Goal: Transaction & Acquisition: Purchase product/service

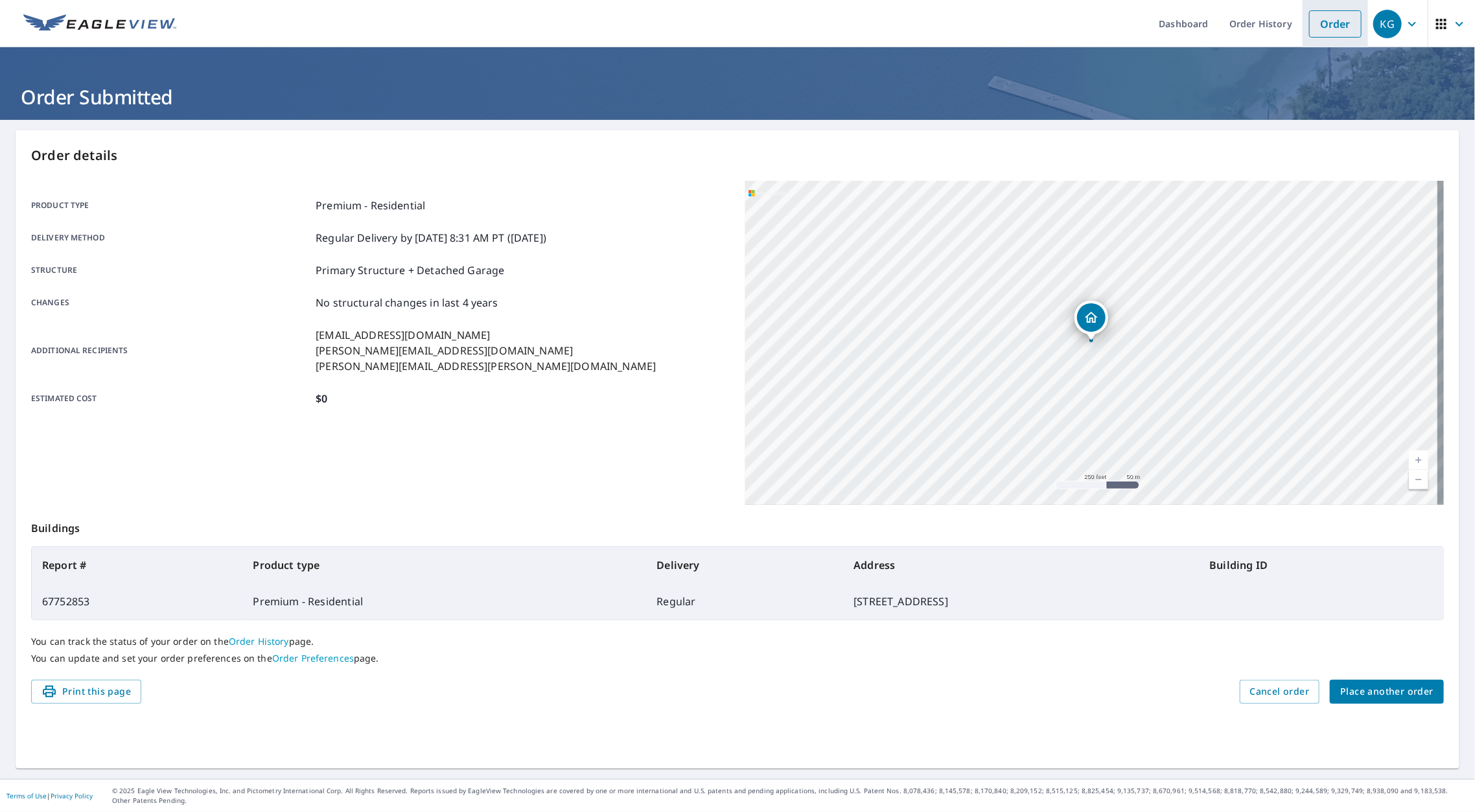
click at [1379, 685] on span "Place another order" at bounding box center [1387, 691] width 93 height 16
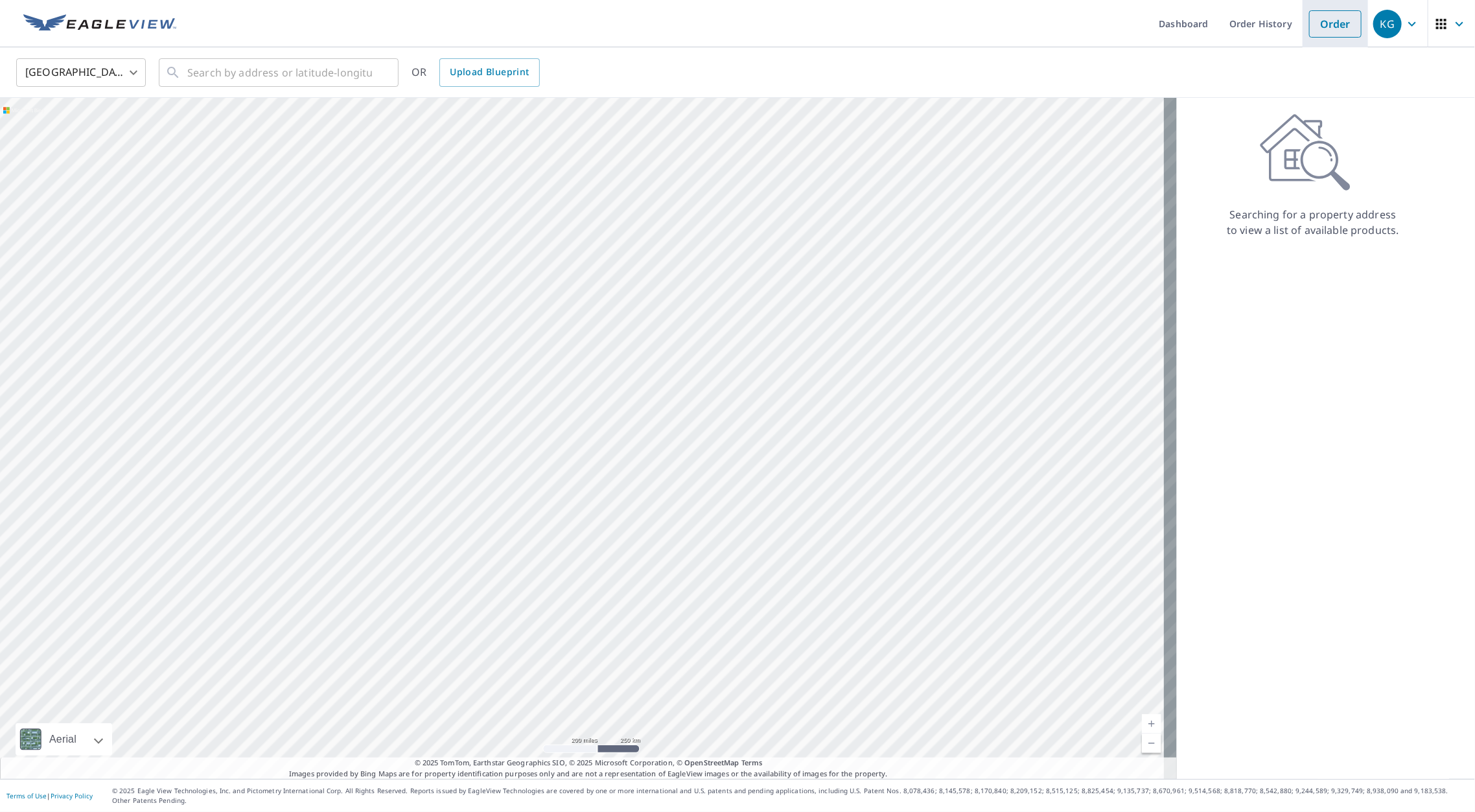
click at [1336, 22] on link "Order" at bounding box center [1335, 24] width 52 height 27
click at [189, 70] on input "text" at bounding box center [279, 72] width 184 height 36
paste input "[STREET_ADDRESS]"
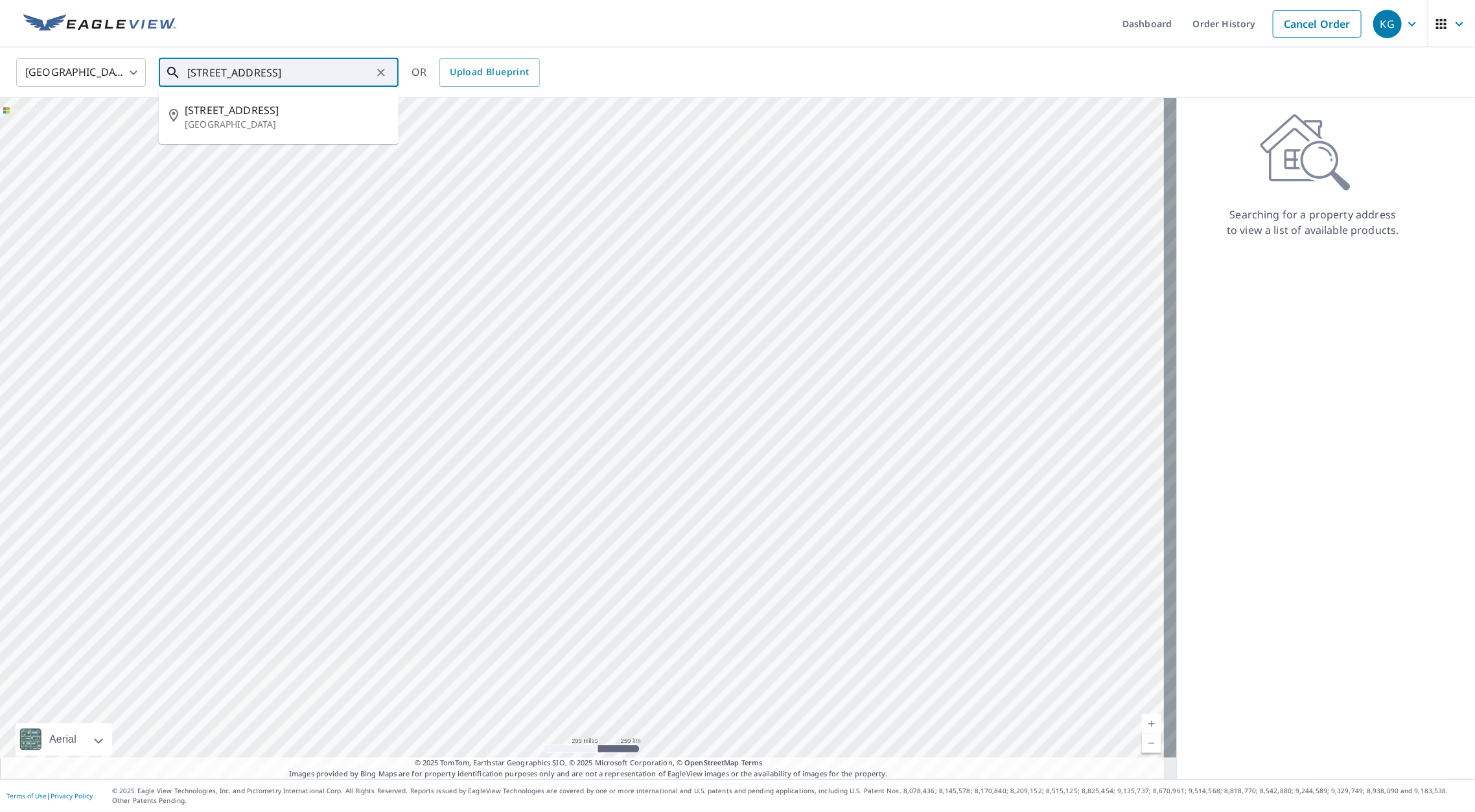
click at [202, 67] on input "[STREET_ADDRESS]" at bounding box center [279, 72] width 184 height 36
paste input "[STREET_ADDRESS]"
click at [202, 67] on input "67516751 [STREET_ADDRESS]" at bounding box center [279, 72] width 184 height 36
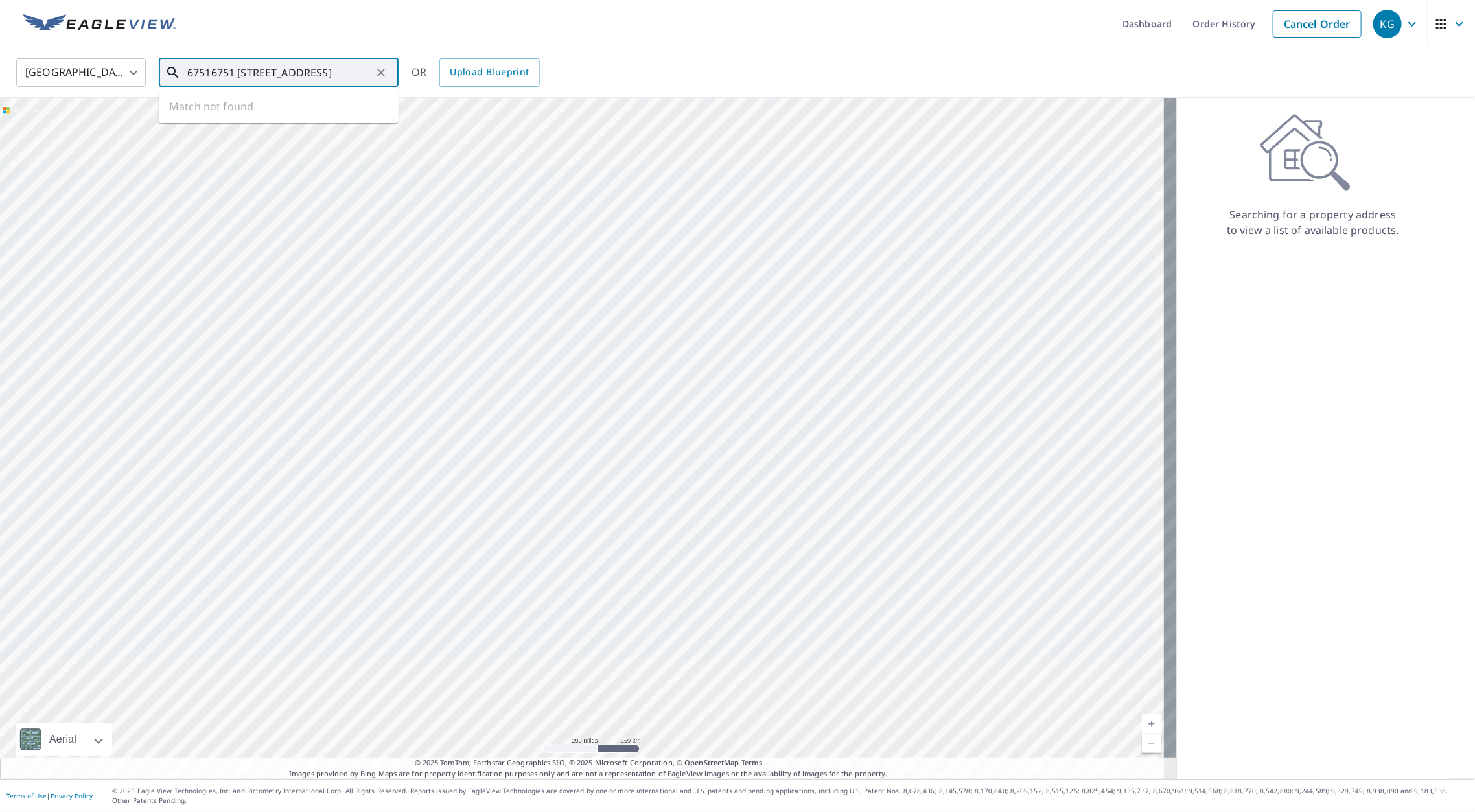
click at [202, 67] on input "67516751 [STREET_ADDRESS]" at bounding box center [279, 72] width 184 height 36
type input "67516751 [STREET_ADDRESS]"
click at [943, 562] on div at bounding box center [589, 438] width 1177 height 681
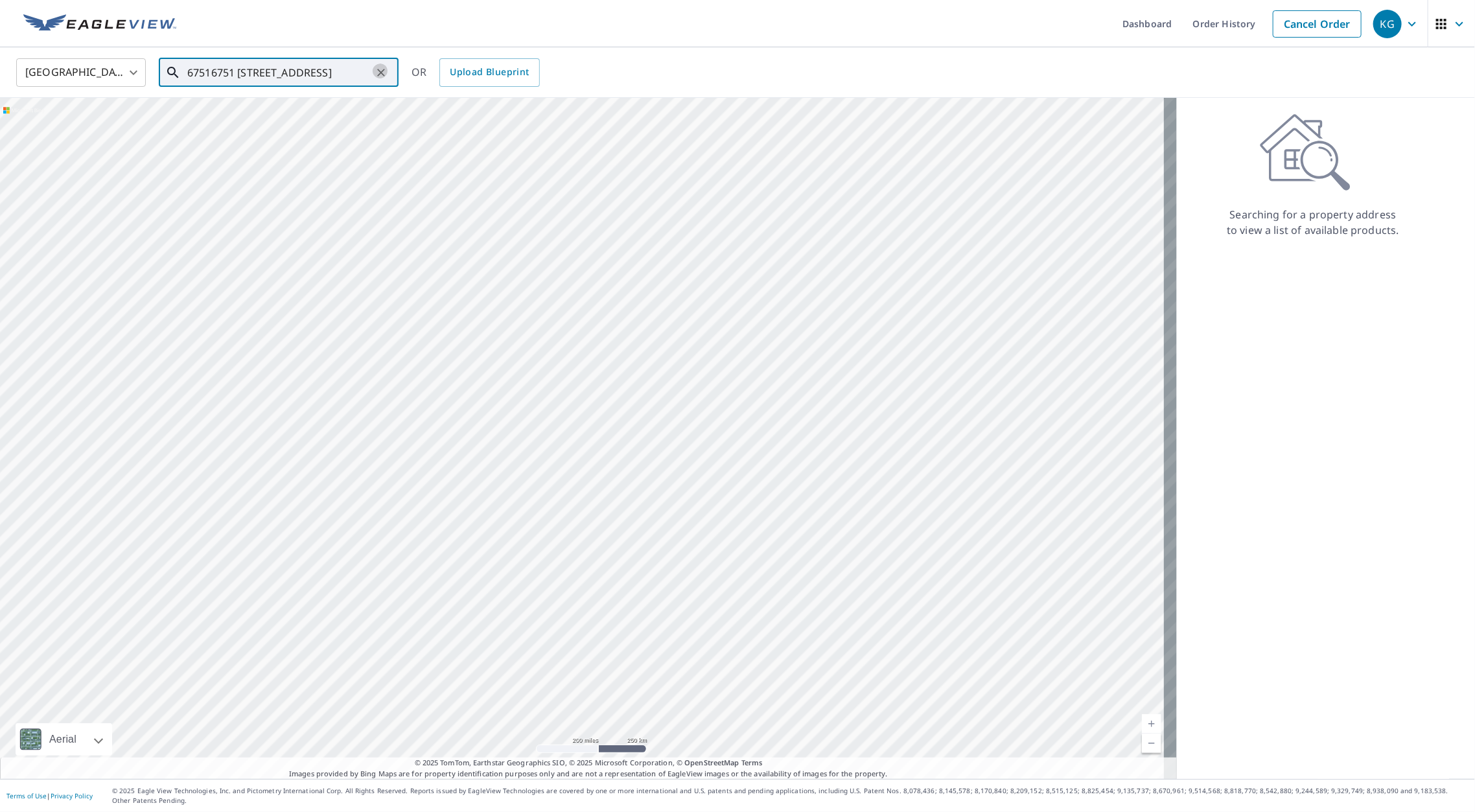
click at [384, 75] on icon "Clear" at bounding box center [381, 73] width 13 height 13
paste input "[STREET_ADDRESS],"
click at [327, 100] on li "[STREET_ADDRESS][PERSON_NAME]" at bounding box center [278, 116] width 239 height 44
type input "[STREET_ADDRESS][PERSON_NAME]"
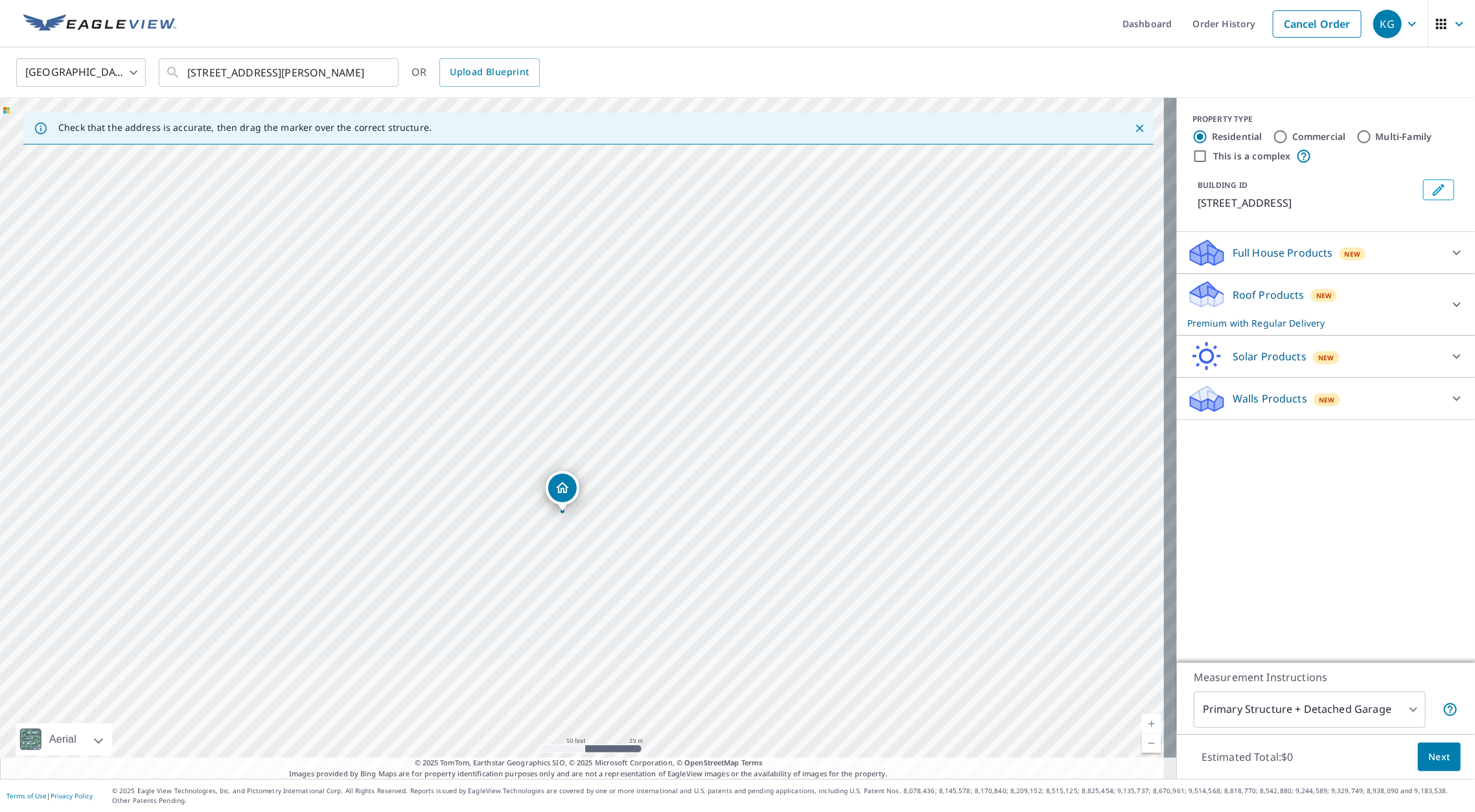
click at [1255, 543] on div "PROPERTY TYPE Residential Commercial Multi-Family This is a complex BUILDING ID…" at bounding box center [1326, 380] width 298 height 564
click at [1426, 752] on button "Next" at bounding box center [1439, 757] width 43 height 29
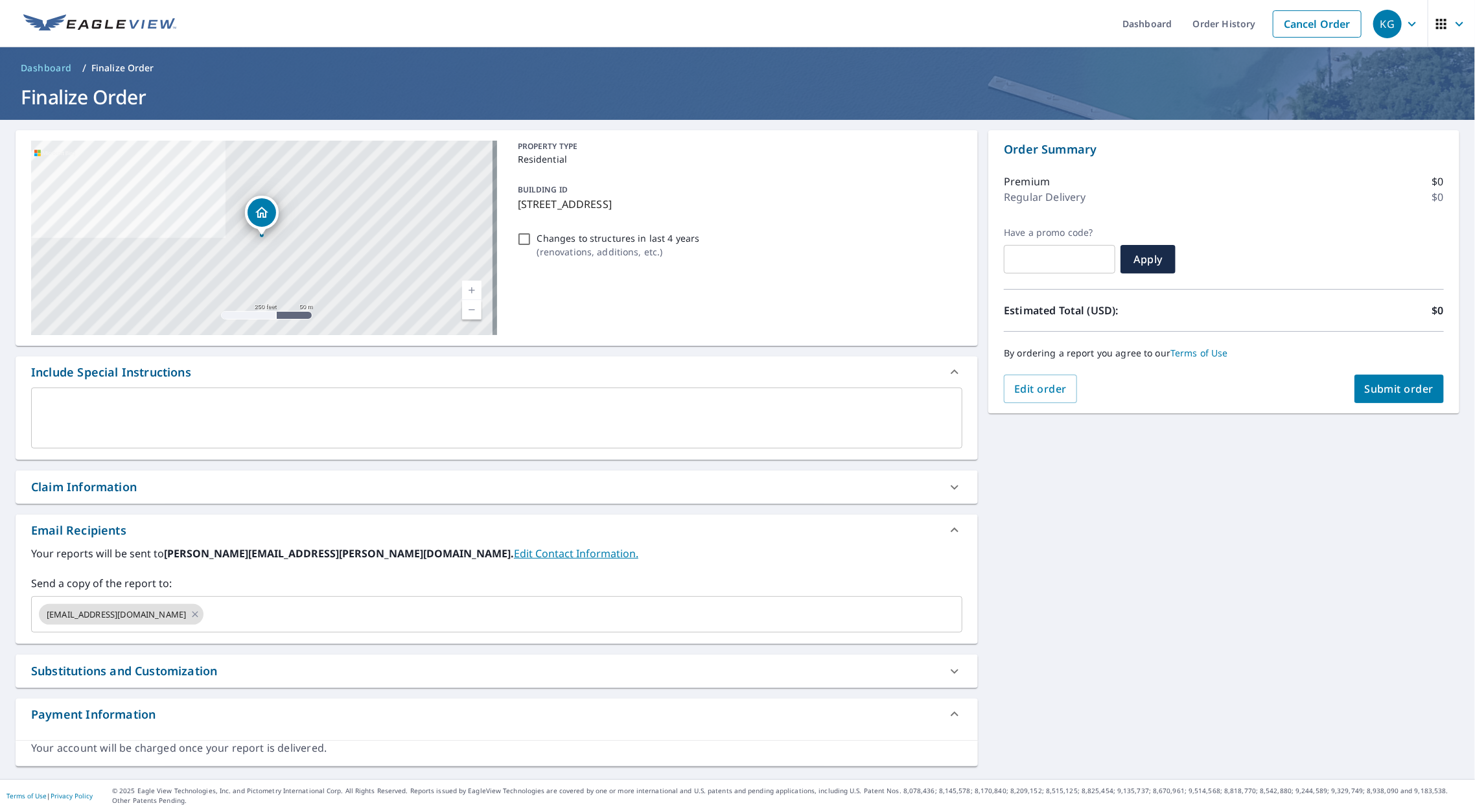
click at [940, 472] on div at bounding box center [954, 487] width 31 height 31
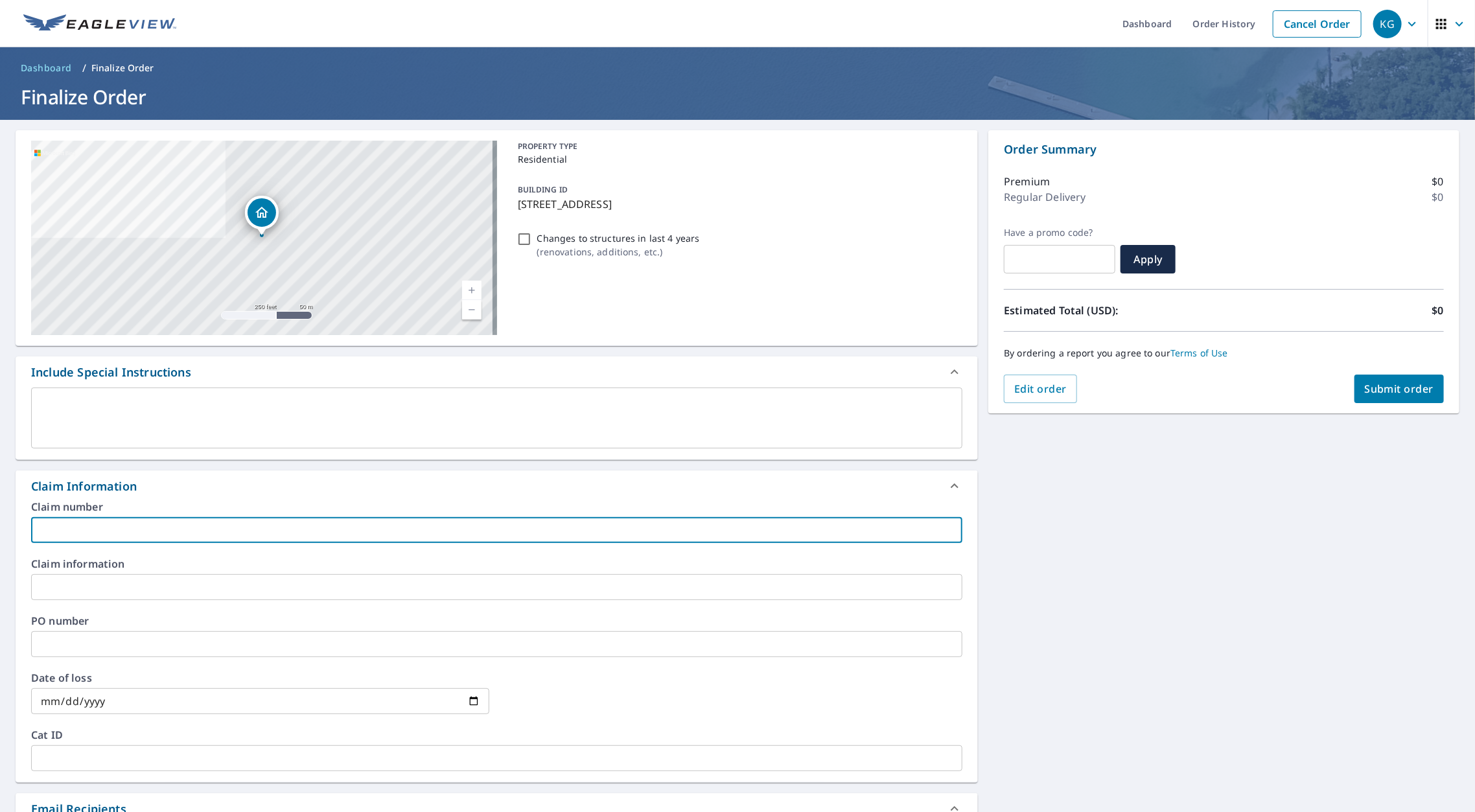
click at [434, 517] on input "text" at bounding box center [496, 530] width 931 height 26
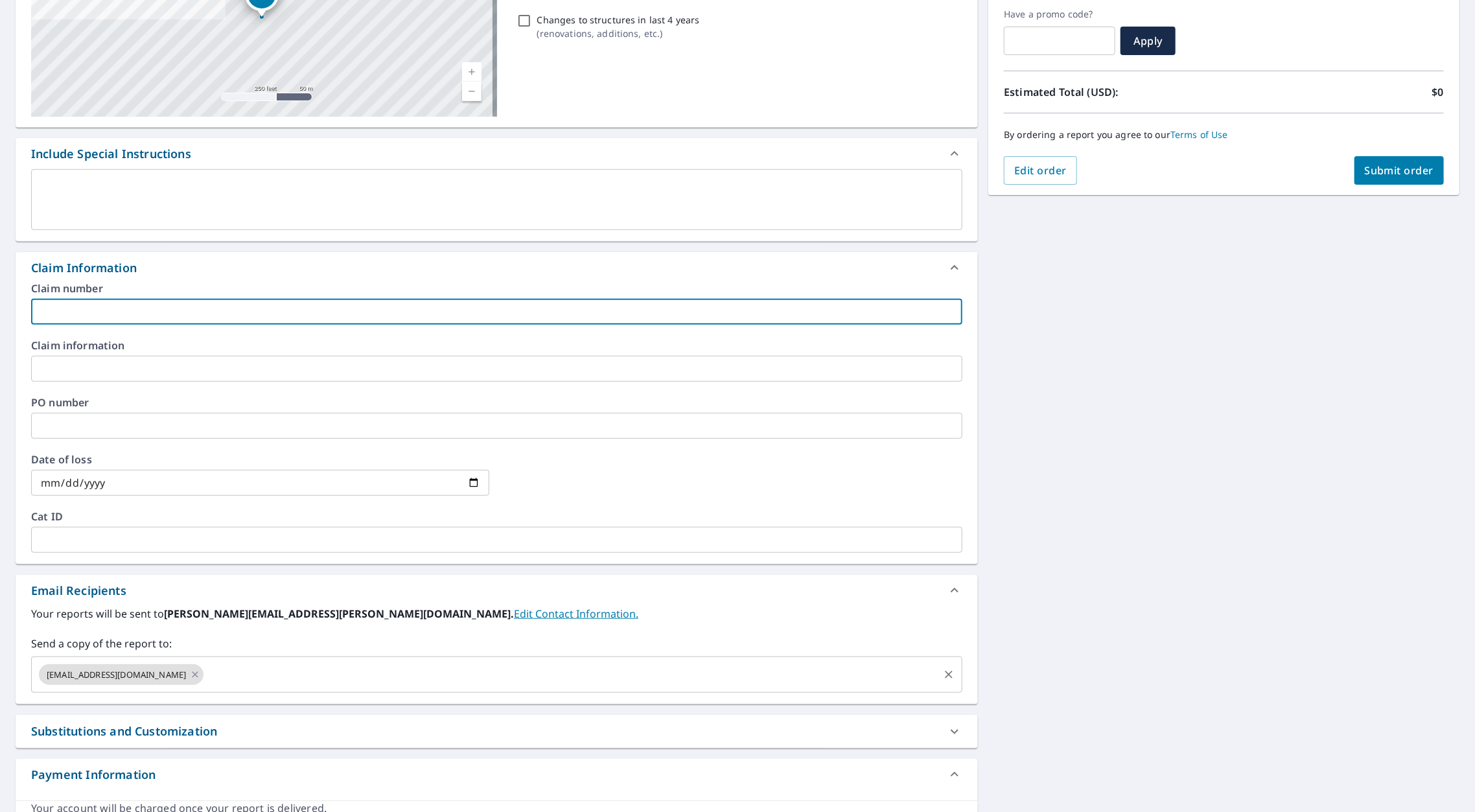
click at [282, 662] on input "text" at bounding box center [571, 674] width 732 height 25
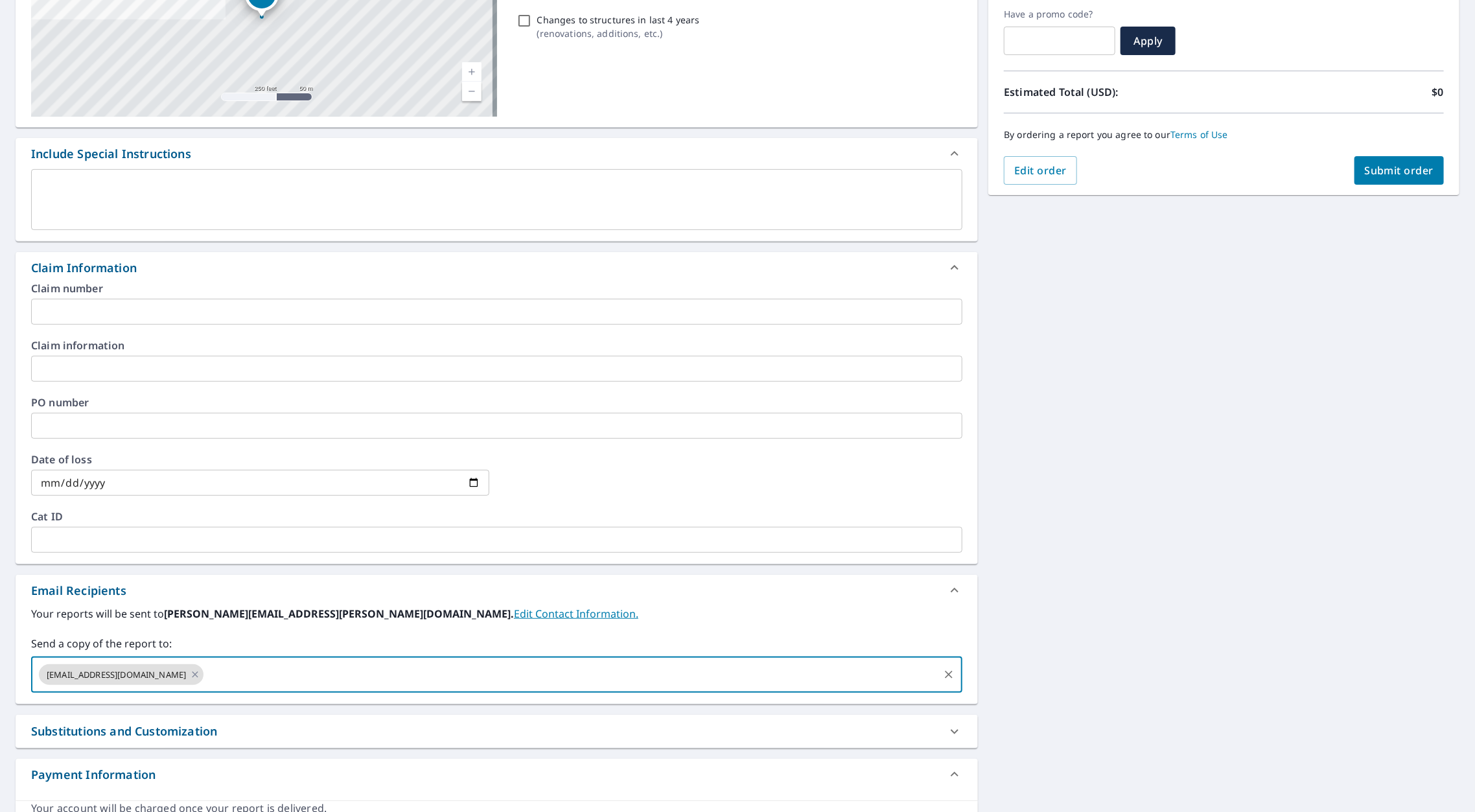
paste input "[STREET_ADDRESS],"
type input "[STREET_ADDRESS],"
click at [77, 298] on input "text" at bounding box center [496, 312] width 931 height 26
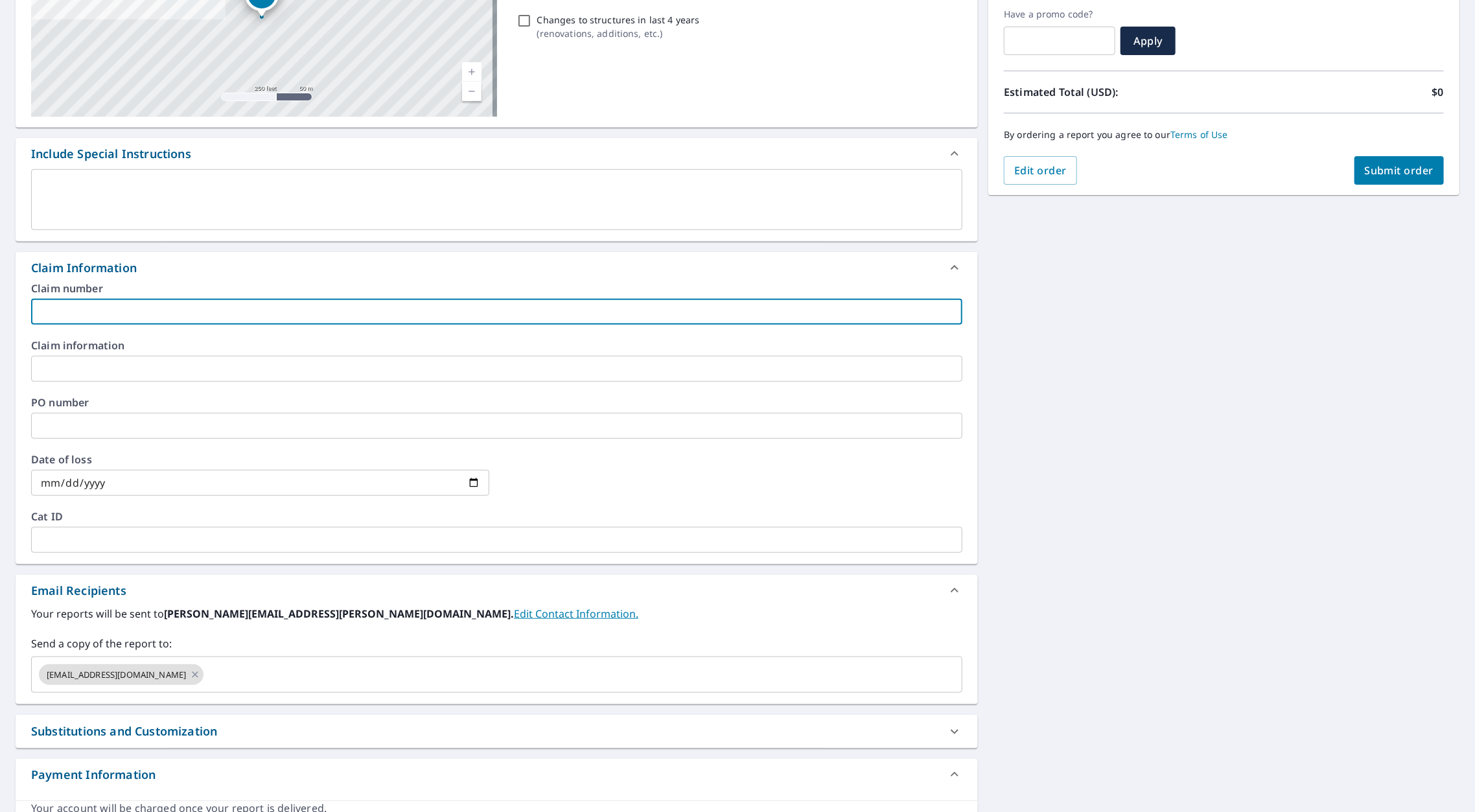
paste input "[PERSON_NAME]"
click at [77, 298] on input "[PERSON_NAME] - SC" at bounding box center [496, 312] width 931 height 26
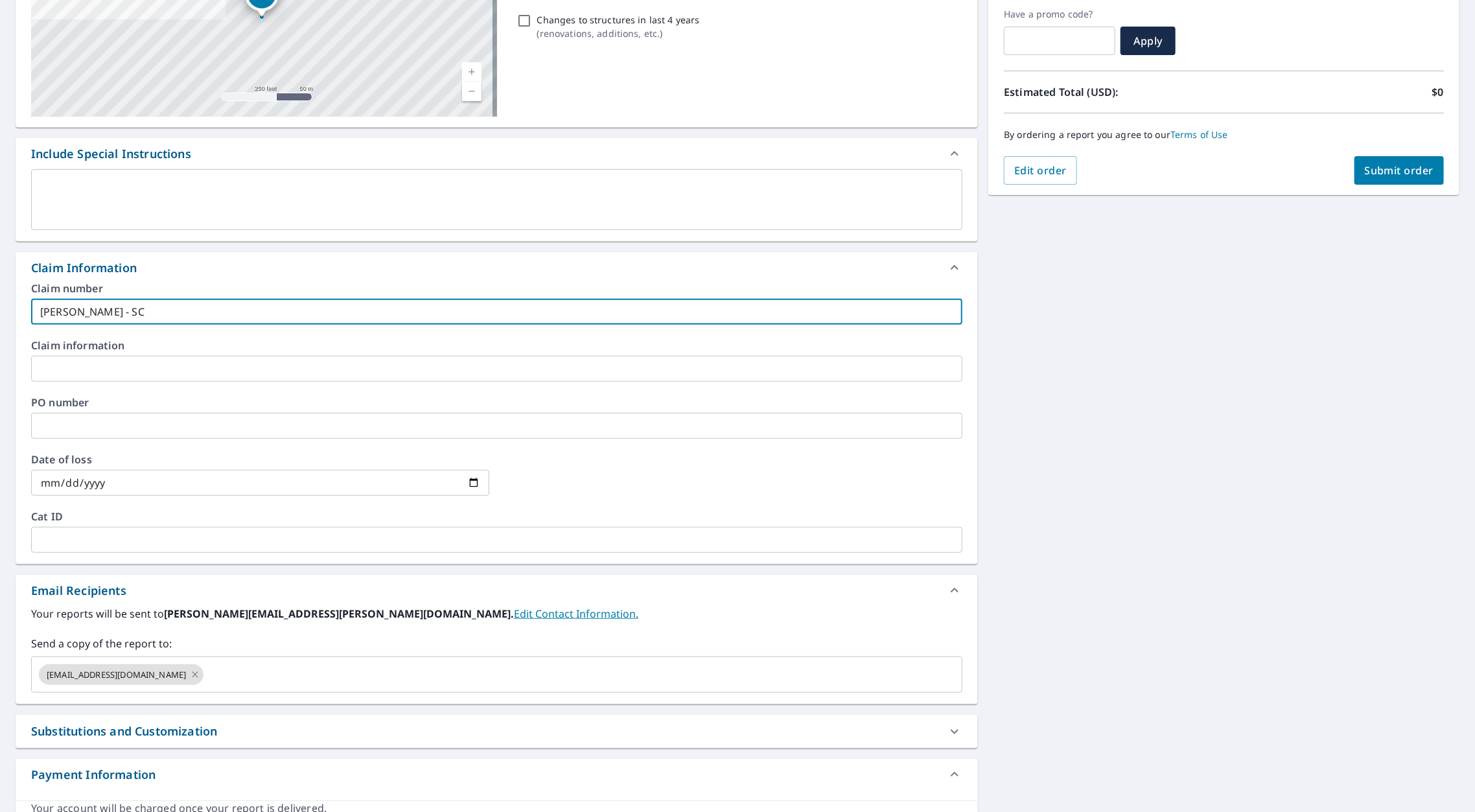
click at [77, 298] on input "[PERSON_NAME] - SC" at bounding box center [496, 312] width 931 height 26
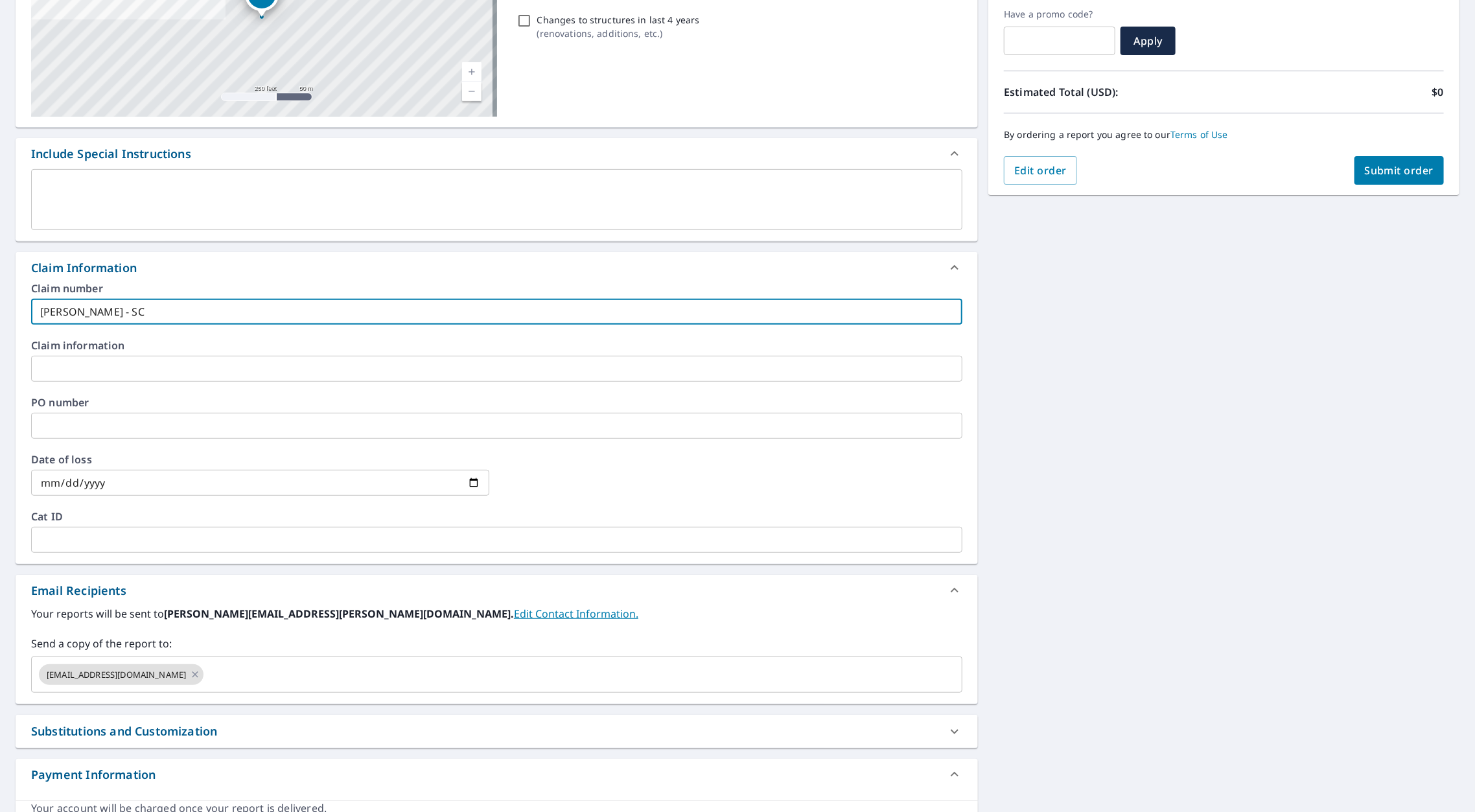
type input "[PERSON_NAME] - SC"
click at [77, 355] on input "text" at bounding box center [496, 369] width 931 height 26
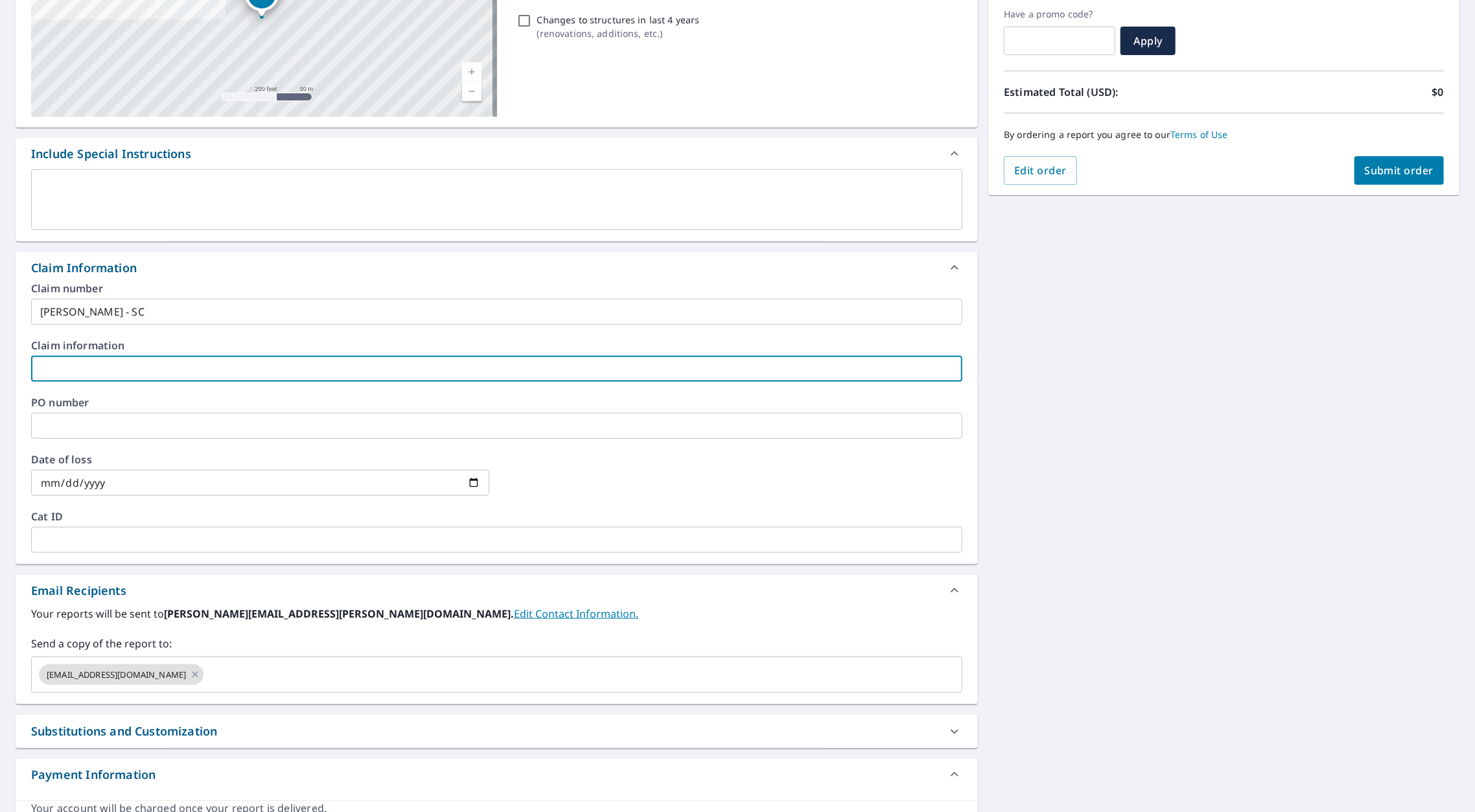
click at [77, 355] on input "text" at bounding box center [496, 369] width 931 height 26
paste input "[PERSON_NAME] - SC"
type input "[PERSON_NAME] - SC"
click at [62, 413] on input "text" at bounding box center [496, 426] width 931 height 26
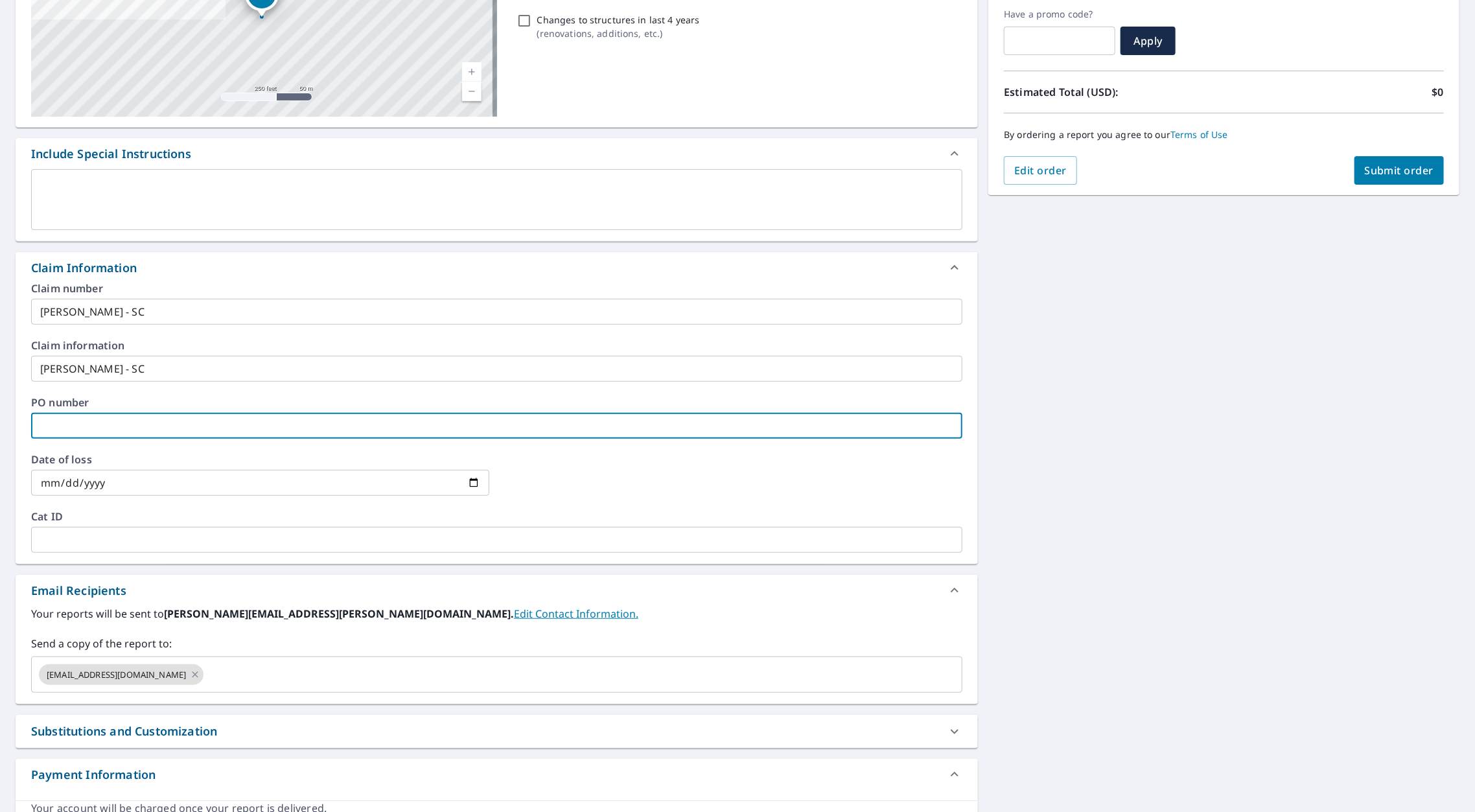
click at [62, 413] on input "text" at bounding box center [496, 426] width 931 height 26
paste input "[PERSON_NAME] - SC"
type input "[PERSON_NAME] - SC"
click at [211, 662] on input "text" at bounding box center [571, 674] width 732 height 25
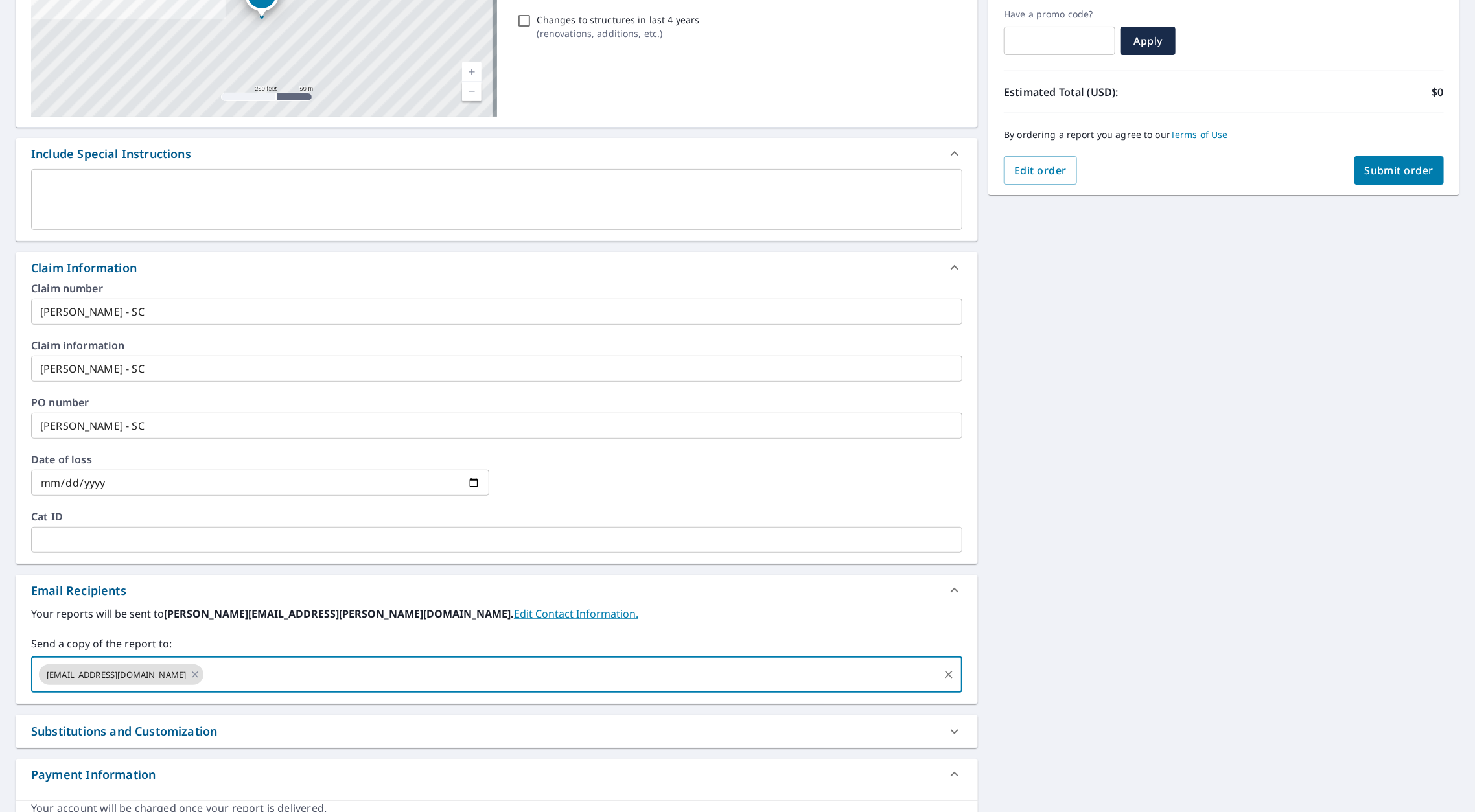
paste input "[EMAIL_ADDRESS][DOMAIN_NAME]"
type input "[EMAIL_ADDRESS][DOMAIN_NAME]"
type input "[PERSON_NAME][EMAIL_ADDRESS][PERSON_NAME][DOMAIN_NAME]"
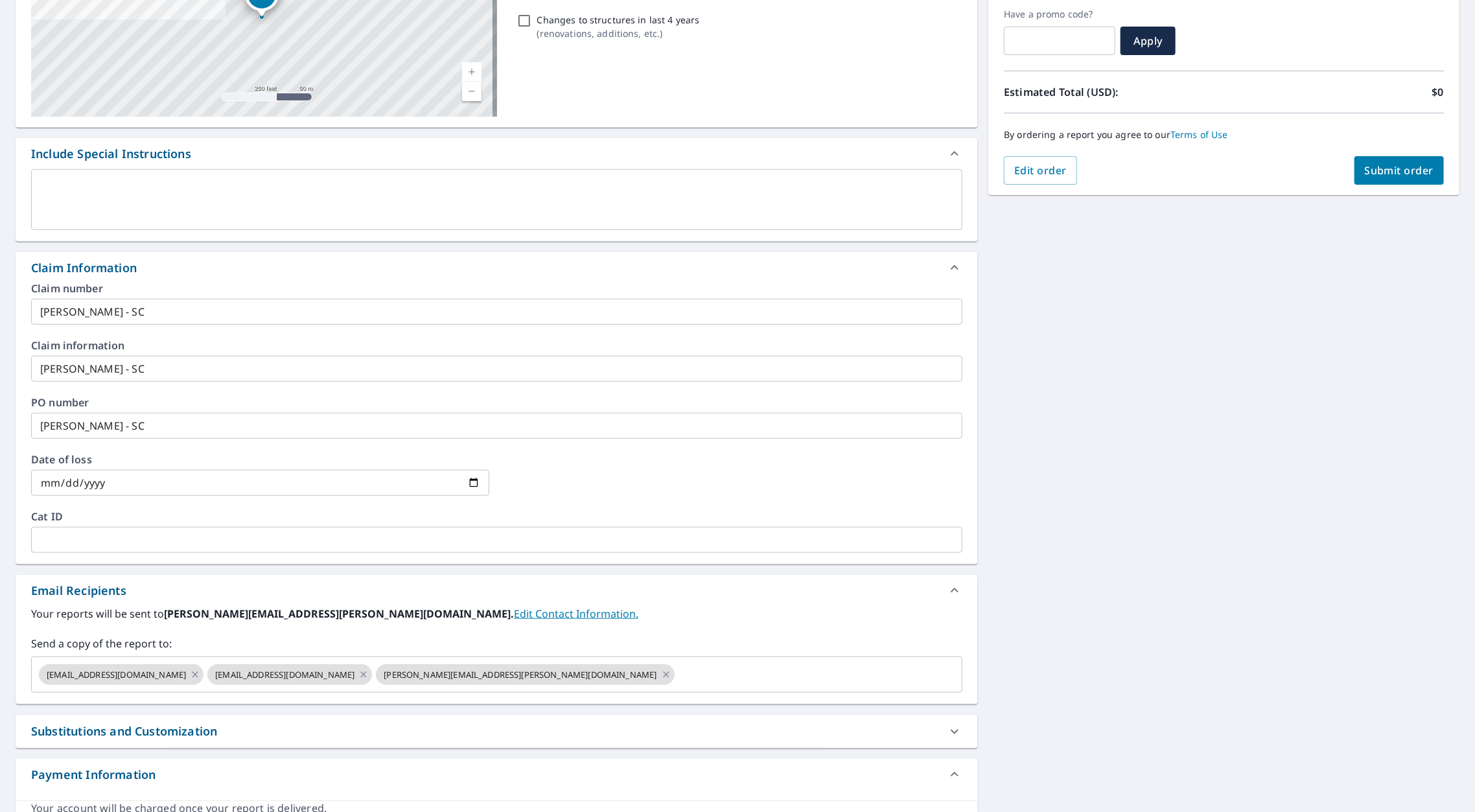
click at [634, 605] on label "Your reports will be sent to [PERSON_NAME][EMAIL_ADDRESS][PERSON_NAME][DOMAIN_N…" at bounding box center [496, 613] width 931 height 16
click at [1384, 170] on span "Submit order" at bounding box center [1400, 171] width 70 height 14
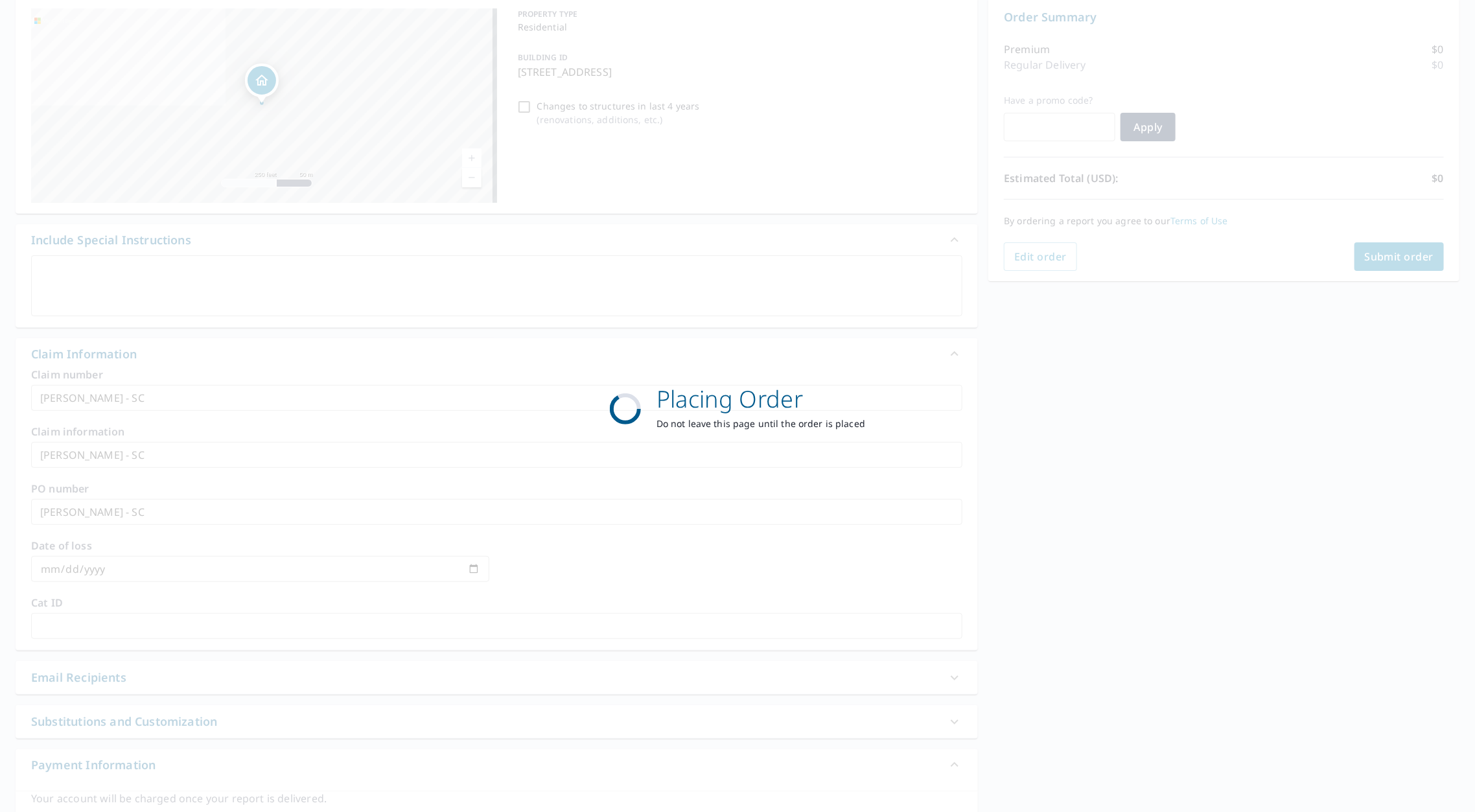
scroll to position [127, 0]
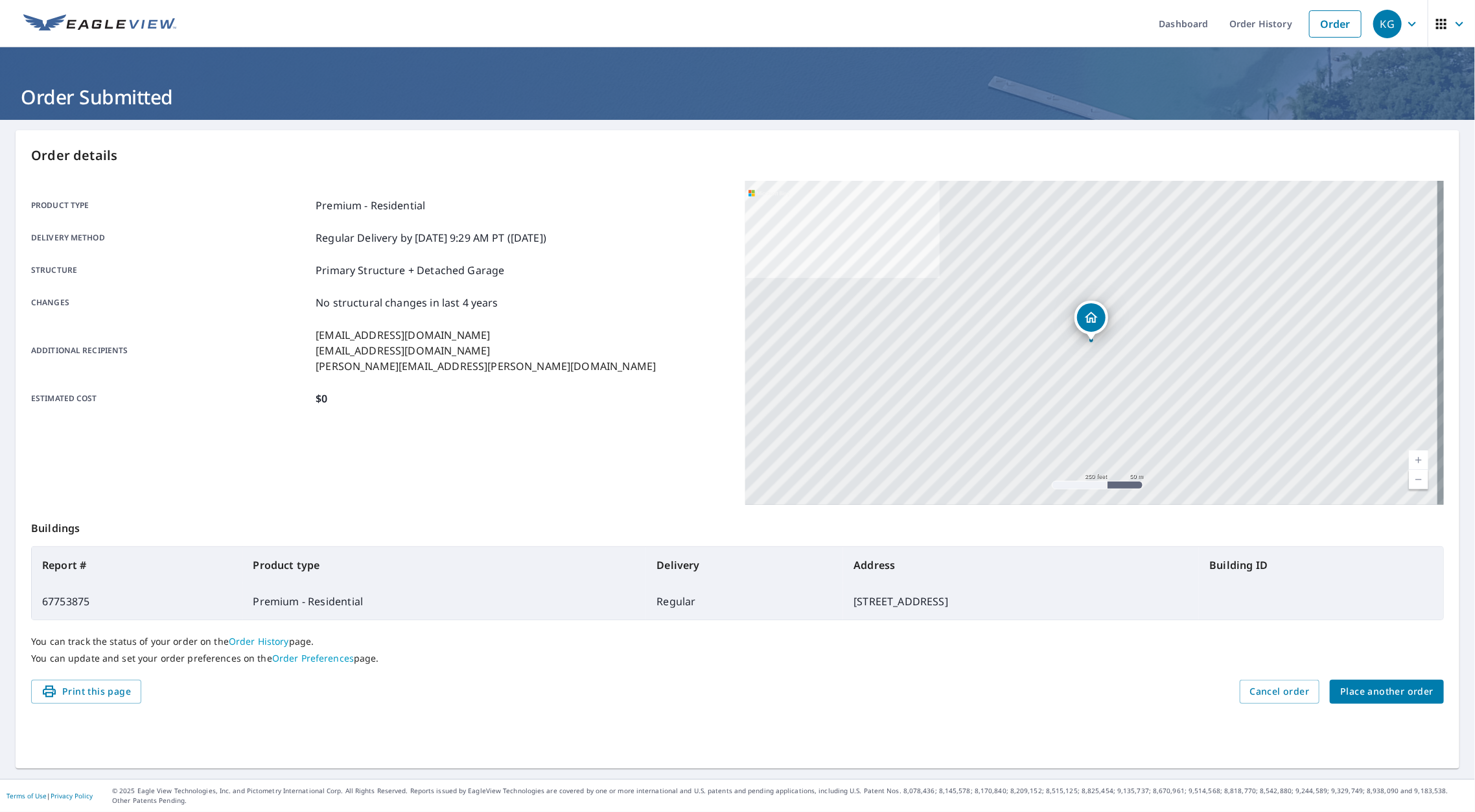
click at [1406, 689] on span "Place another order" at bounding box center [1387, 691] width 93 height 16
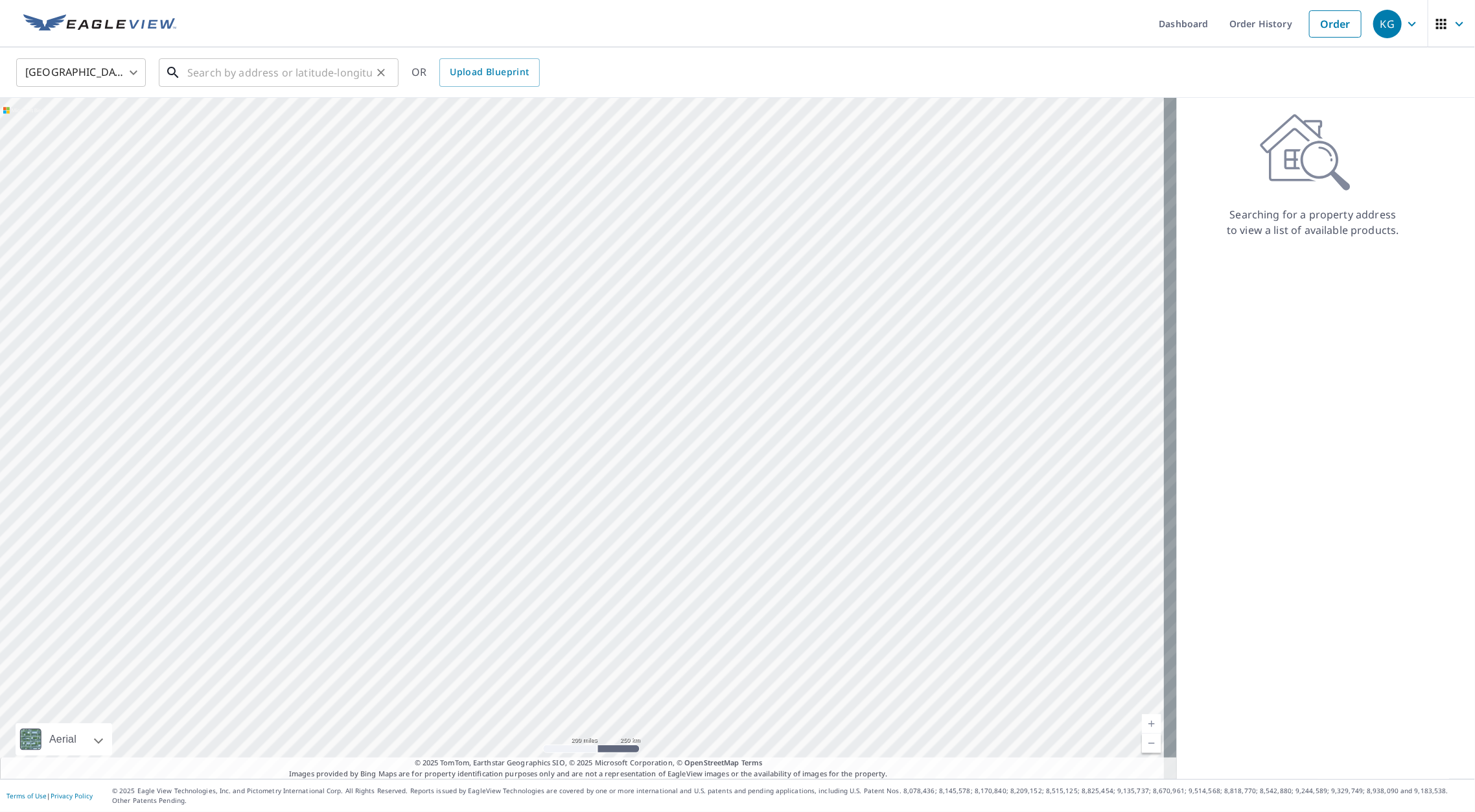
click at [306, 68] on input "text" at bounding box center [279, 72] width 184 height 36
paste input "15 e 38th [GEOGRAPHIC_DATA]"
click at [264, 96] on li "[STREET_ADDRESS]" at bounding box center [278, 116] width 239 height 44
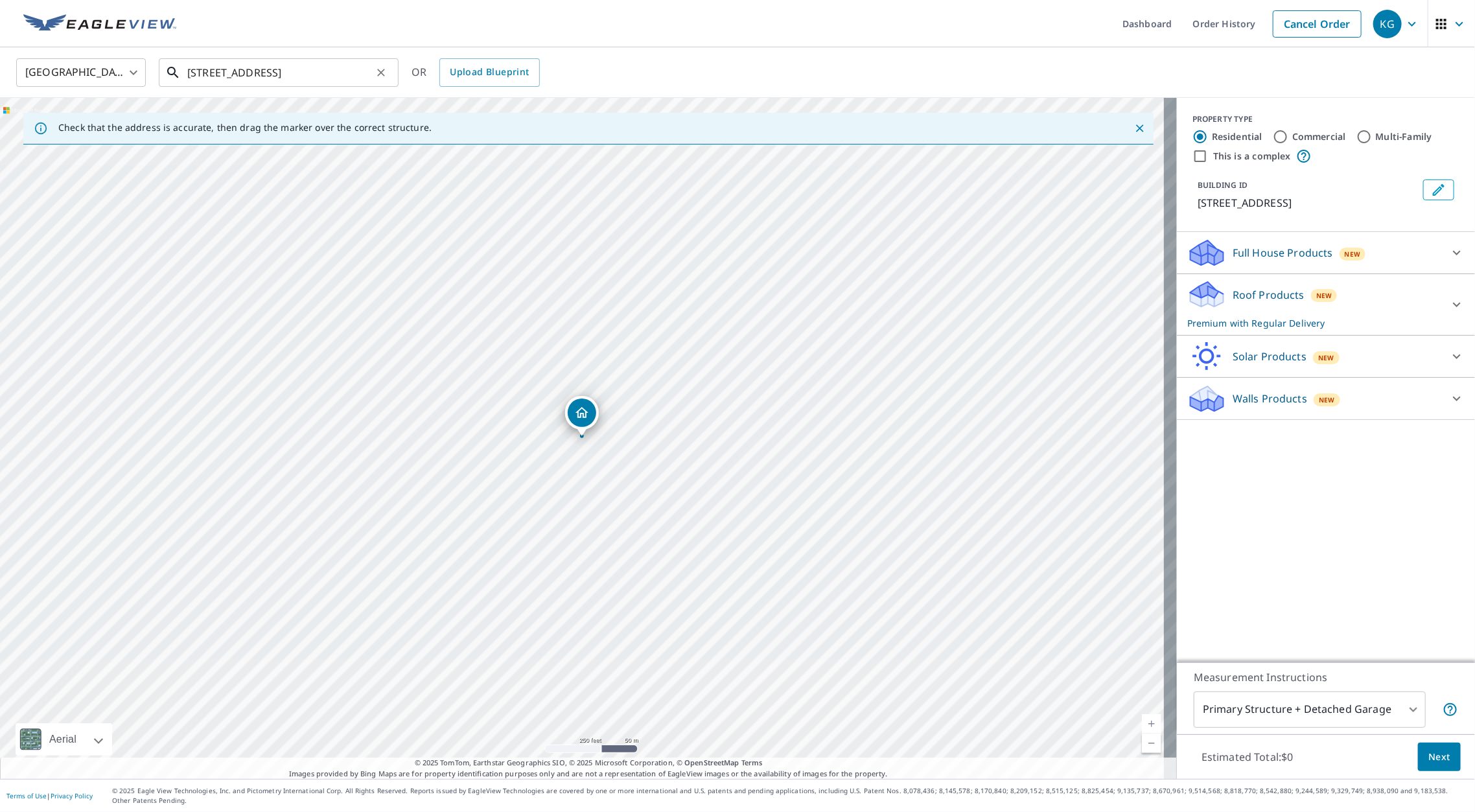
click at [191, 74] on input "[STREET_ADDRESS]" at bounding box center [279, 72] width 184 height 36
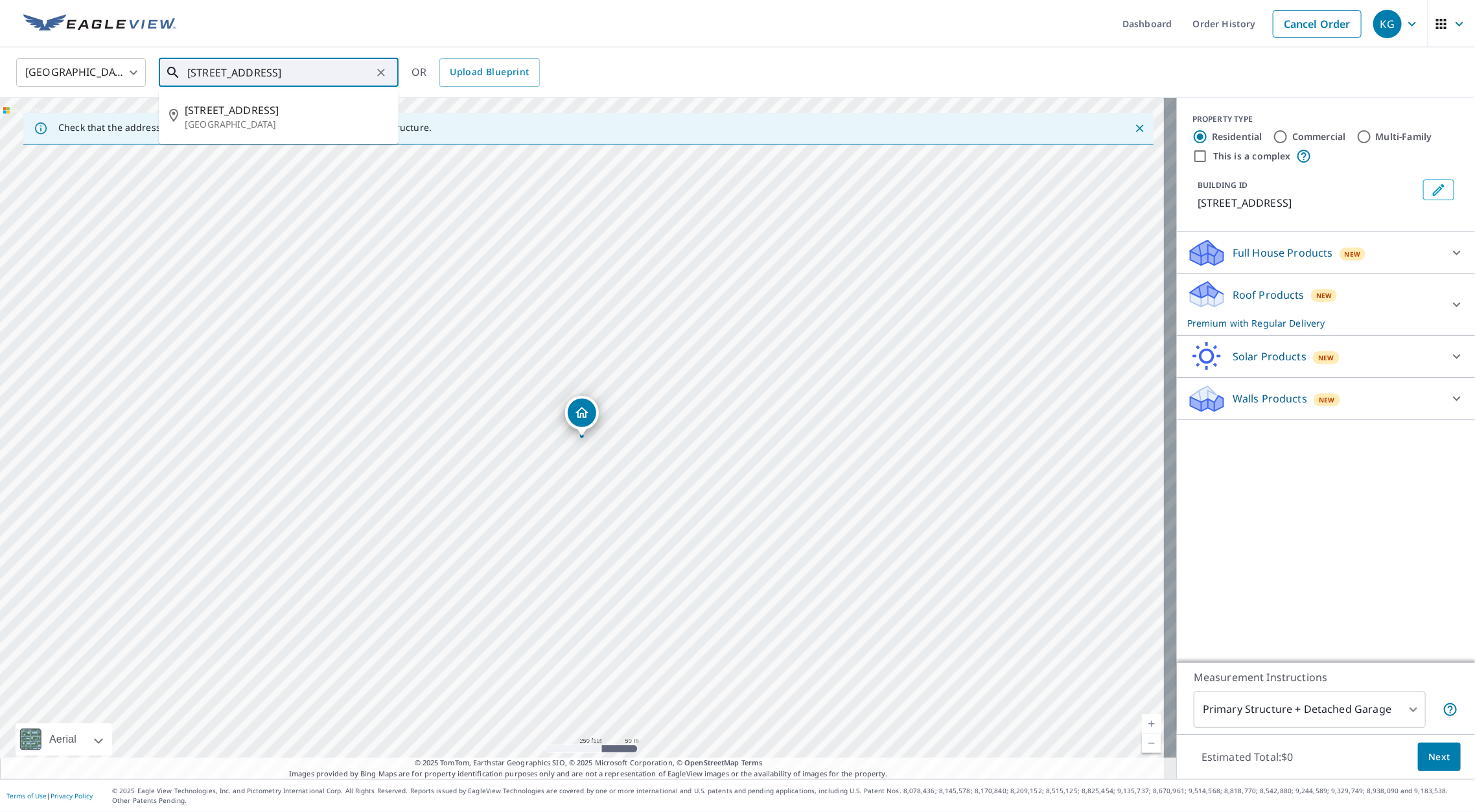
click at [241, 68] on input "[STREET_ADDRESS]" at bounding box center [279, 72] width 184 height 36
paste input "5 e 38th ct [GEOGRAPHIC_DATA]"
click at [249, 112] on span "[STREET_ADDRESS]" at bounding box center [286, 110] width 203 height 16
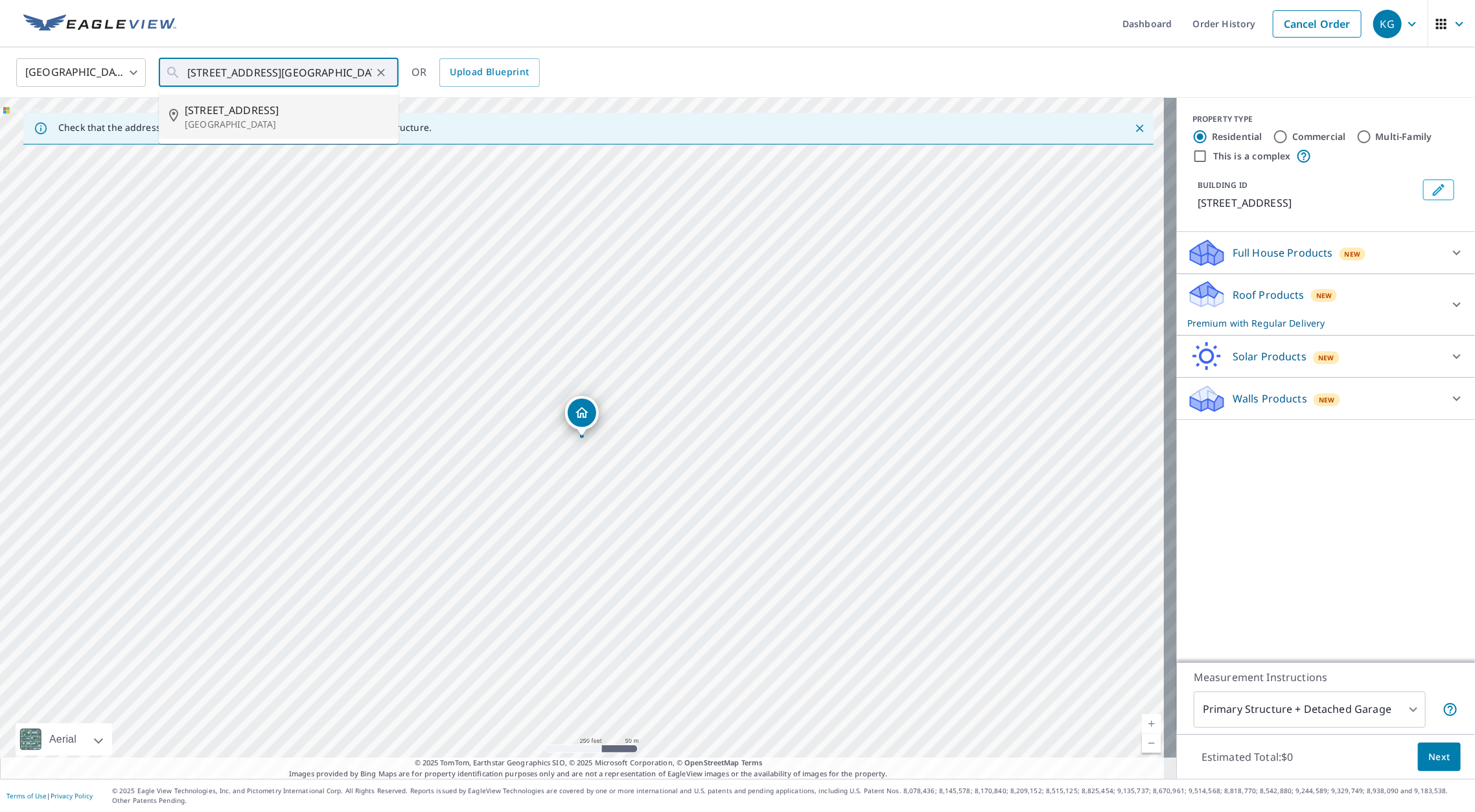
type input "[STREET_ADDRESS]"
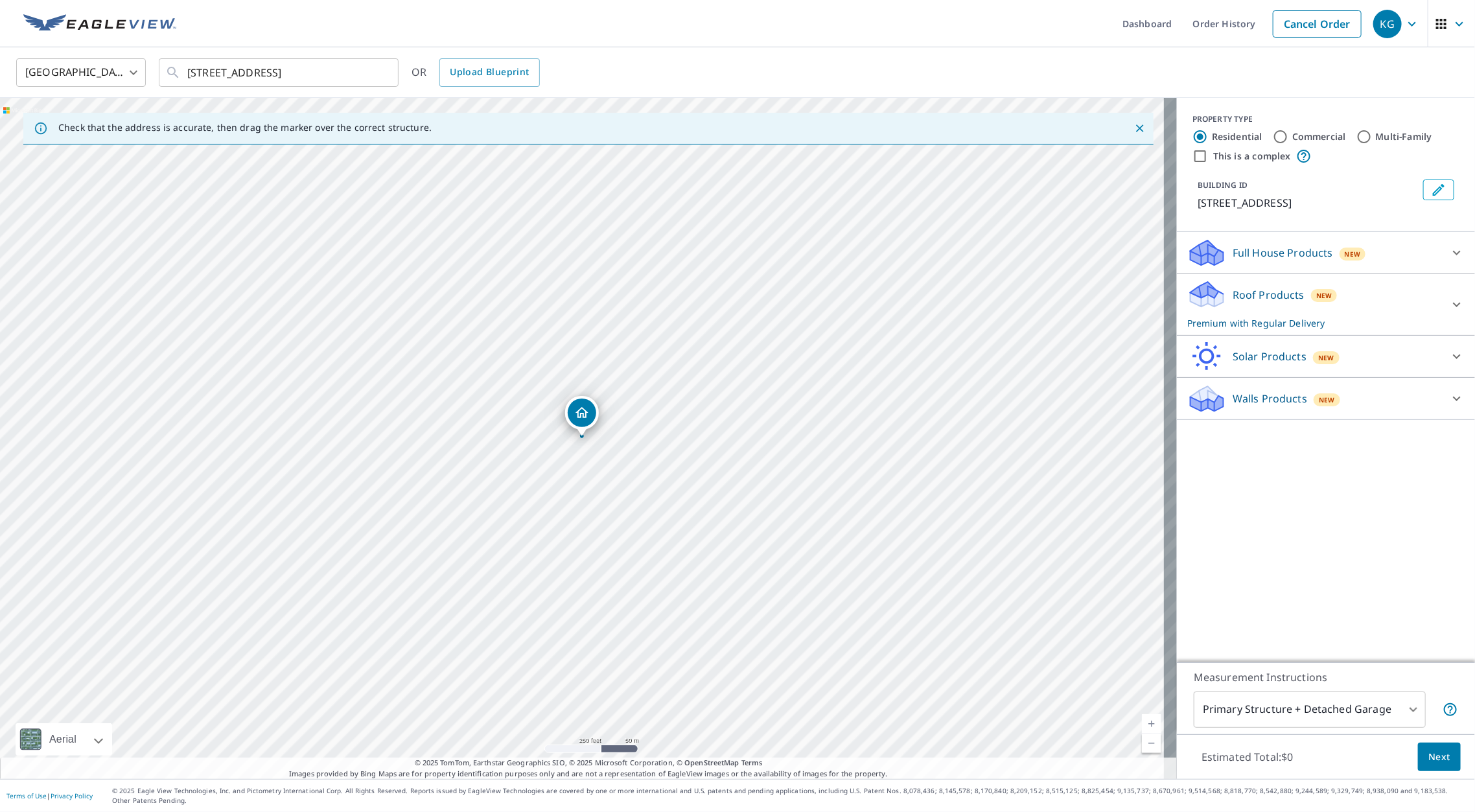
click at [1142, 724] on link "Current Level 17, Zoom In" at bounding box center [1152, 723] width 20 height 20
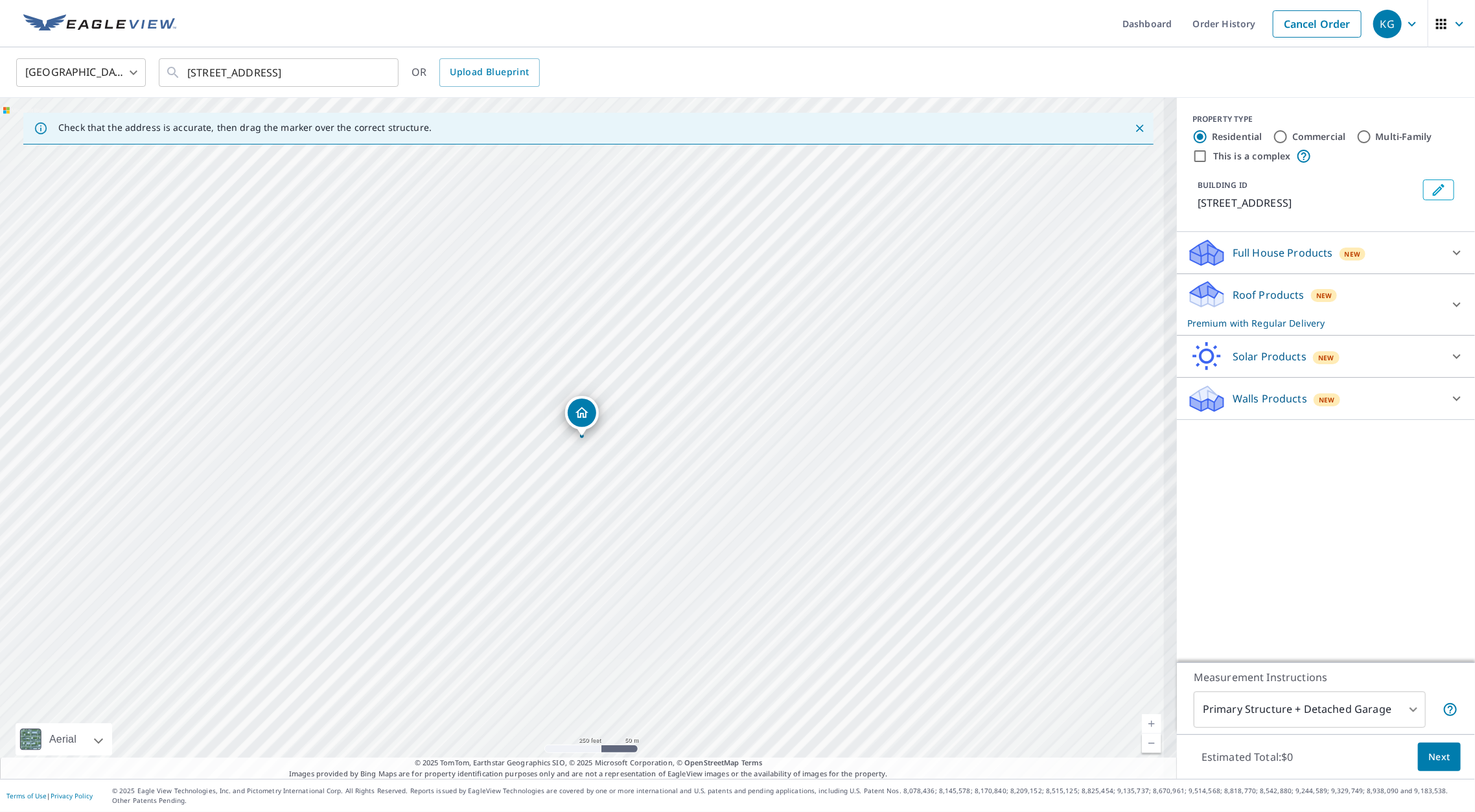
click at [1142, 724] on link "Current Level 17, Zoom In" at bounding box center [1152, 723] width 20 height 20
click at [1142, 724] on link "Current Level 19, Zoom In" at bounding box center [1152, 723] width 20 height 20
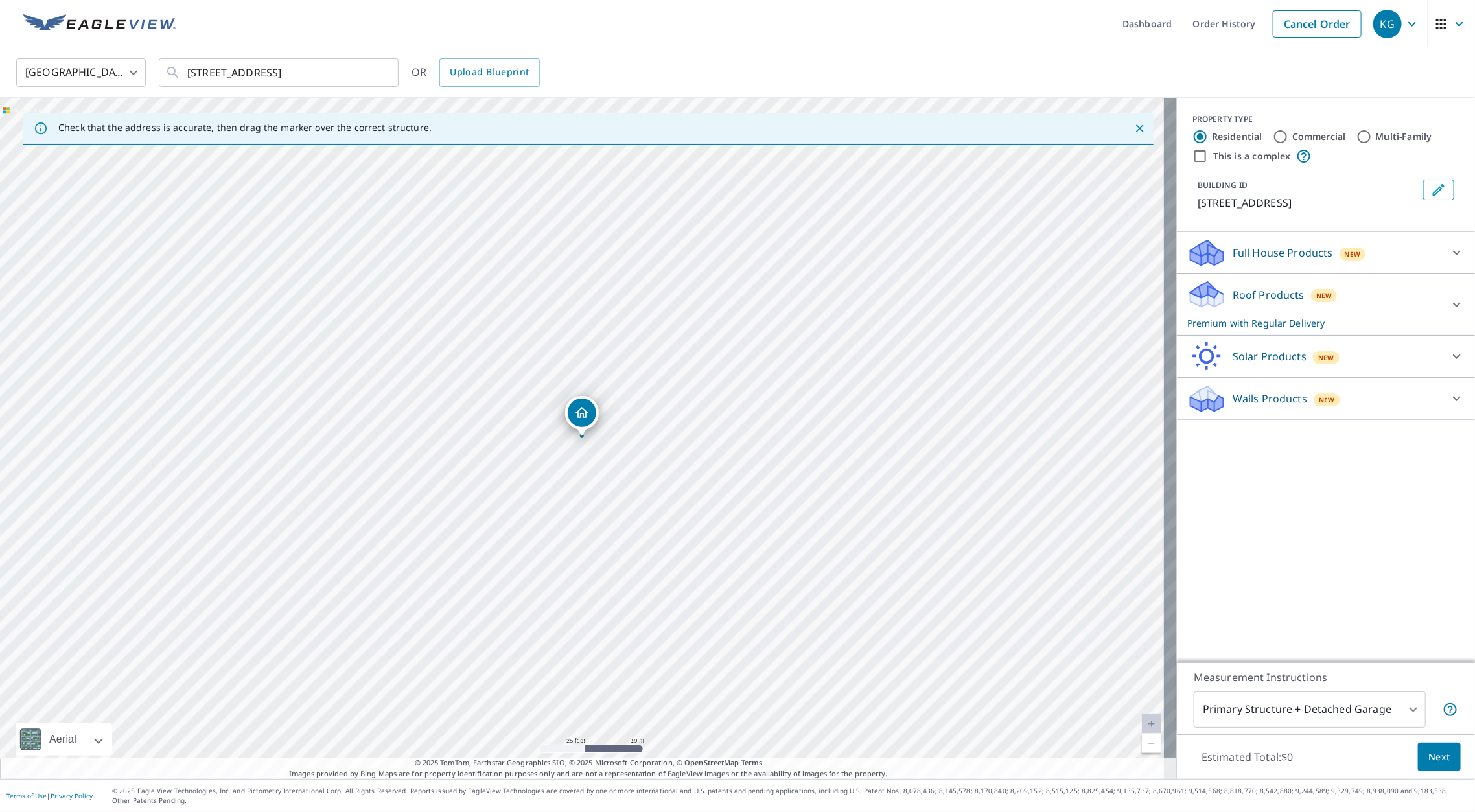
click at [1142, 724] on link "Current Level 20, Zoom In Disabled" at bounding box center [1152, 723] width 20 height 20
click at [1288, 525] on div "PROPERTY TYPE Residential Commercial Multi-Family This is a complex BUILDING ID…" at bounding box center [1326, 380] width 298 height 564
click at [1418, 760] on button "Next" at bounding box center [1439, 757] width 43 height 29
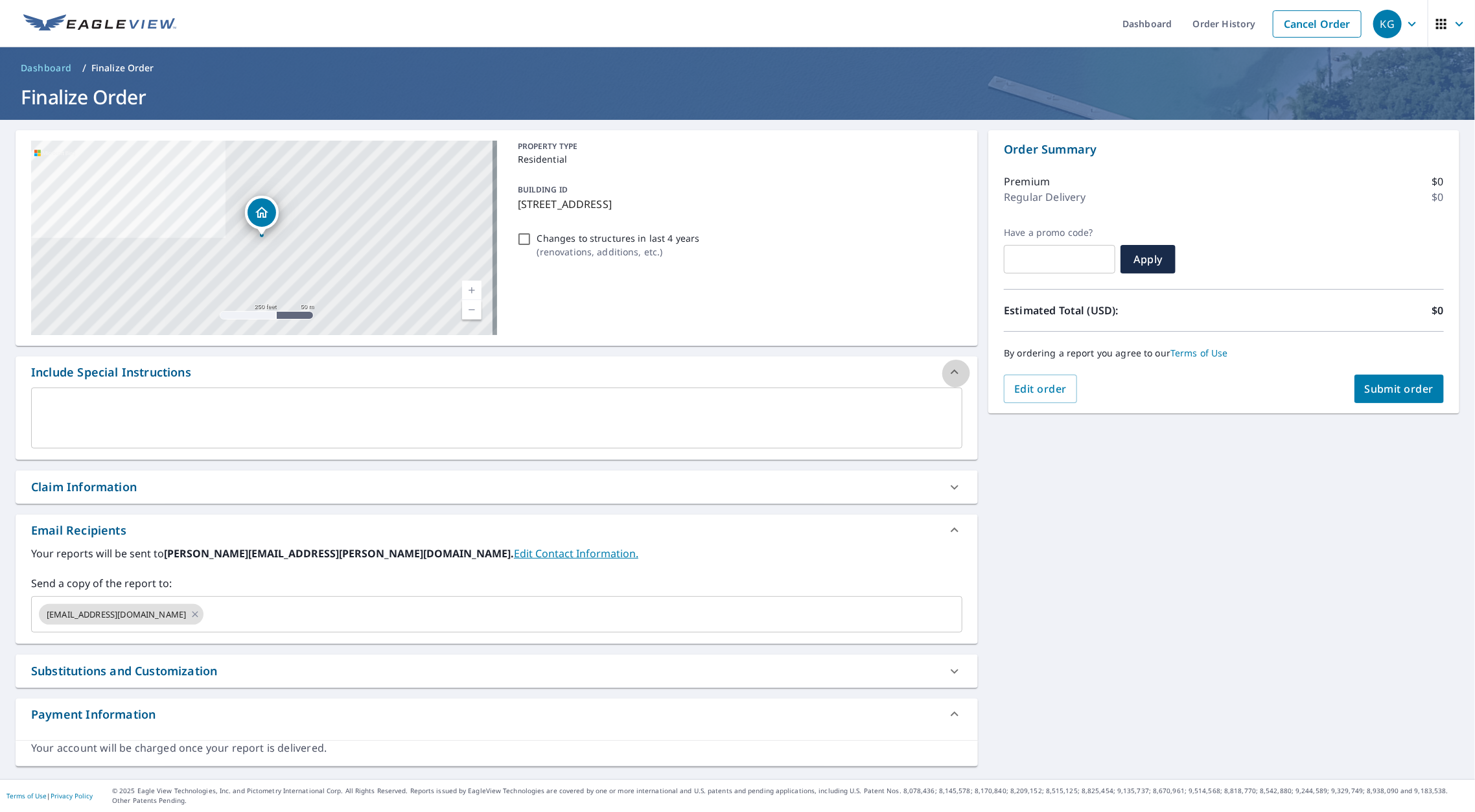
click at [948, 367] on icon at bounding box center [955, 372] width 16 height 16
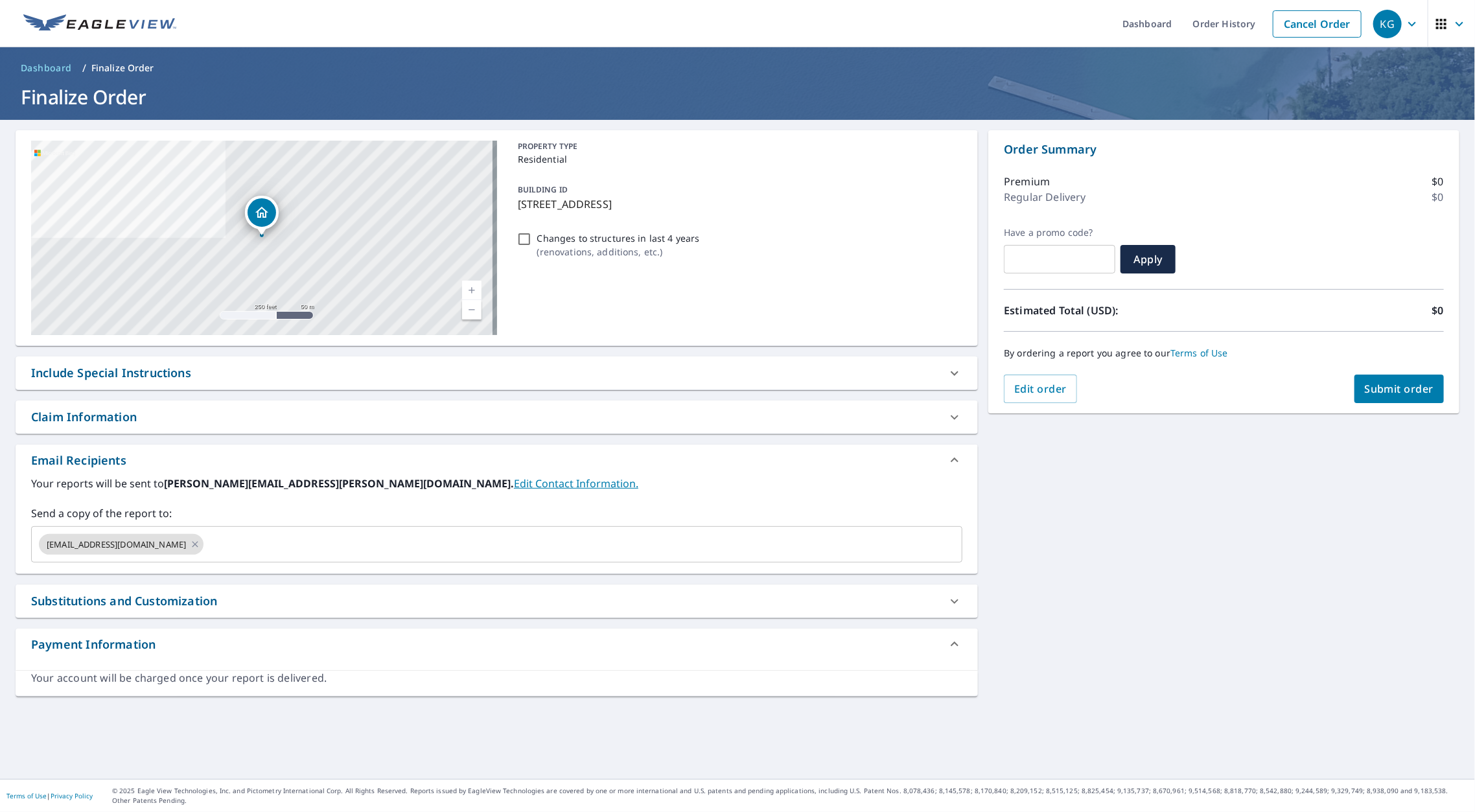
click at [951, 412] on icon at bounding box center [955, 417] width 16 height 16
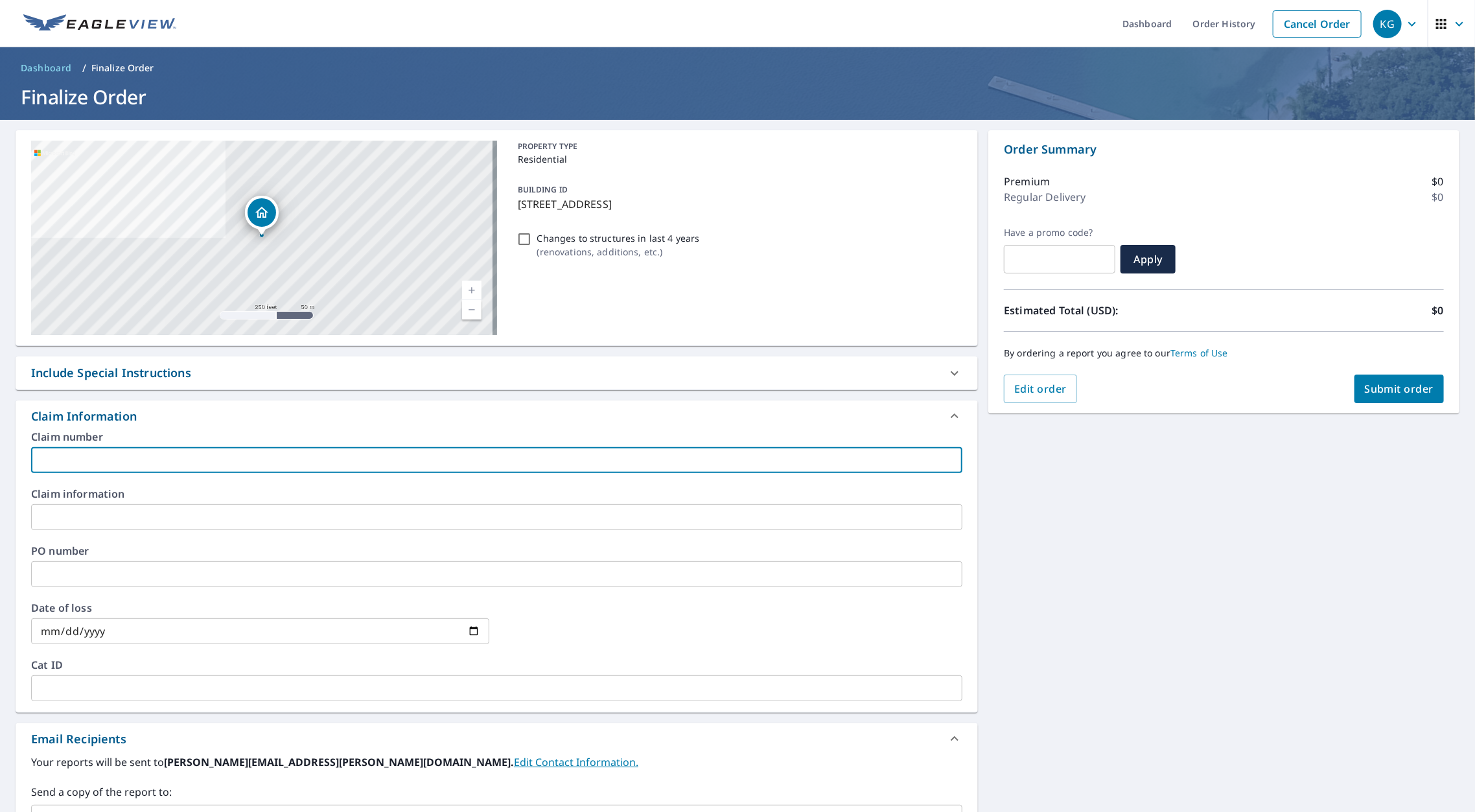
click at [142, 448] on input "text" at bounding box center [496, 460] width 931 height 26
click at [142, 448] on input "[PERSON_NAME] W- SC" at bounding box center [496, 460] width 931 height 26
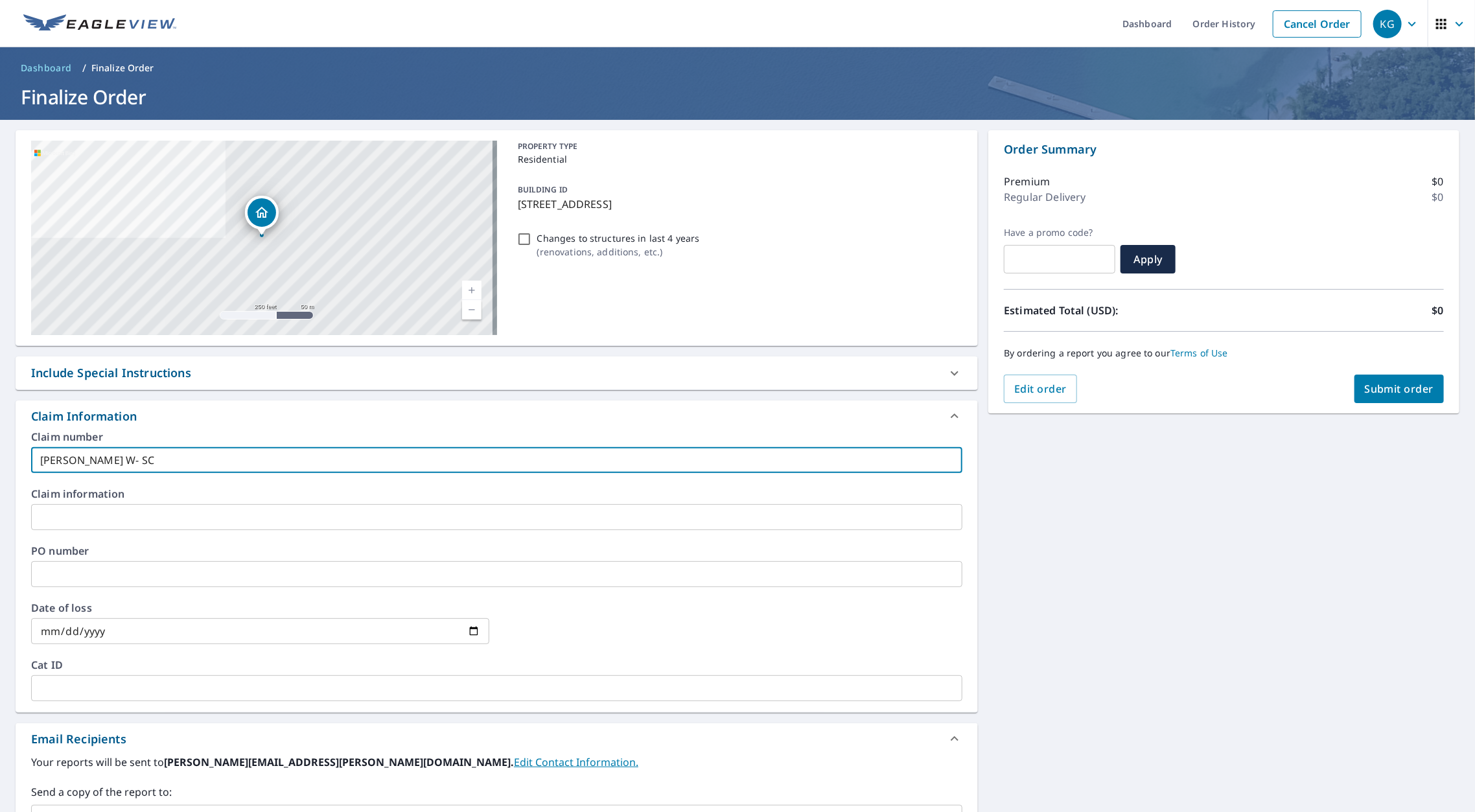
type input "[PERSON_NAME] W- SC"
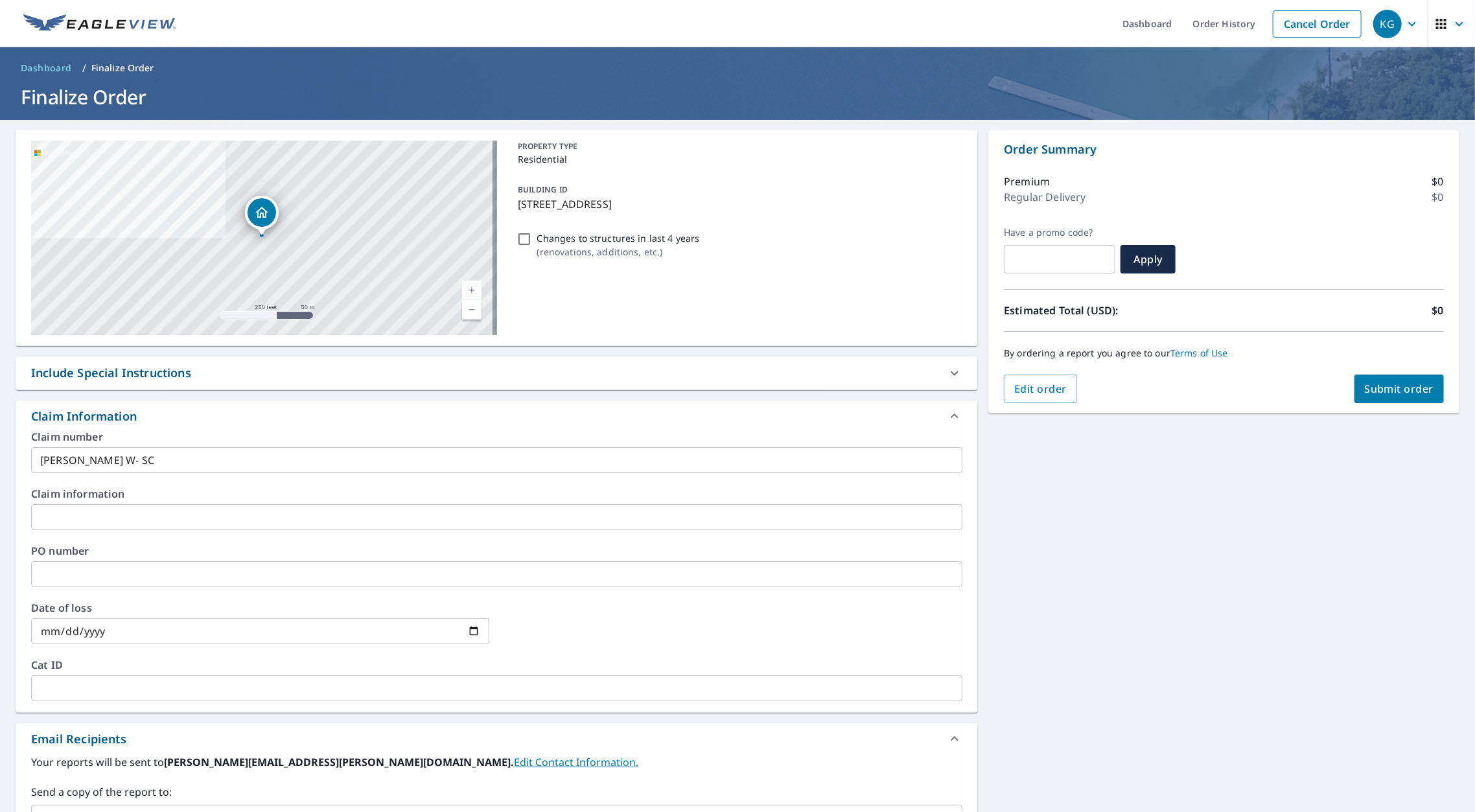
click at [124, 489] on label "Claim information" at bounding box center [496, 494] width 931 height 10
click at [124, 507] on input "text" at bounding box center [496, 517] width 931 height 26
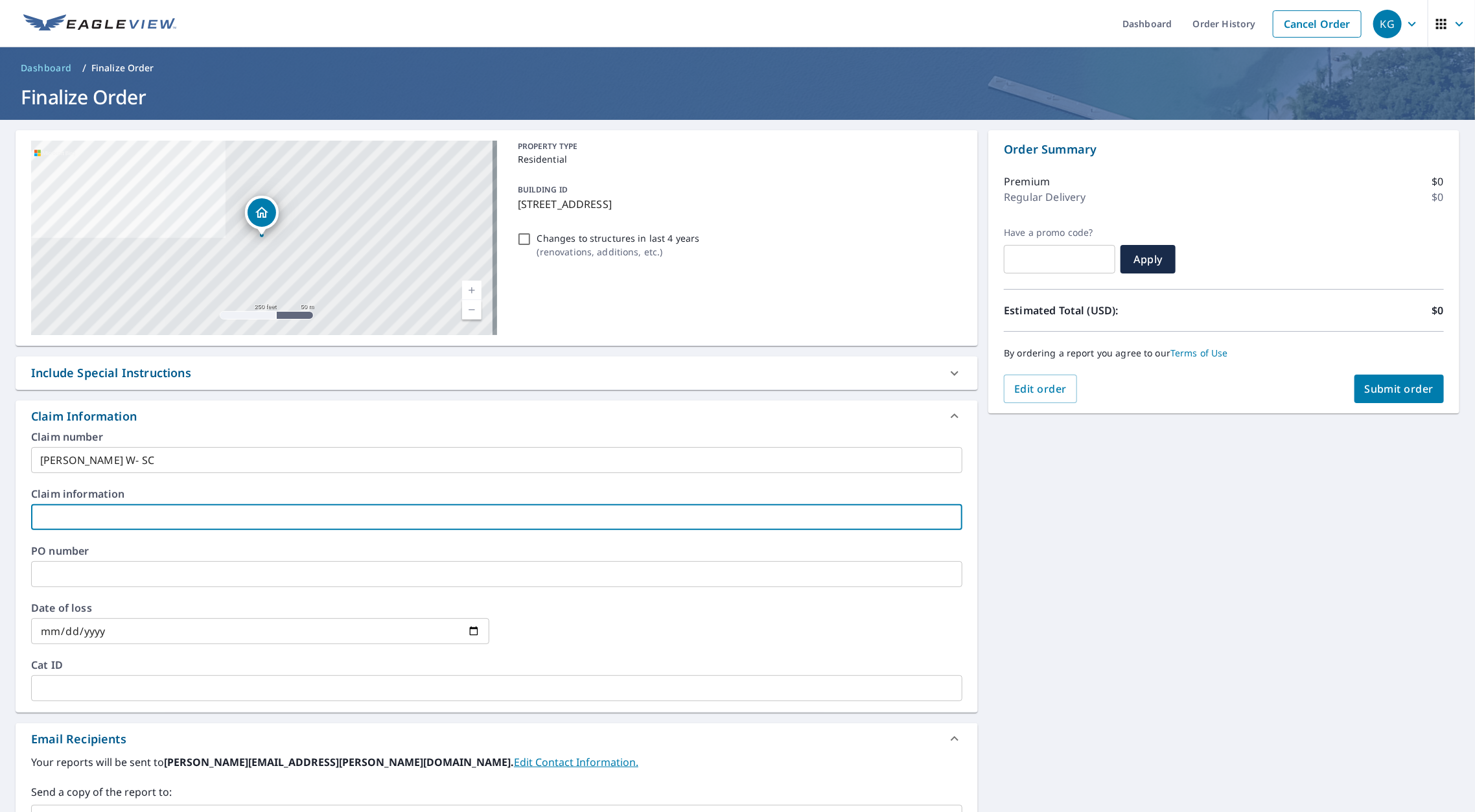
paste input "[PERSON_NAME] W- SC"
type input "[PERSON_NAME] W- SC"
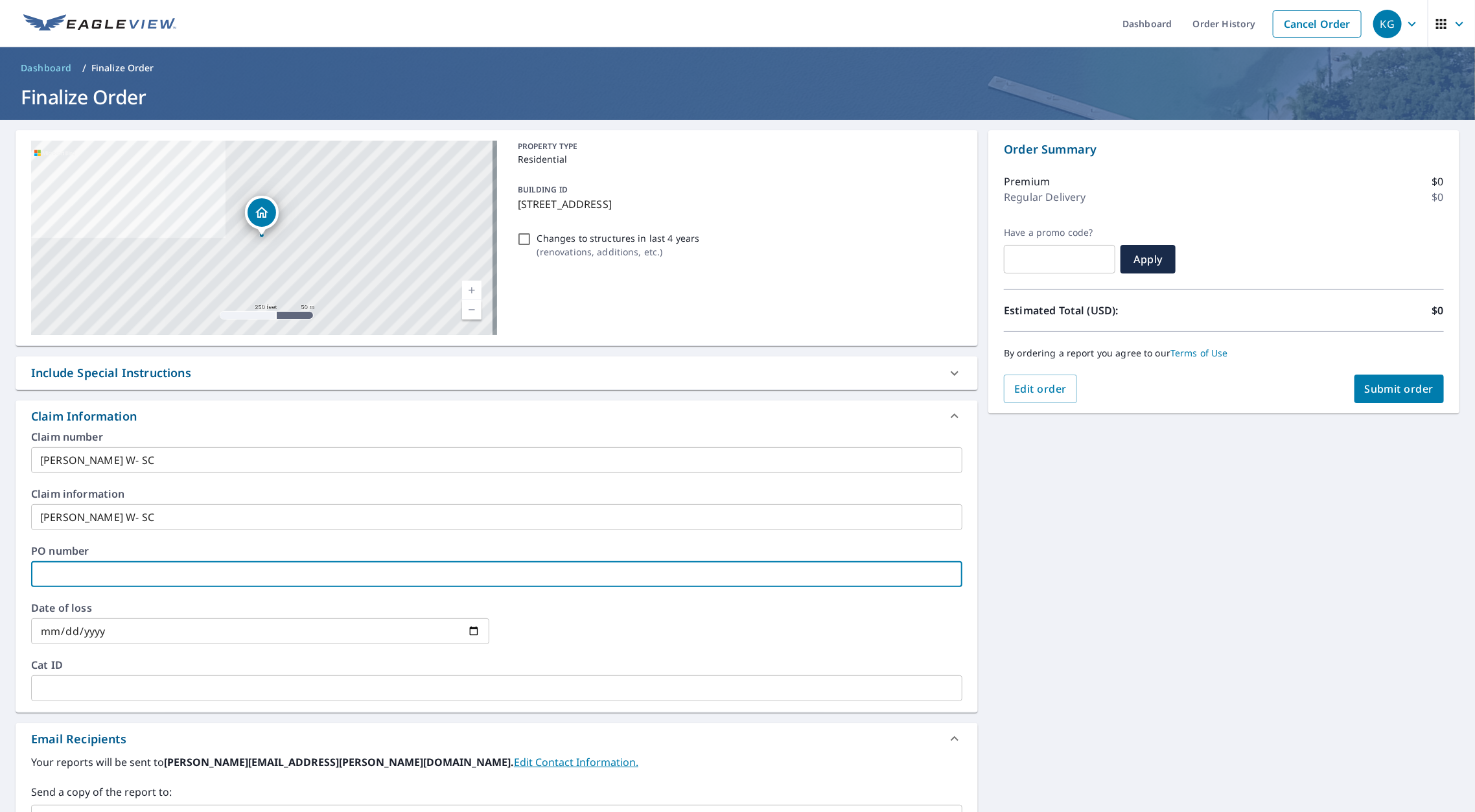
click at [106, 562] on input "text" at bounding box center [496, 574] width 931 height 26
paste input "[PERSON_NAME] W- SC"
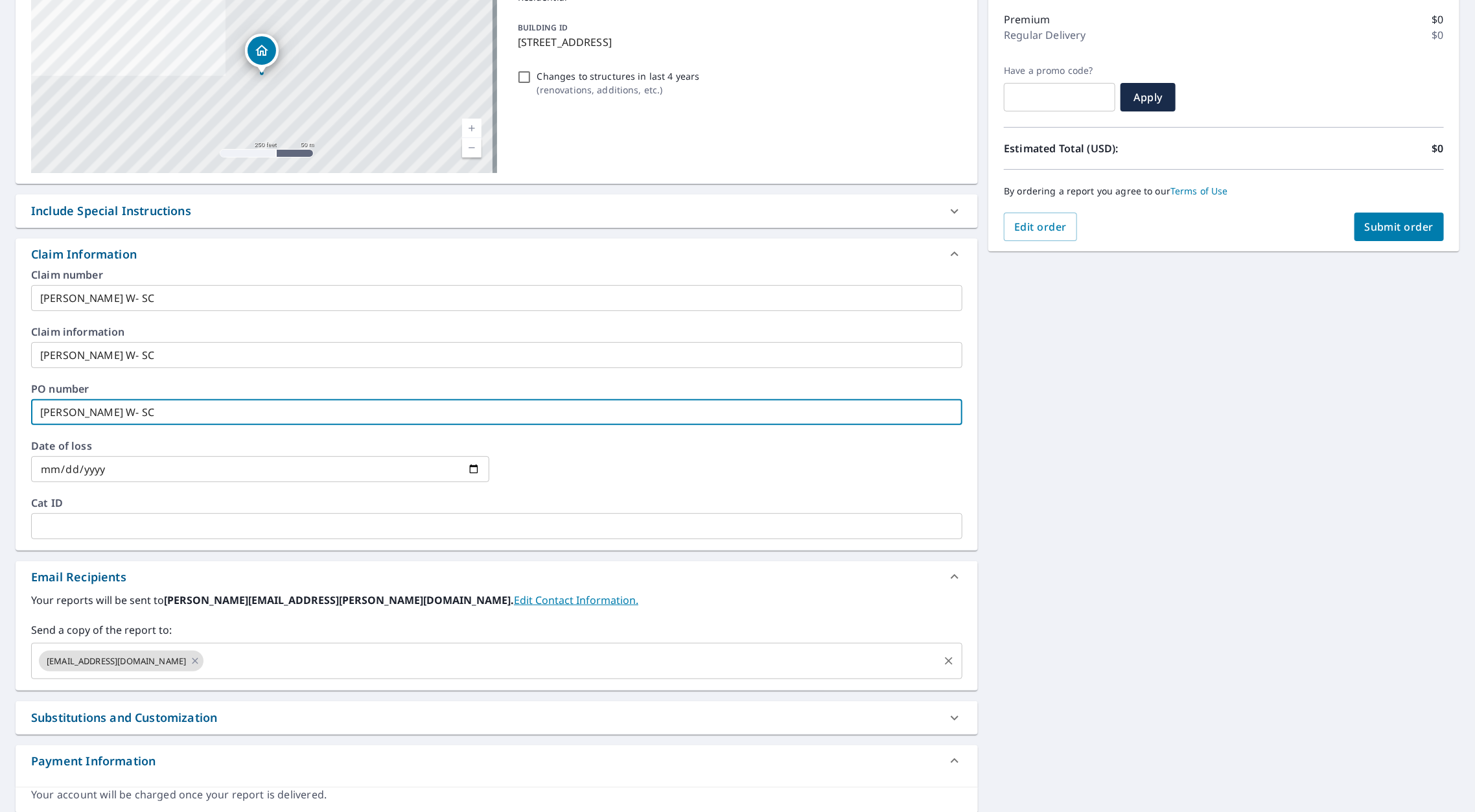
drag, startPoint x: 192, startPoint y: 638, endPoint x: 199, endPoint y: 624, distance: 15.7
click at [199, 643] on div "[EMAIL_ADDRESS][DOMAIN_NAME] ​" at bounding box center [496, 660] width 931 height 36
type input "[PERSON_NAME] W- SC"
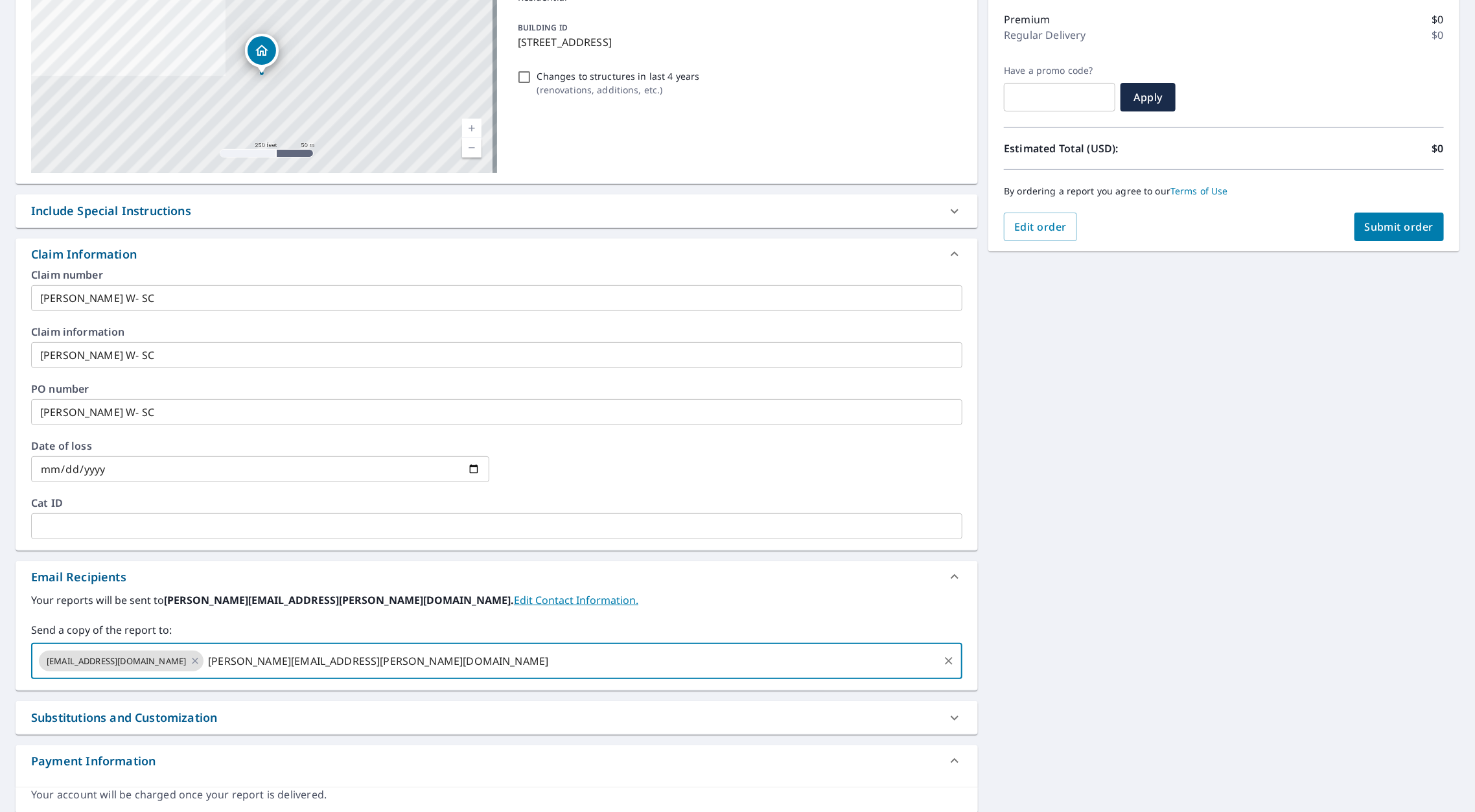
type input "[PERSON_NAME][EMAIL_ADDRESS][PERSON_NAME][DOMAIN_NAME]"
paste input "[PERSON_NAME][EMAIL_ADDRESS][PERSON_NAME][DOMAIN_NAME]"
type input "[PERSON_NAME][EMAIL_ADDRESS][PERSON_NAME][DOMAIN_NAME]"
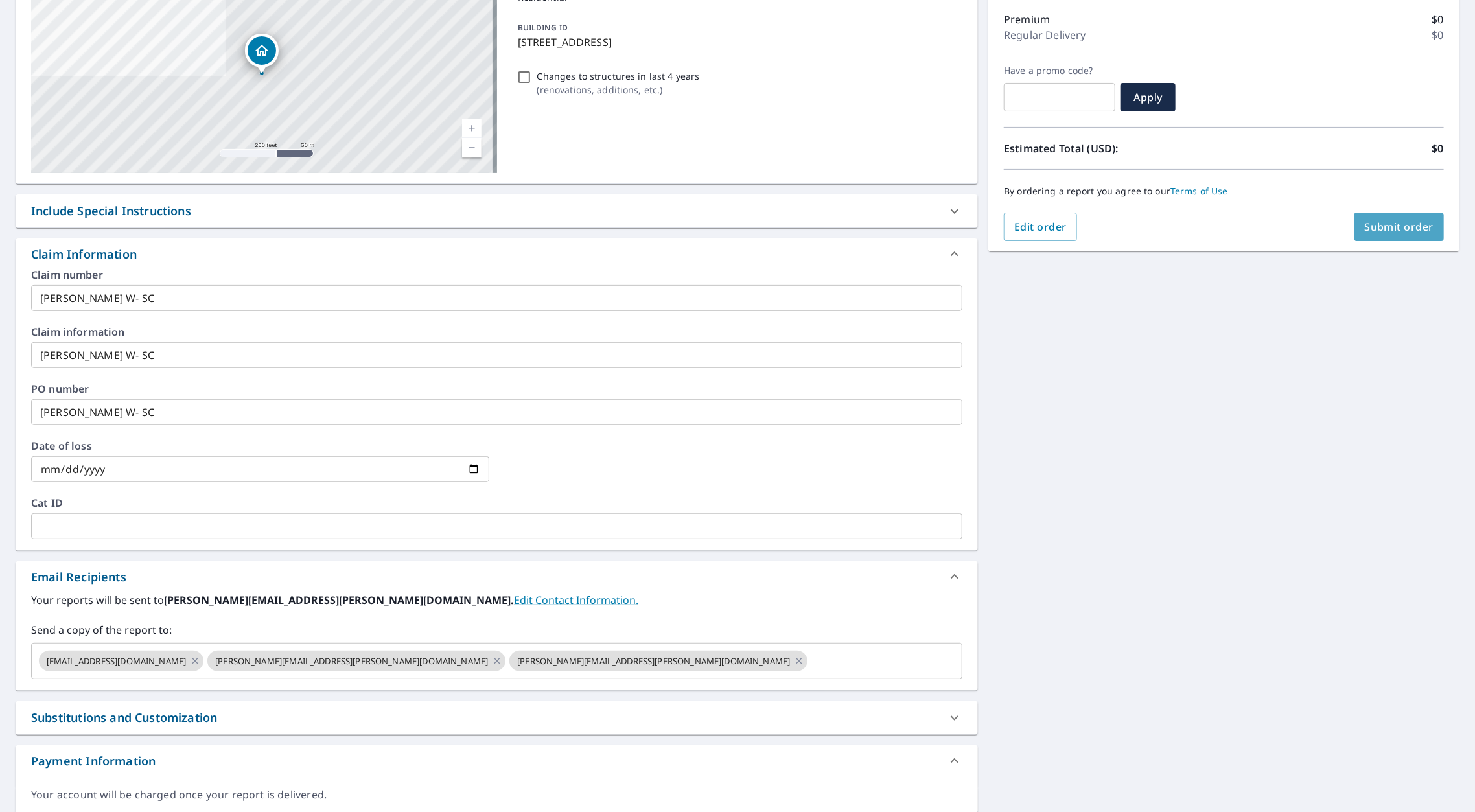
click at [1360, 217] on button "Submit order" at bounding box center [1399, 226] width 90 height 28
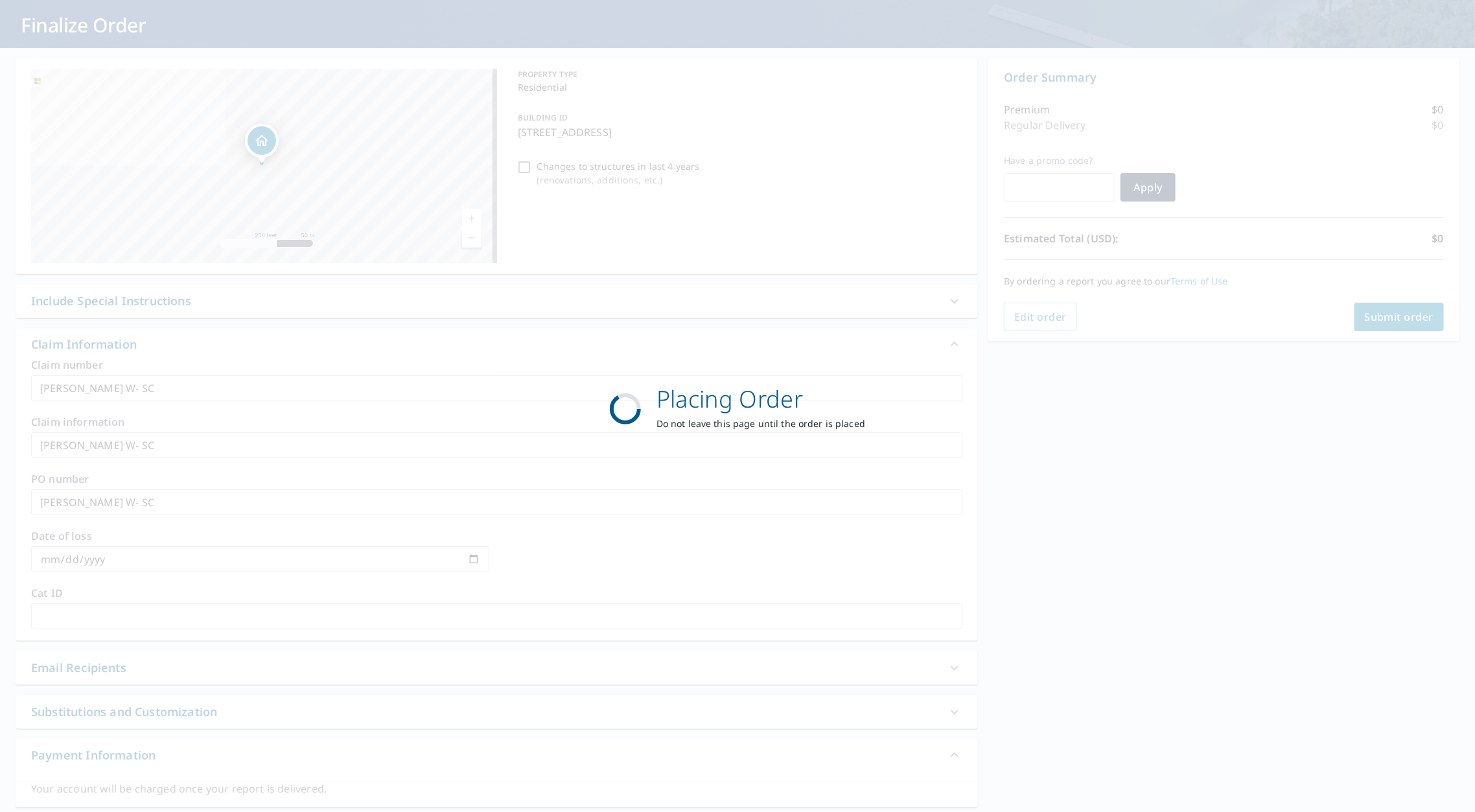
scroll to position [70, 0]
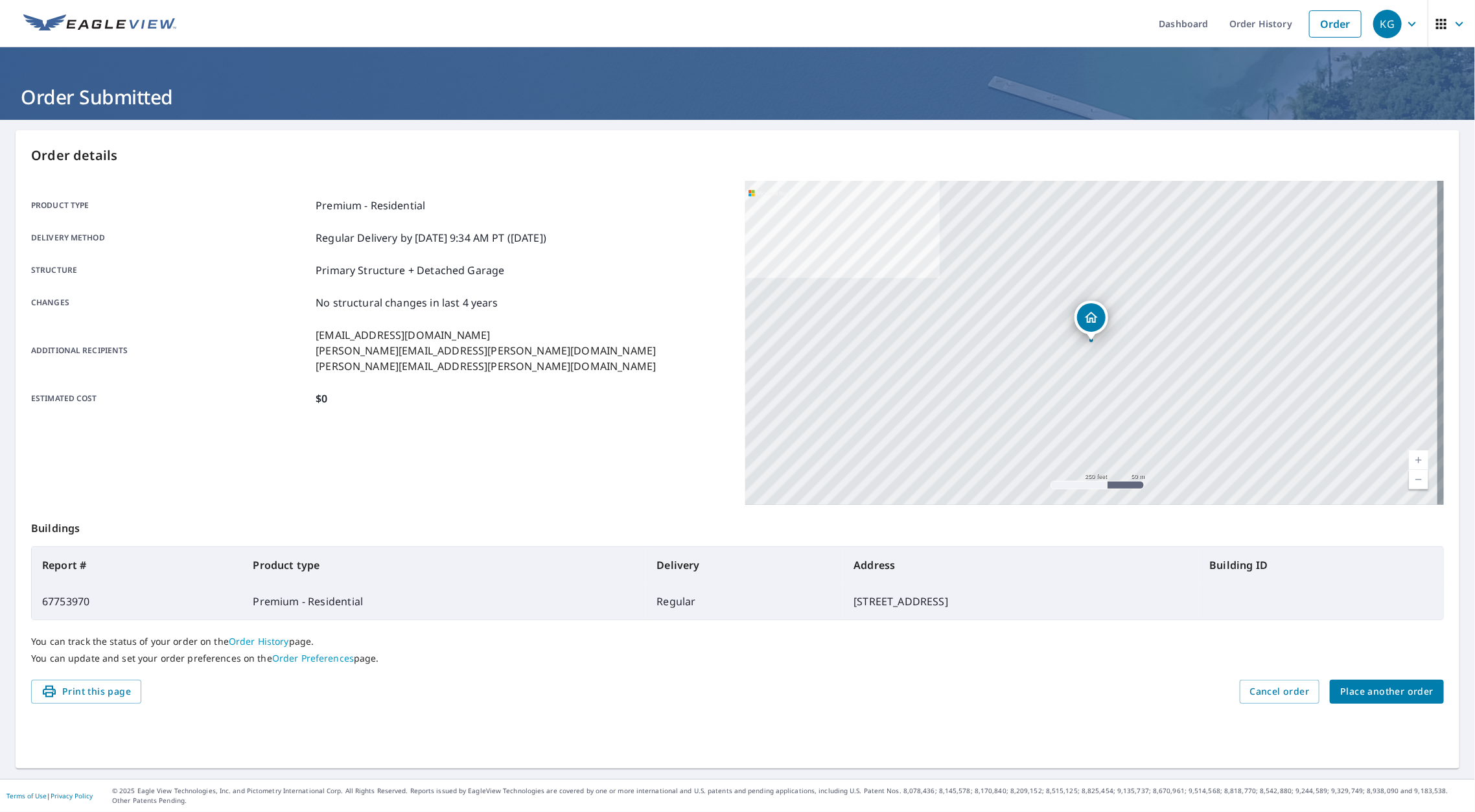
click at [1402, 681] on button "Place another order" at bounding box center [1387, 691] width 114 height 24
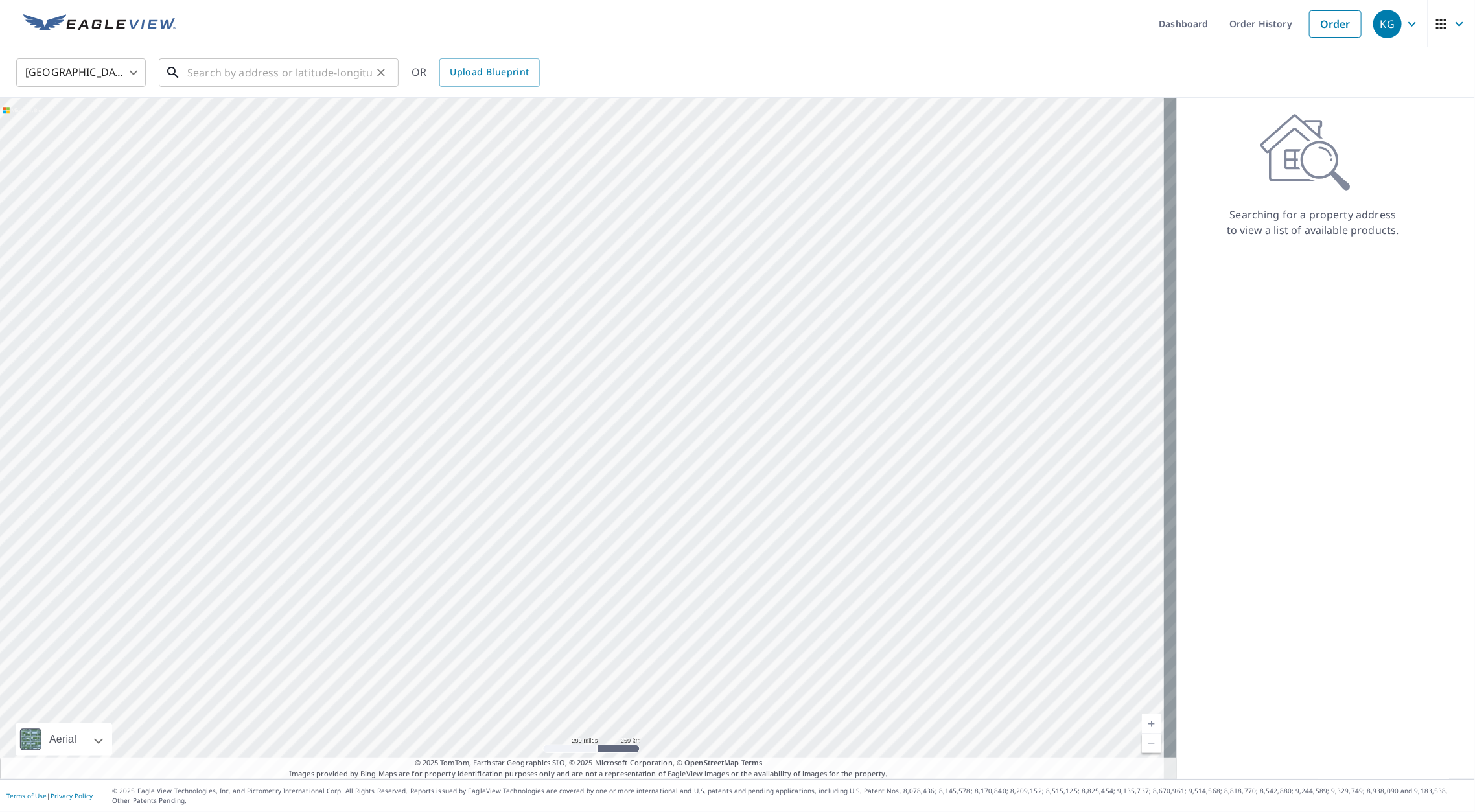
click at [285, 74] on input "text" at bounding box center [279, 72] width 184 height 36
paste input "[STREET_ADDRESS]"
click at [278, 118] on p "[GEOGRAPHIC_DATA]" at bounding box center [286, 125] width 203 height 13
type input "[STREET_ADDRESS]"
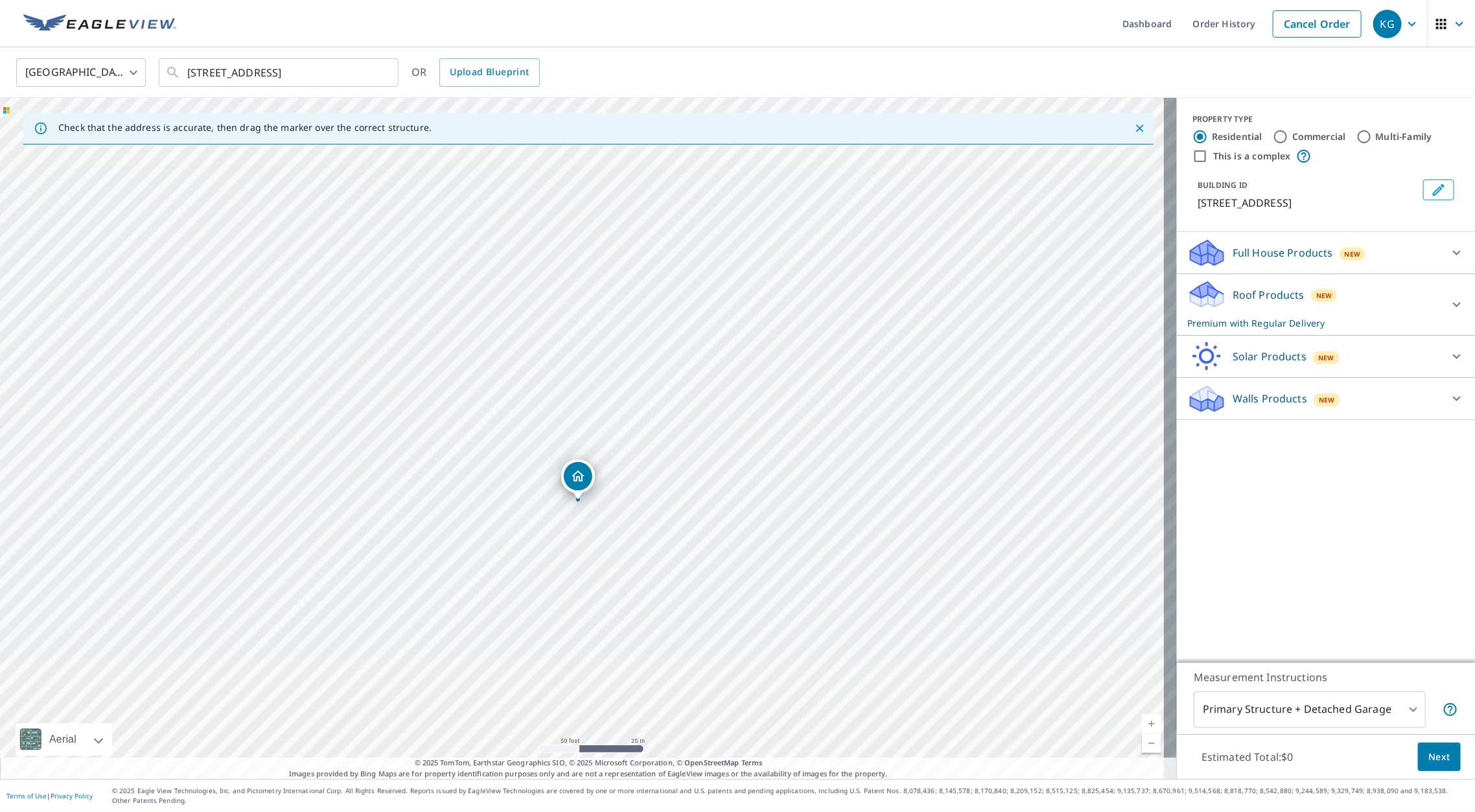
click at [583, 417] on div "[STREET_ADDRESS]" at bounding box center [589, 438] width 1177 height 681
drag, startPoint x: 790, startPoint y: 504, endPoint x: 712, endPoint y: 423, distance: 112.4
click at [712, 423] on div "[STREET_ADDRESS]" at bounding box center [589, 438] width 1177 height 681
click at [1228, 567] on div "PROPERTY TYPE Residential Commercial Multi-Family This is a complex BUILDING ID…" at bounding box center [1326, 380] width 298 height 564
click at [1428, 754] on span "Next" at bounding box center [1440, 757] width 22 height 16
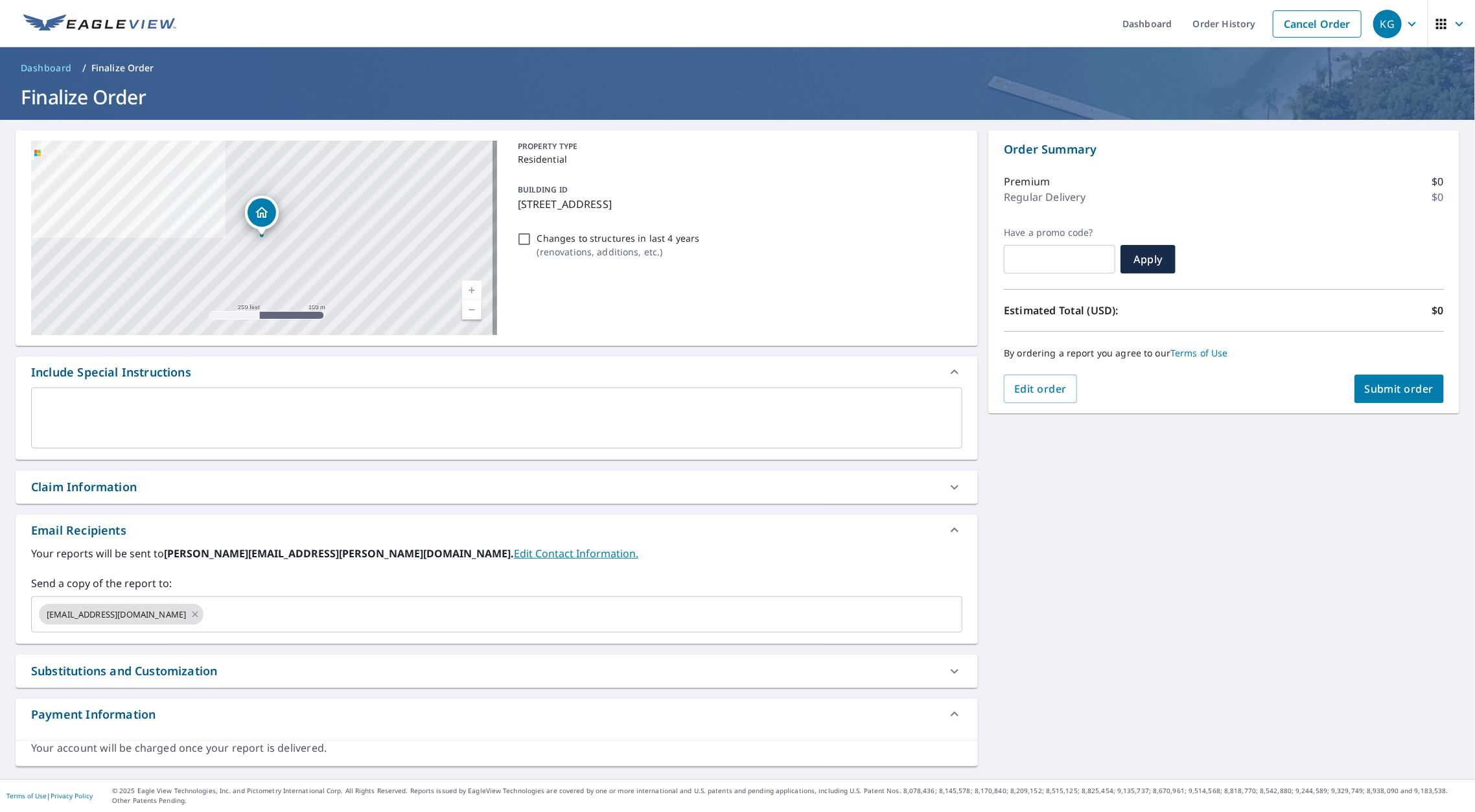
click at [116, 479] on div "Claim Information" at bounding box center [83, 487] width 106 height 18
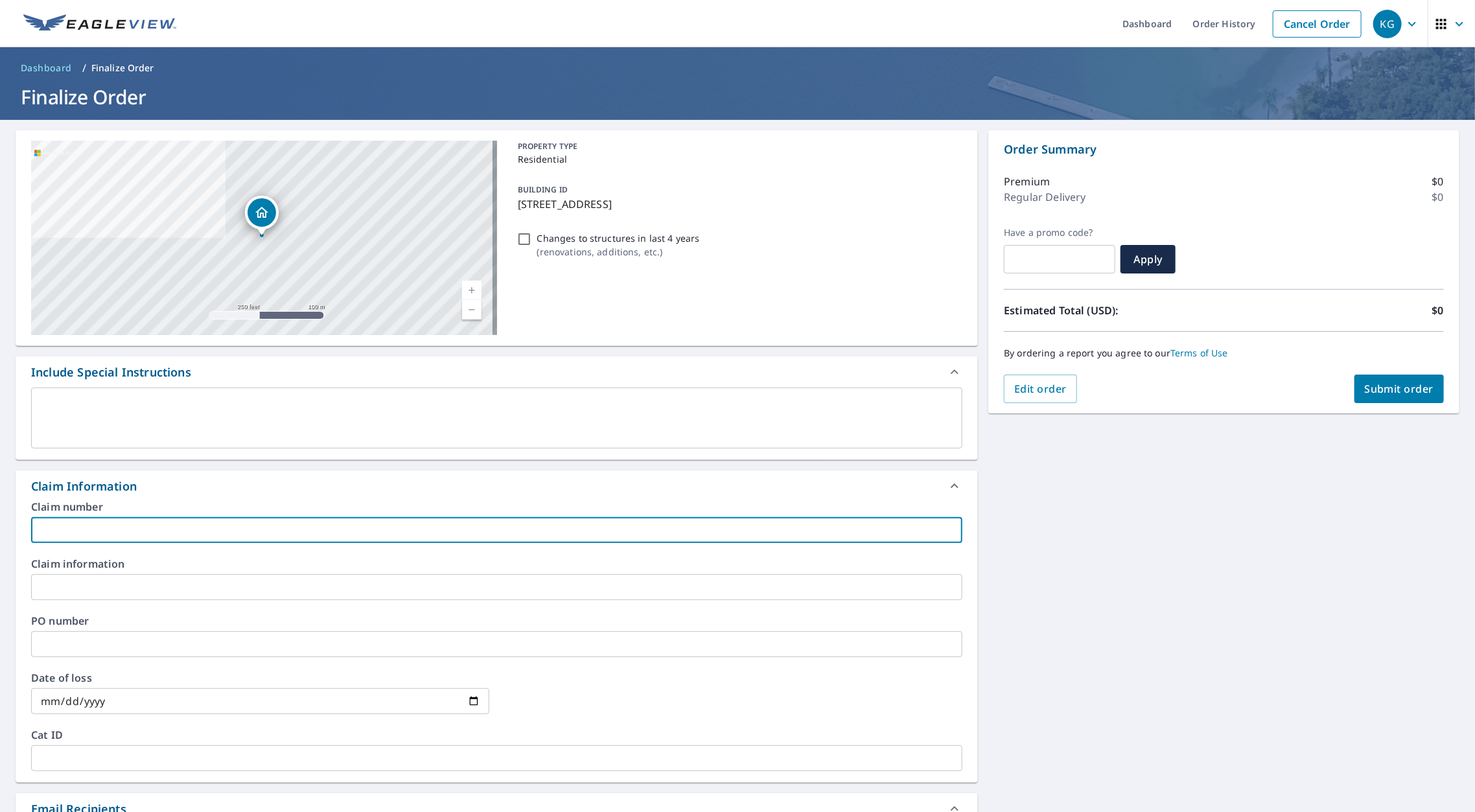
click at [98, 517] on input "text" at bounding box center [496, 530] width 931 height 26
type input "[PERSON_NAME] - SC"
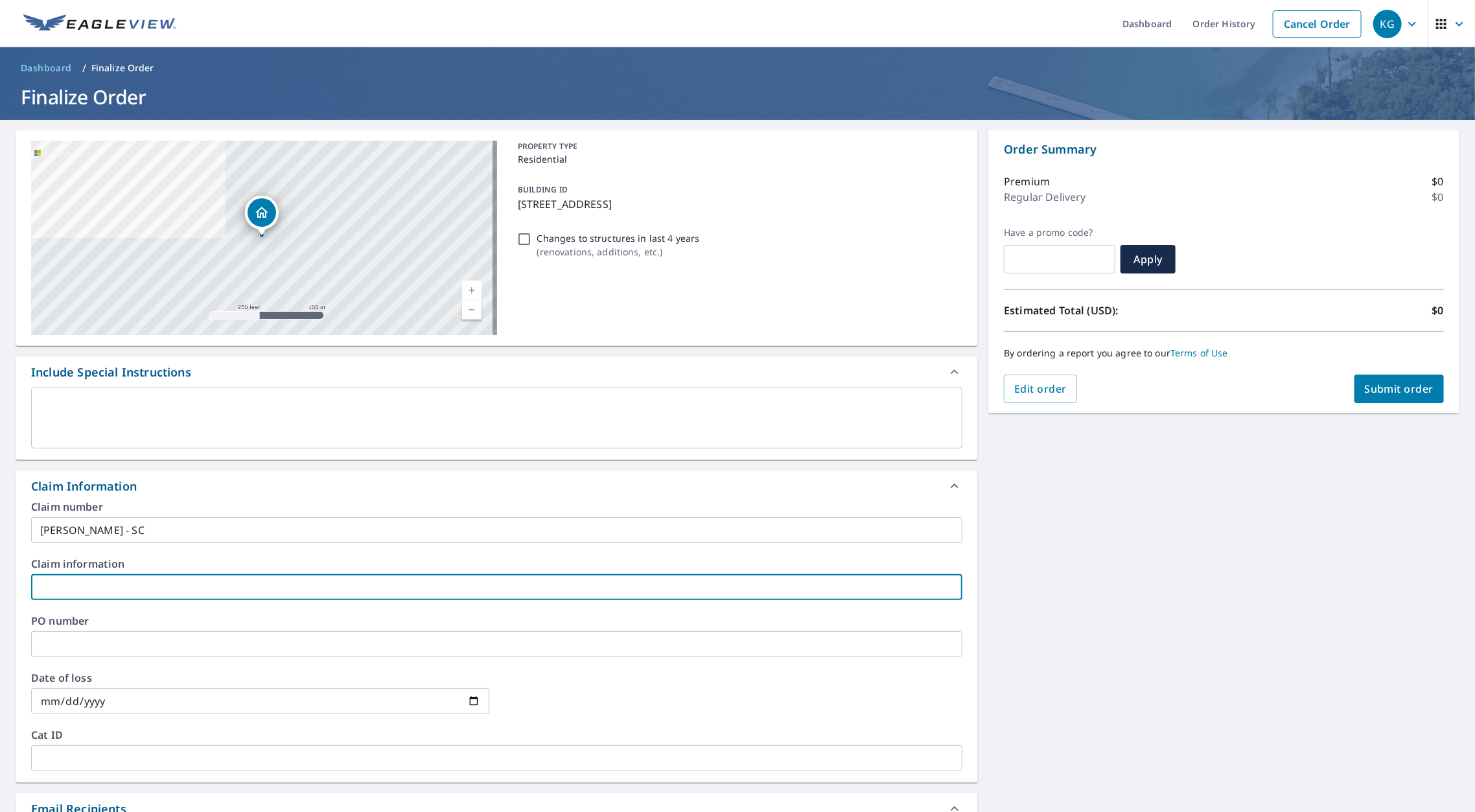
click at [92, 574] on input "text" at bounding box center [496, 587] width 931 height 26
type input "[PERSON_NAME] - sc"
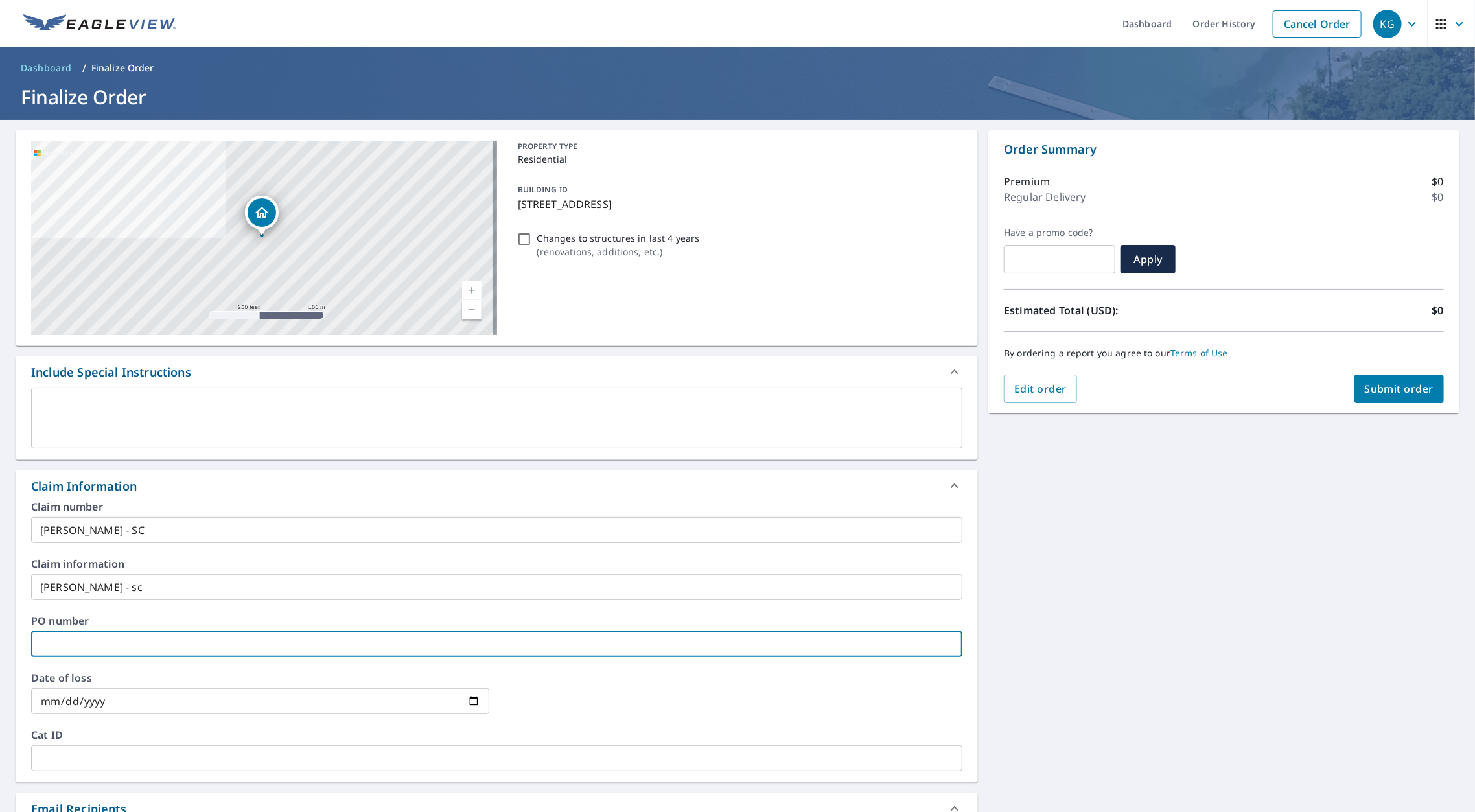
click at [87, 631] on input "text" at bounding box center [496, 644] width 931 height 26
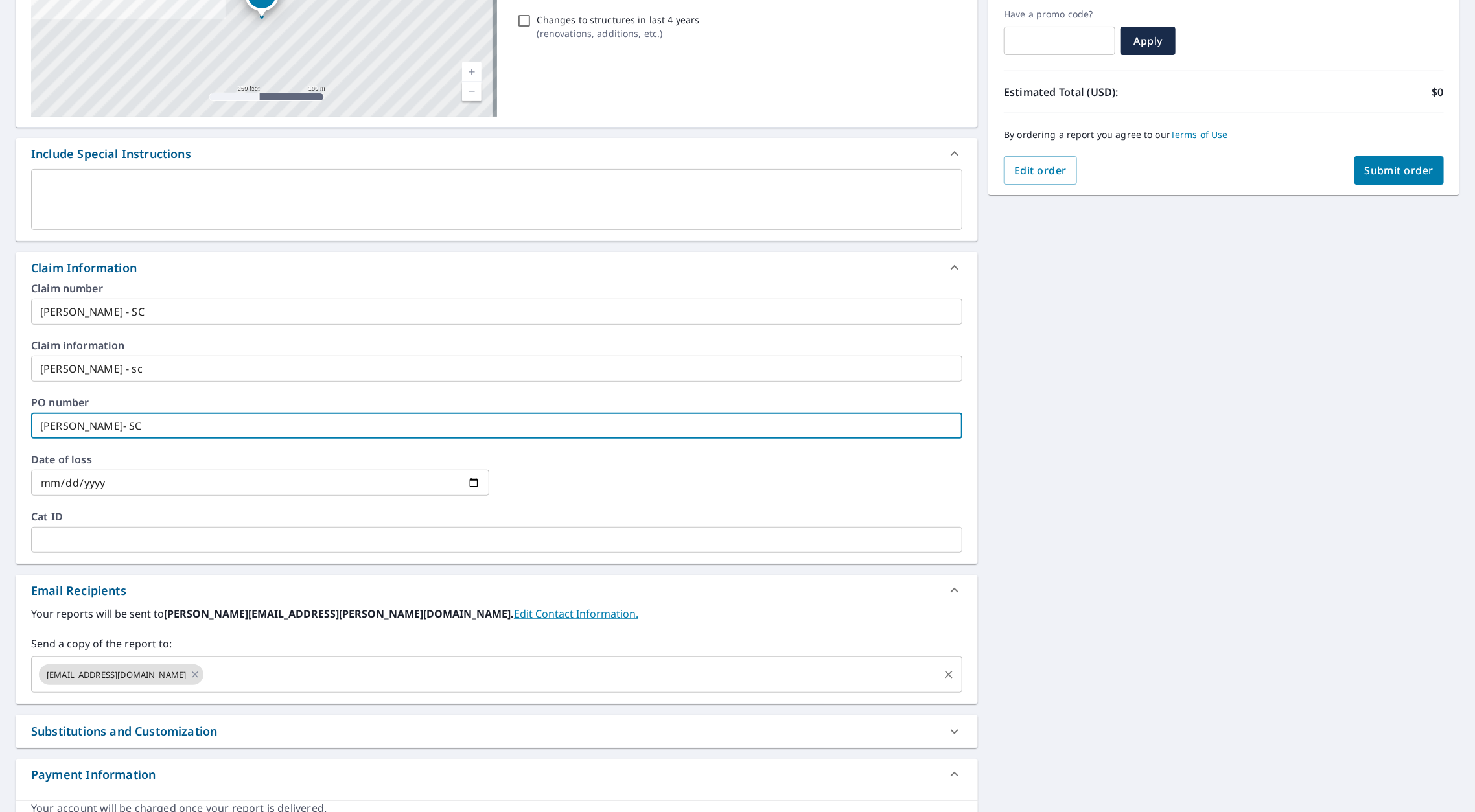
type input "[PERSON_NAME]- SC"
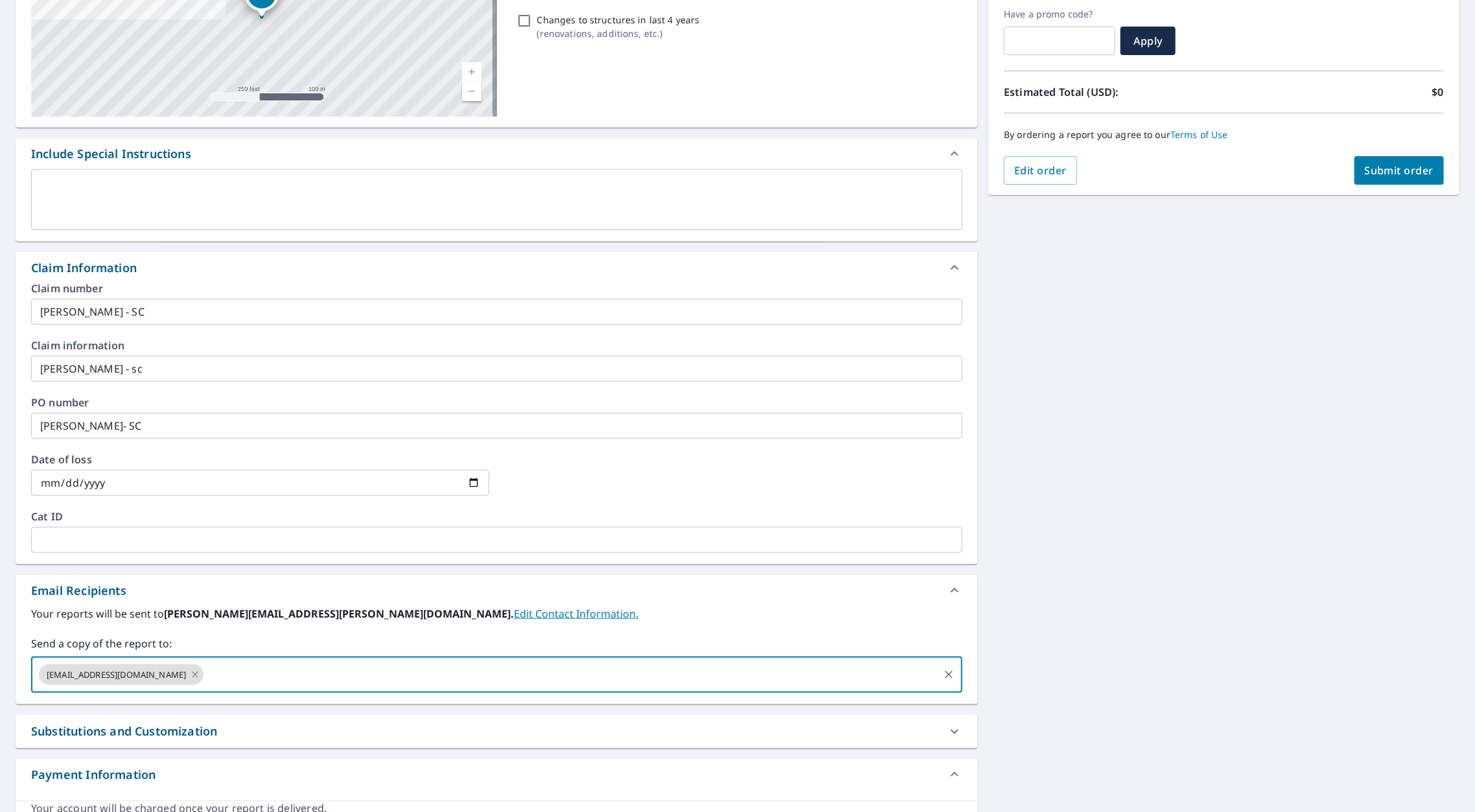
click at [205, 662] on input "text" at bounding box center [571, 674] width 732 height 25
type input "[PERSON_NAME][EMAIL_ADDRESS][PERSON_NAME][DOMAIN_NAME]"
paste input "[PERSON_NAME][EMAIL_ADDRESS][DOMAIN_NAME]"
type input "[PERSON_NAME][EMAIL_ADDRESS][DOMAIN_NAME]"
click at [1380, 163] on span "Submit order" at bounding box center [1400, 171] width 70 height 14
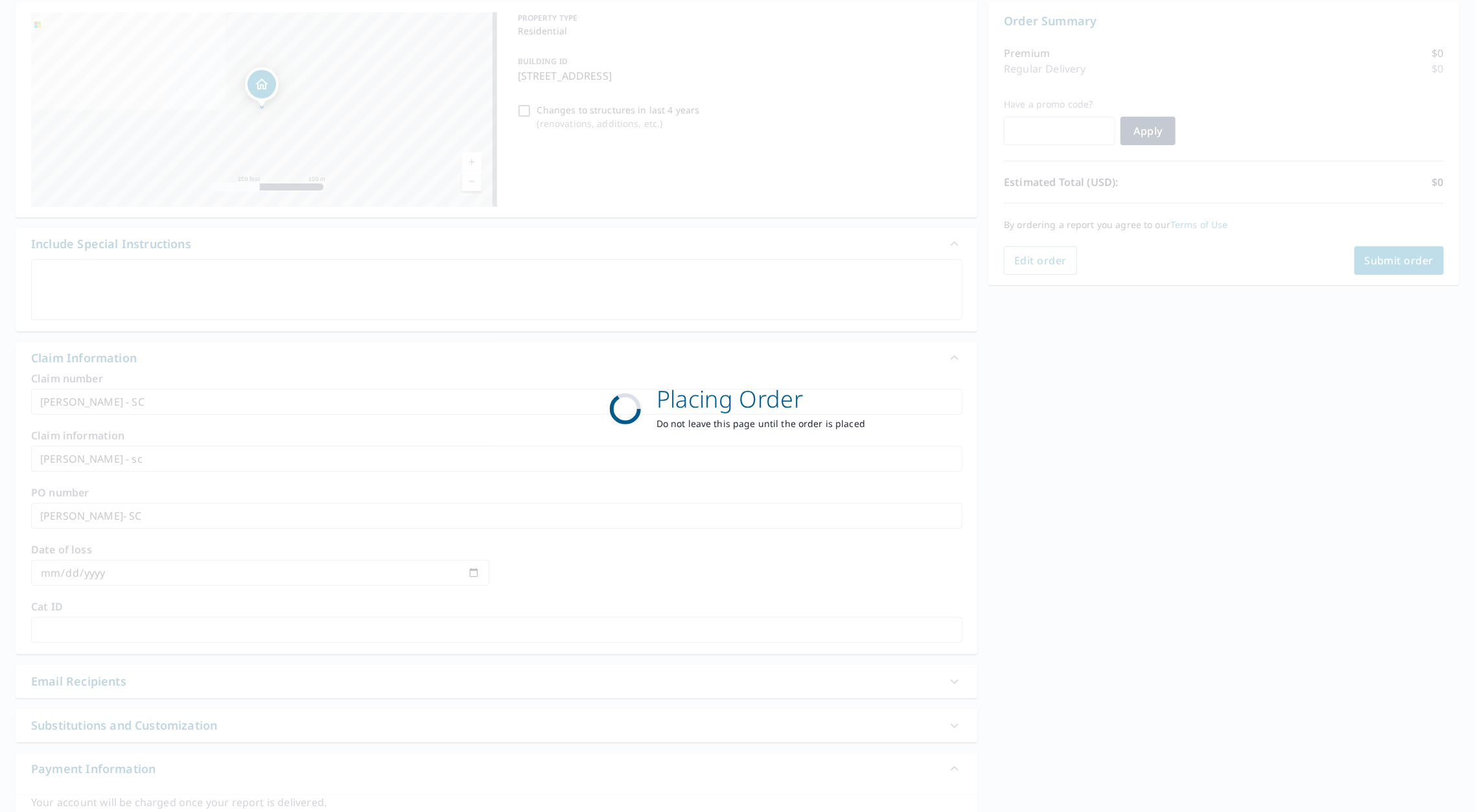
scroll to position [127, 0]
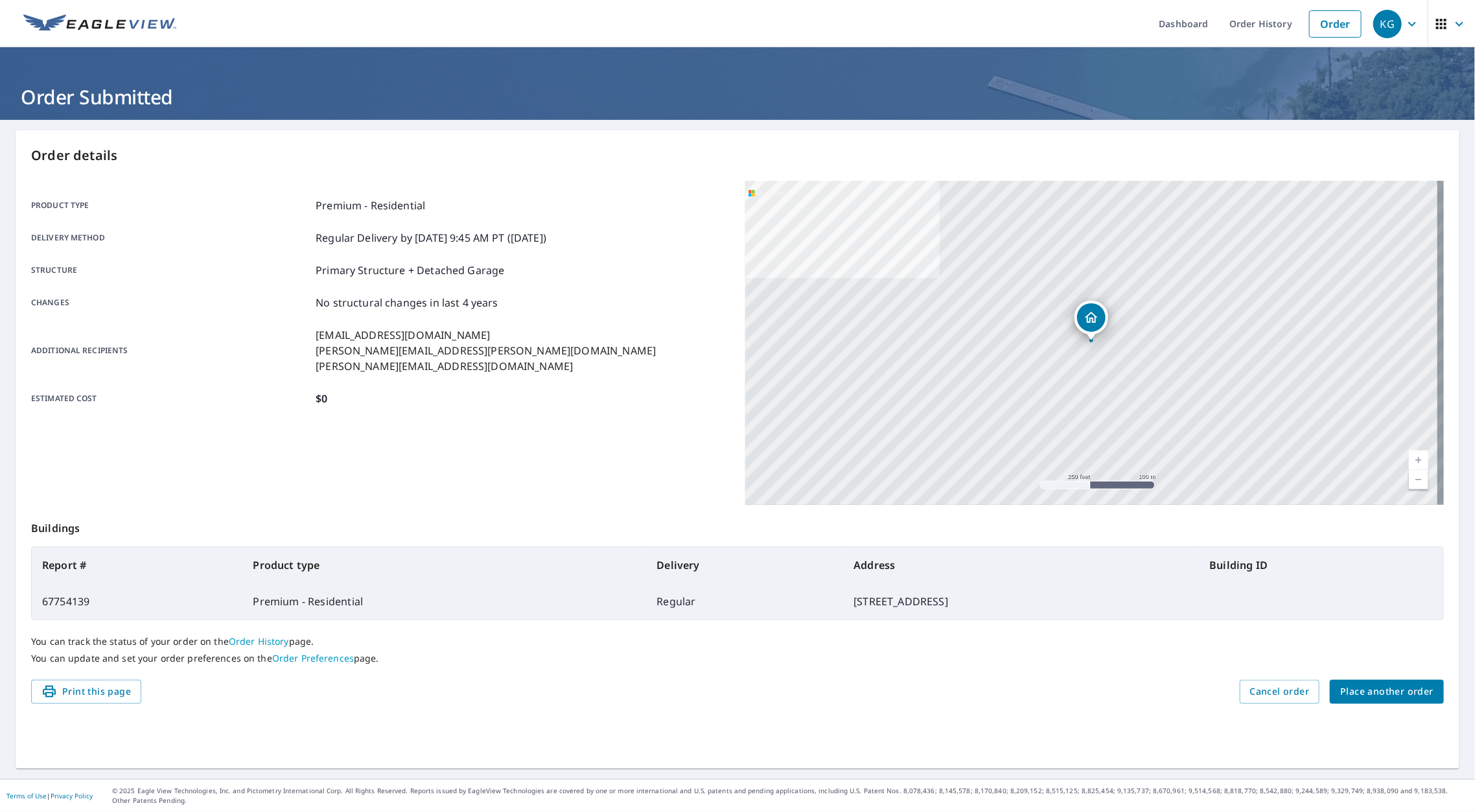
click at [1386, 687] on span "Place another order" at bounding box center [1387, 691] width 93 height 16
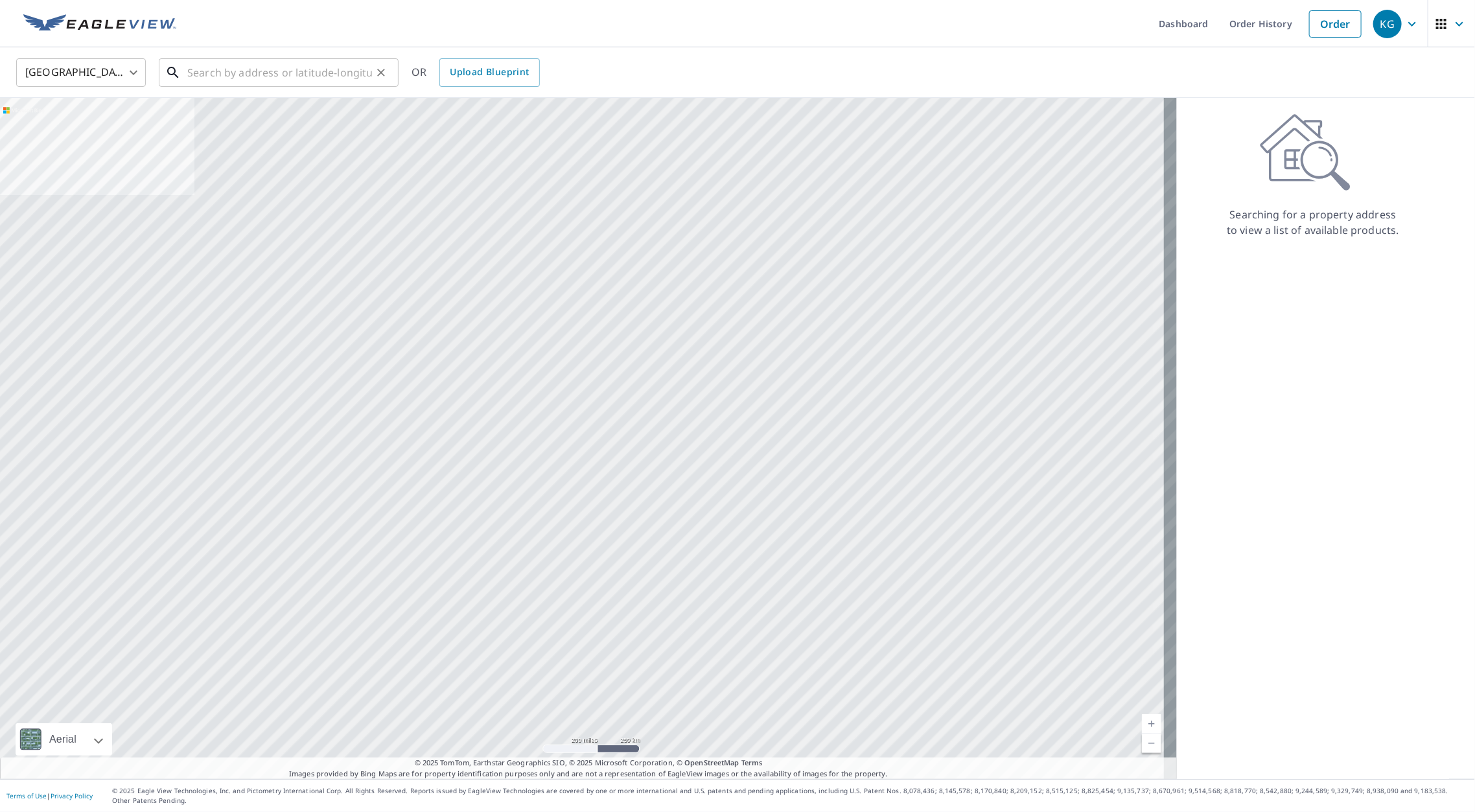
click at [264, 68] on input "text" at bounding box center [279, 72] width 184 height 36
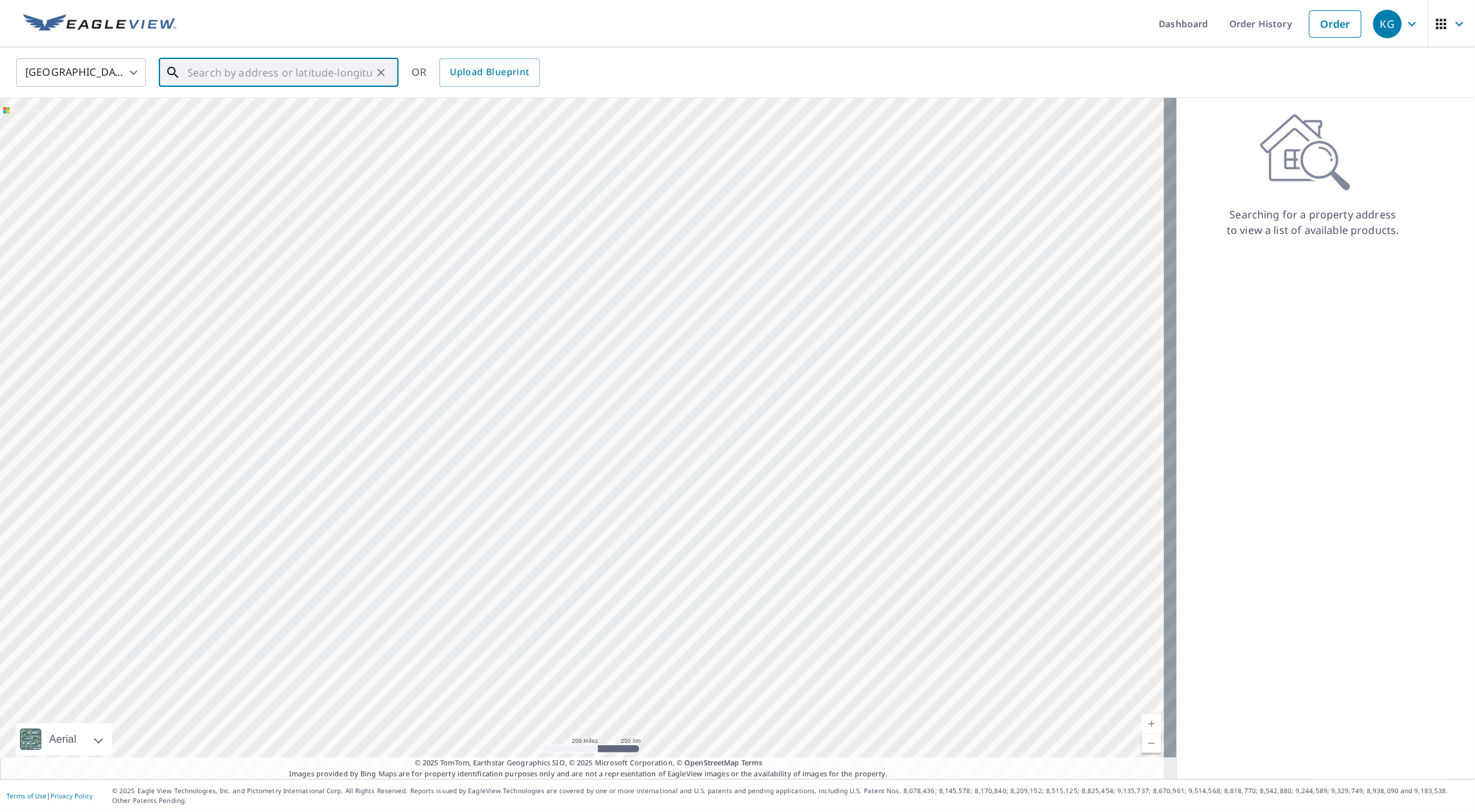
paste input "[STREET_ADDRESS][PERSON_NAME]"
click at [246, 102] on span "[STREET_ADDRESS][PERSON_NAME]" at bounding box center [286, 110] width 203 height 16
type input "[STREET_ADDRESS][PERSON_NAME][PERSON_NAME]"
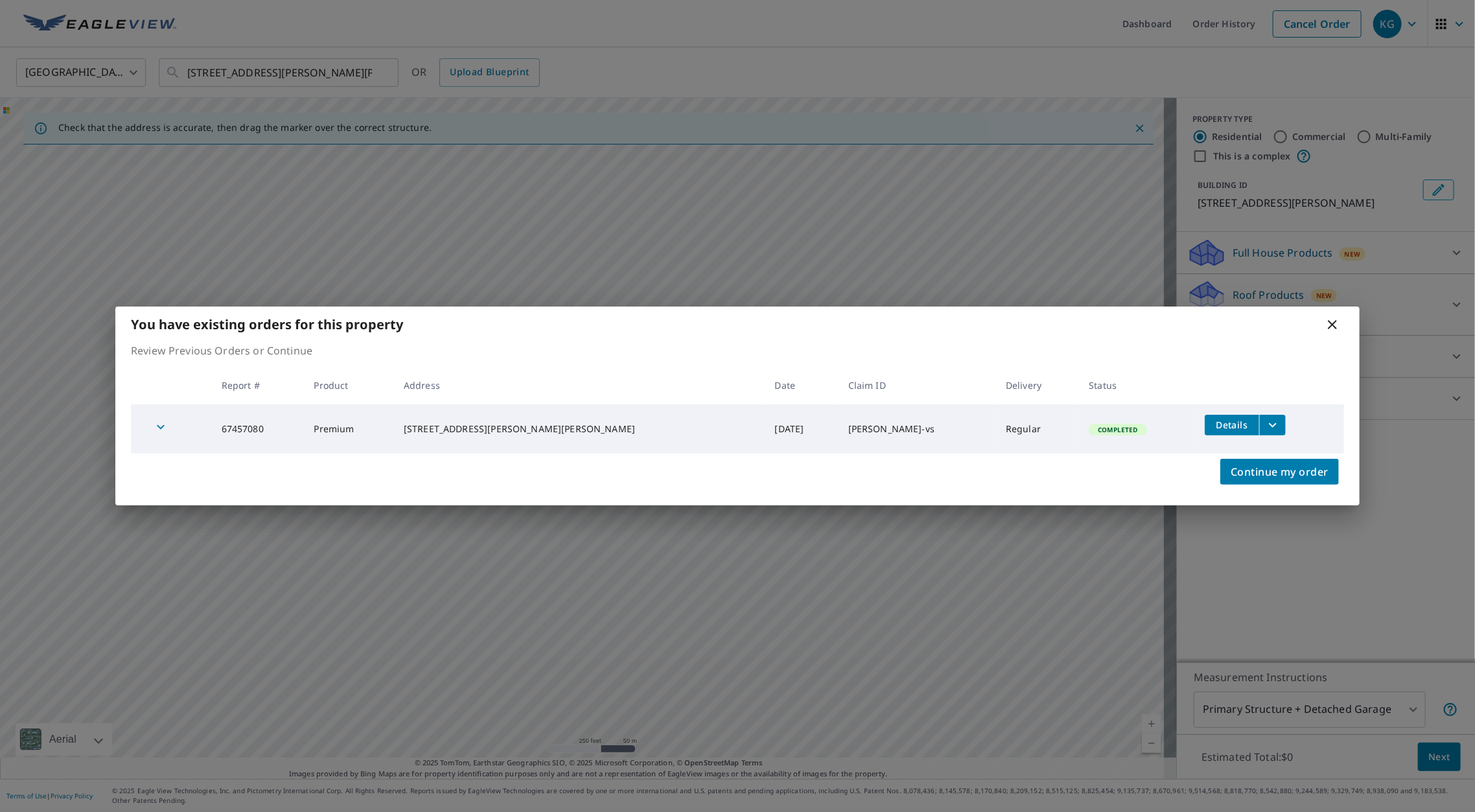
click at [1265, 420] on icon "filesDropdownBtn-67457080" at bounding box center [1273, 425] width 16 height 16
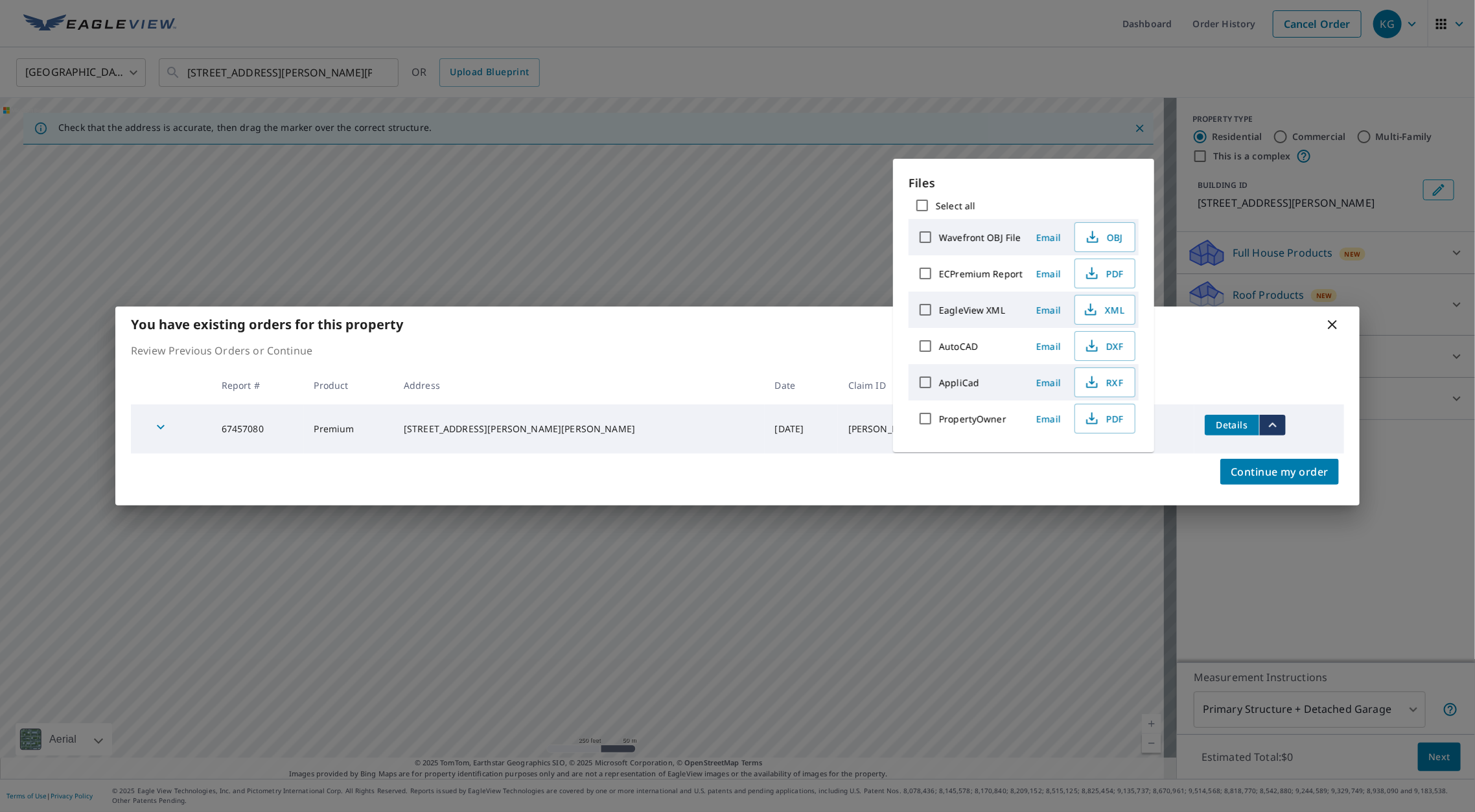
click at [1039, 268] on span "Email" at bounding box center [1048, 274] width 31 height 12
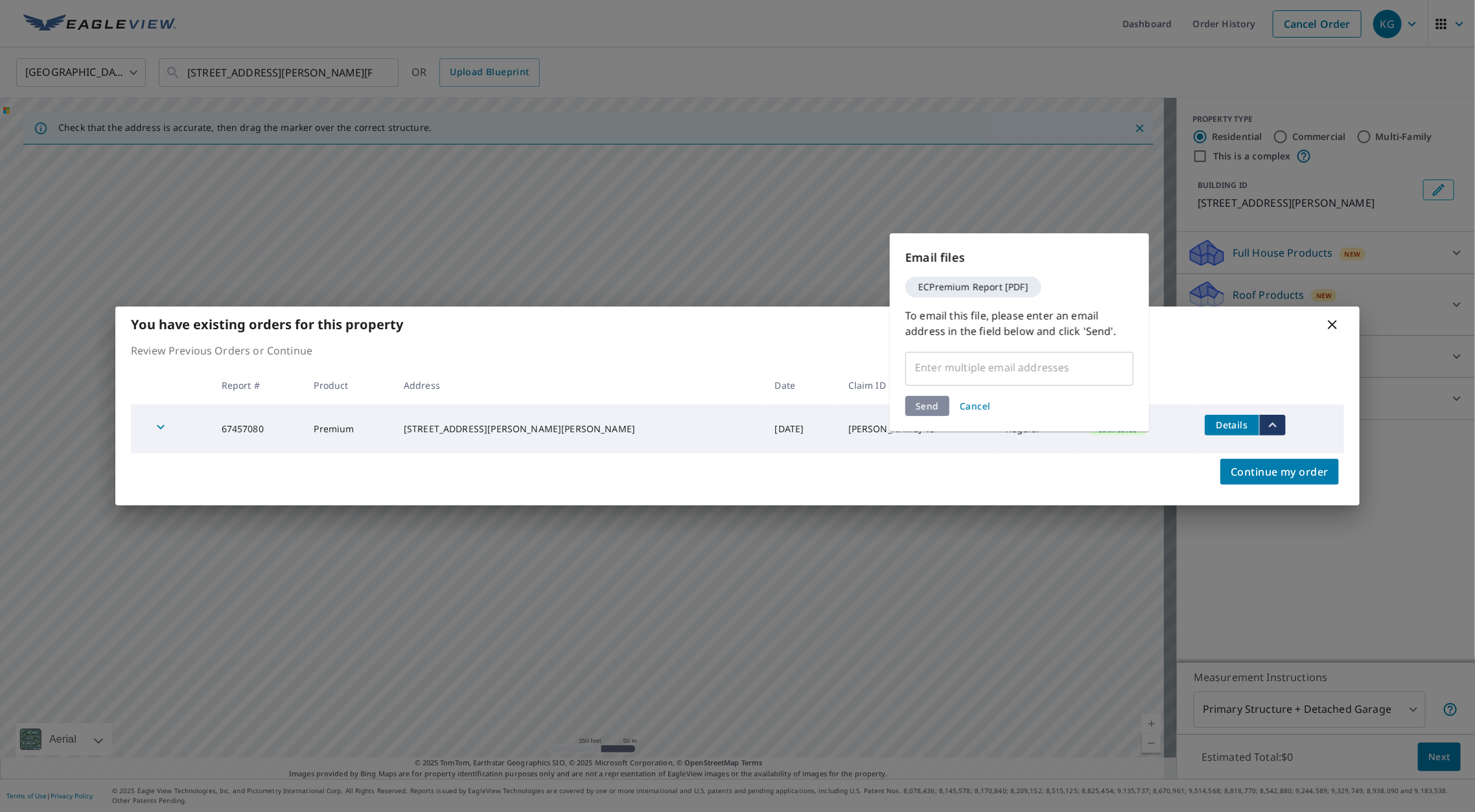
drag, startPoint x: 1022, startPoint y: 380, endPoint x: 1011, endPoint y: 365, distance: 18.6
click at [1011, 365] on div "​" at bounding box center [1020, 367] width 228 height 36
click at [1011, 365] on input "text" at bounding box center [1010, 367] width 197 height 25
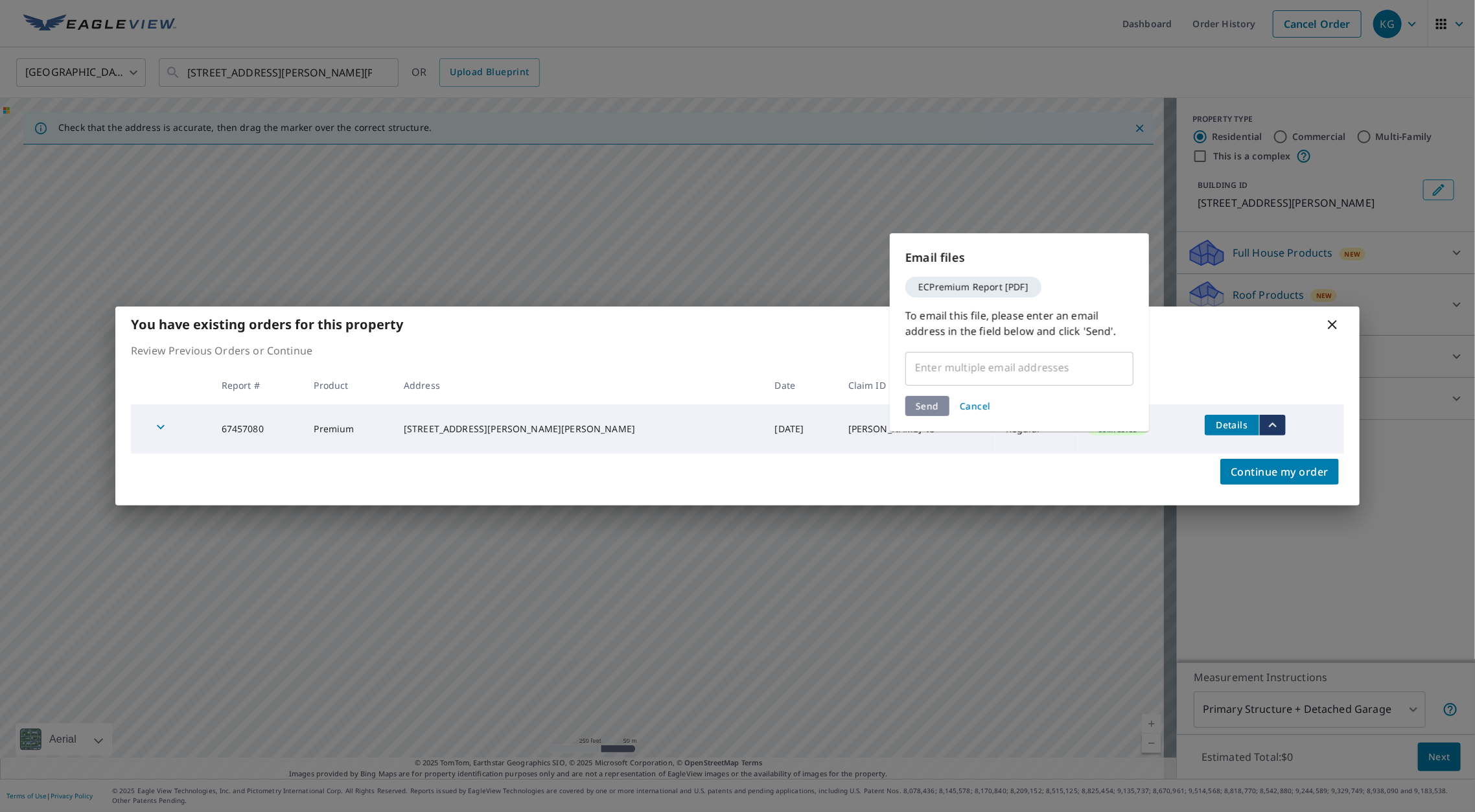
click at [1011, 365] on input "text" at bounding box center [1010, 367] width 197 height 25
click at [935, 367] on input "text" at bounding box center [1010, 367] width 197 height 25
click at [923, 365] on input "text" at bounding box center [1010, 367] width 197 height 25
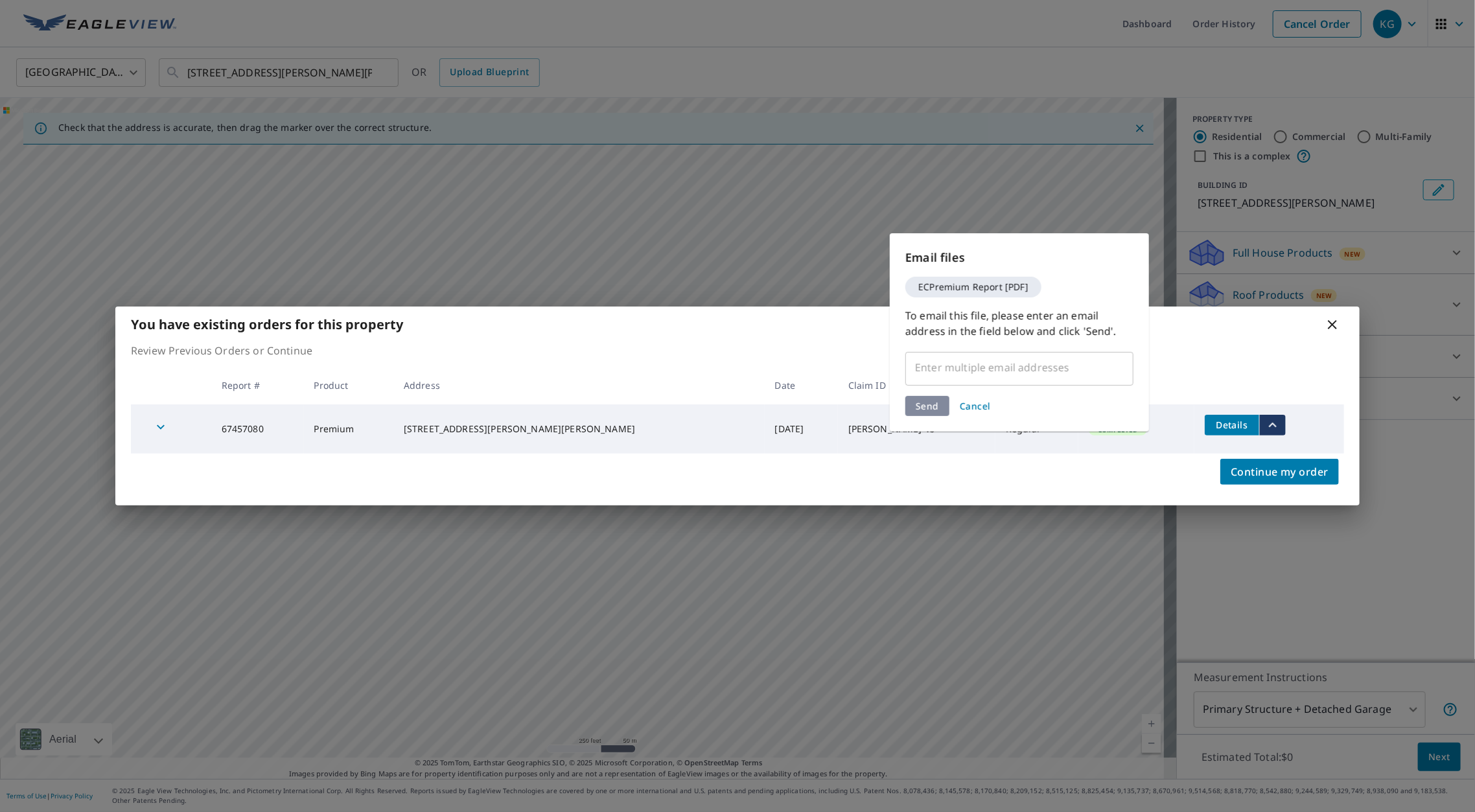
click at [938, 361] on input "text" at bounding box center [1010, 367] width 197 height 25
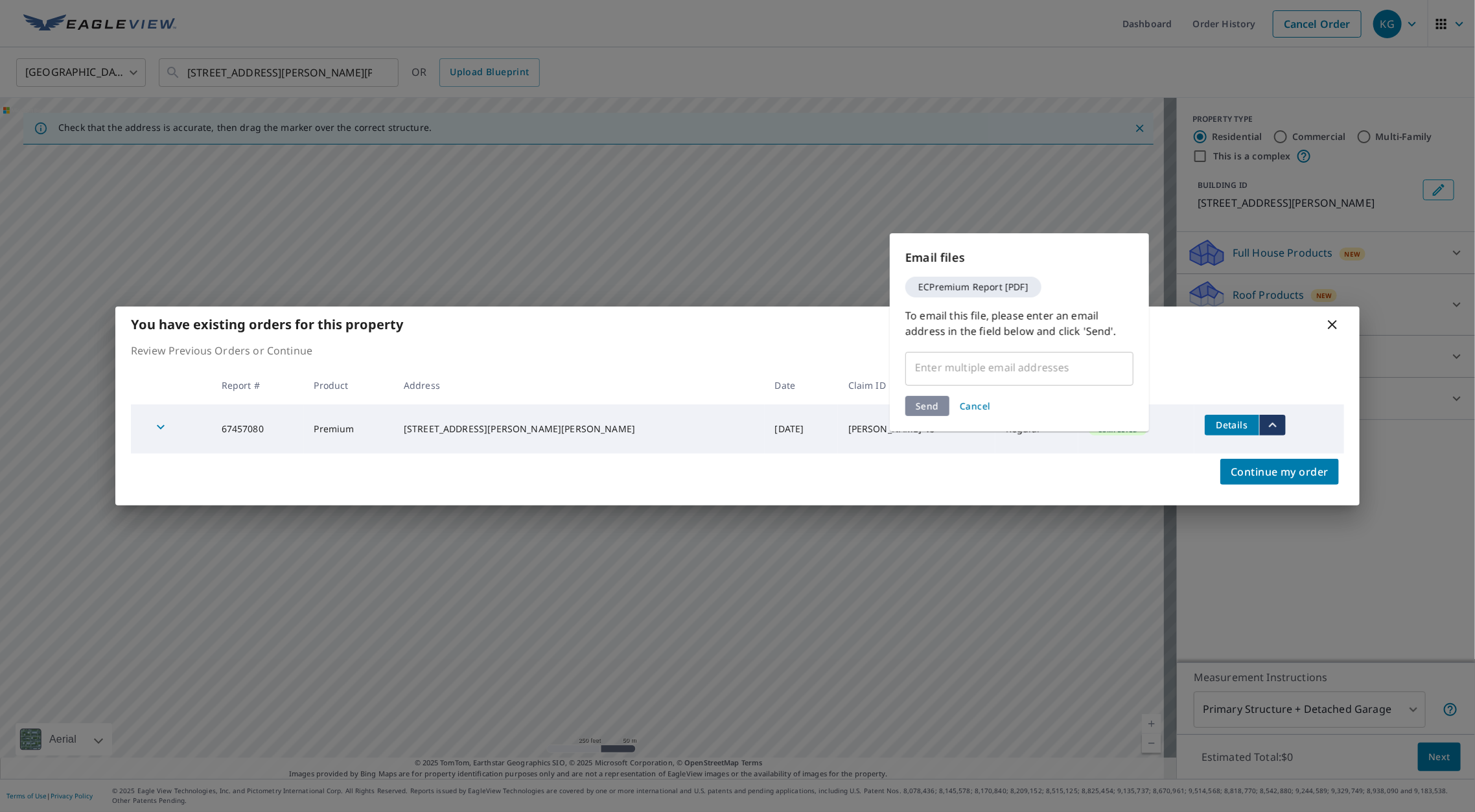
click at [938, 361] on input "text" at bounding box center [1010, 367] width 197 height 25
click at [942, 361] on input "text" at bounding box center [1010, 367] width 197 height 25
click at [955, 359] on input "text" at bounding box center [1010, 367] width 197 height 25
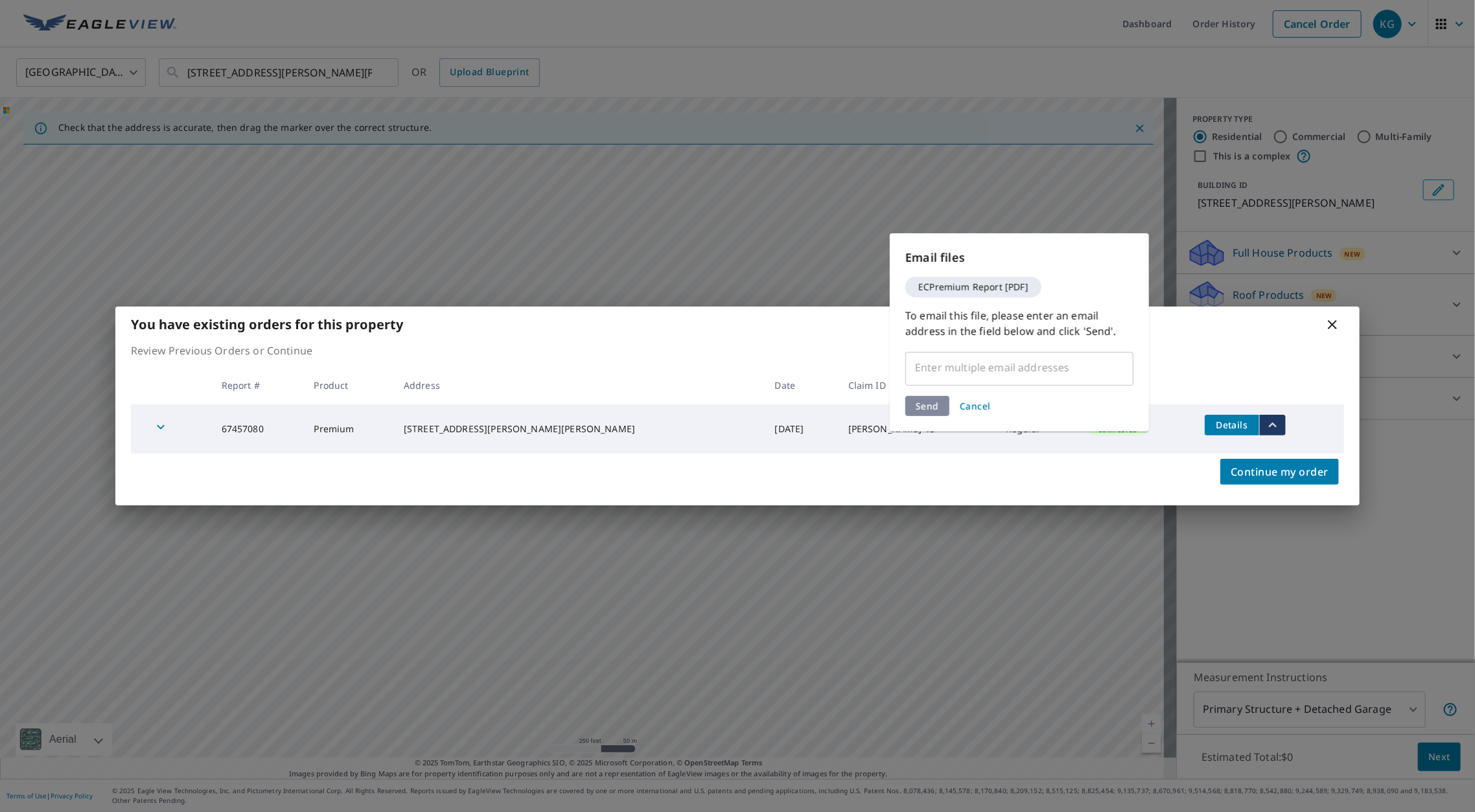
click at [928, 372] on input "text" at bounding box center [1010, 367] width 197 height 25
click at [972, 399] on span "Cancel" at bounding box center [975, 405] width 31 height 12
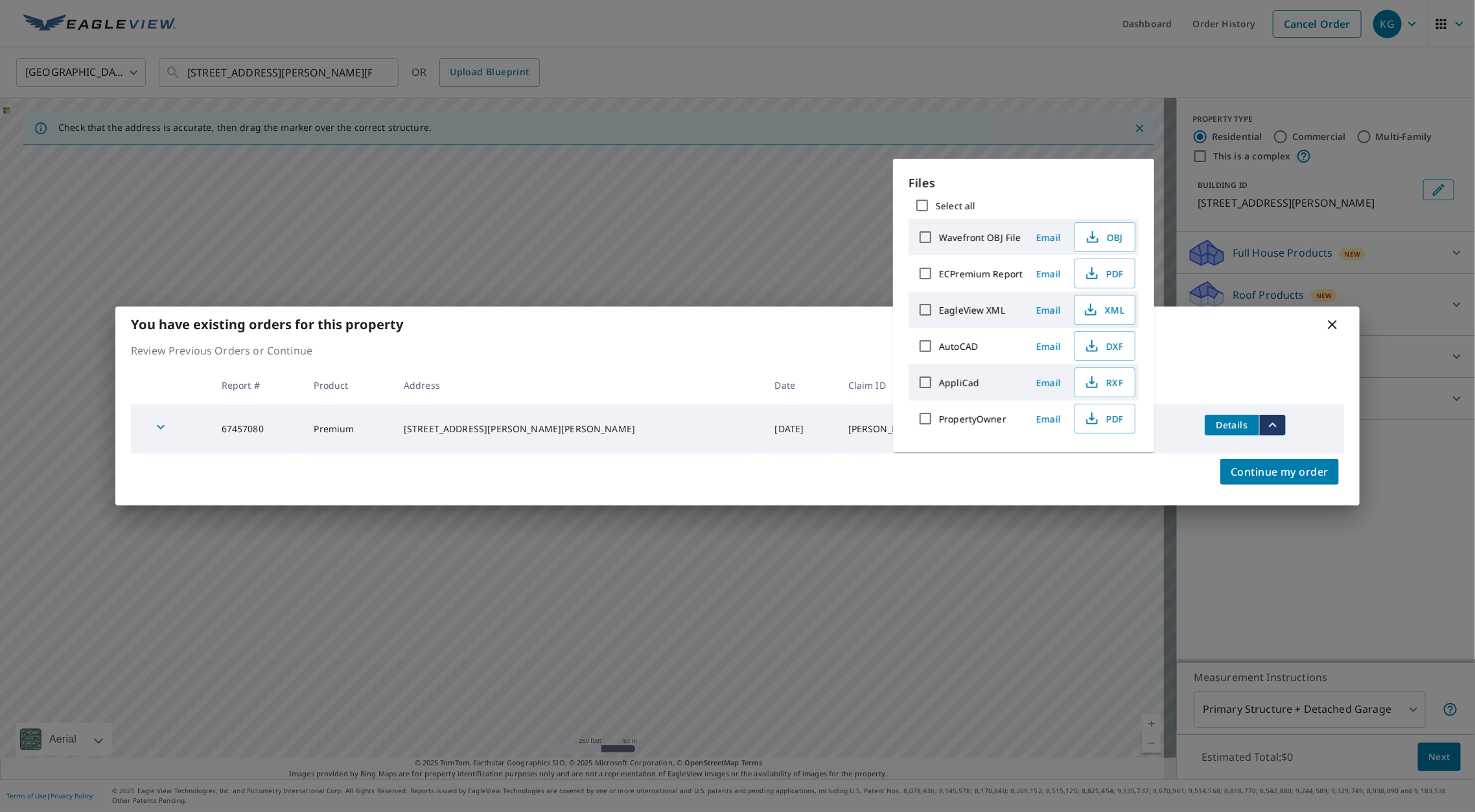
click at [919, 203] on input "Select all" at bounding box center [922, 205] width 27 height 27
checkbox input "true"
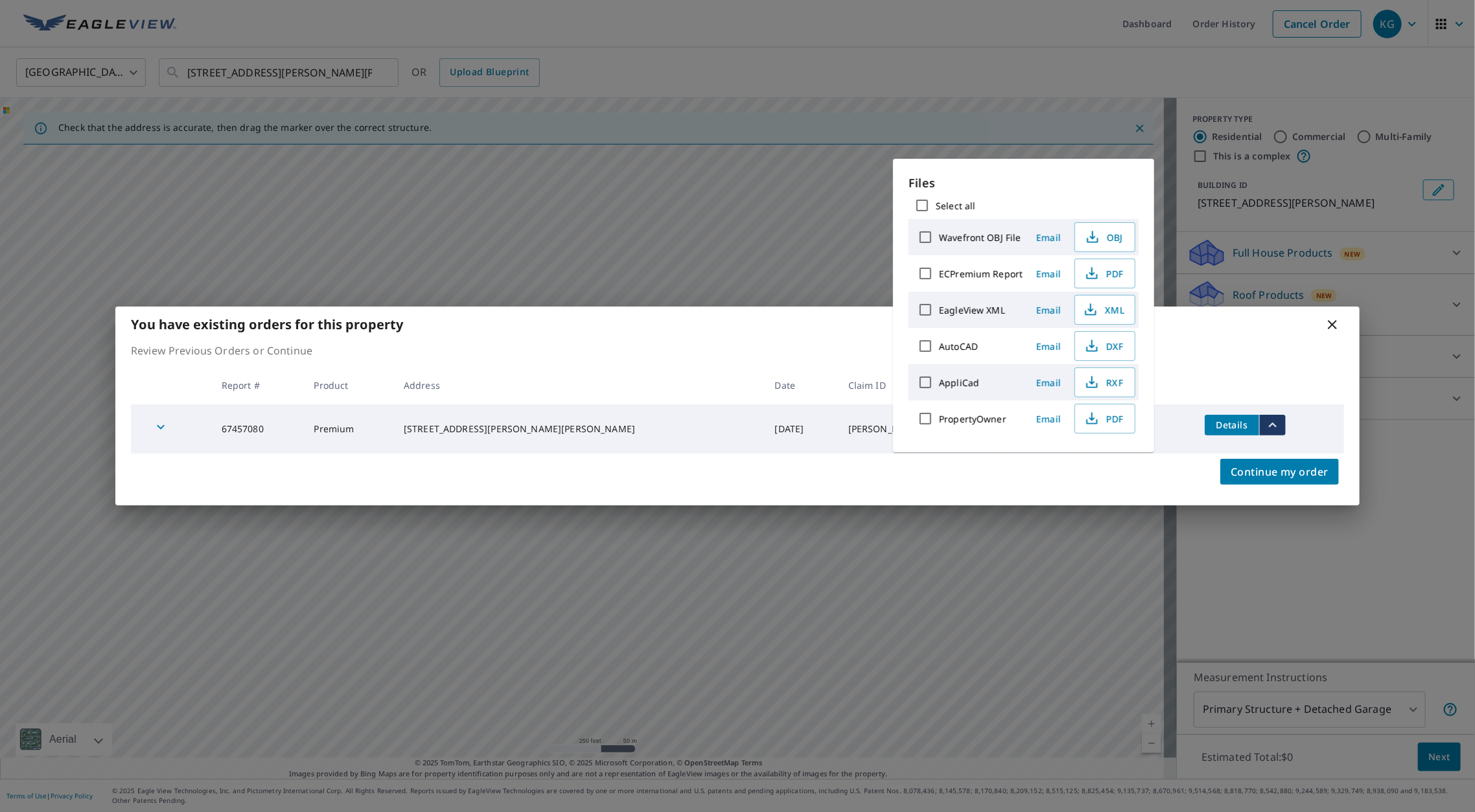
checkbox input "true"
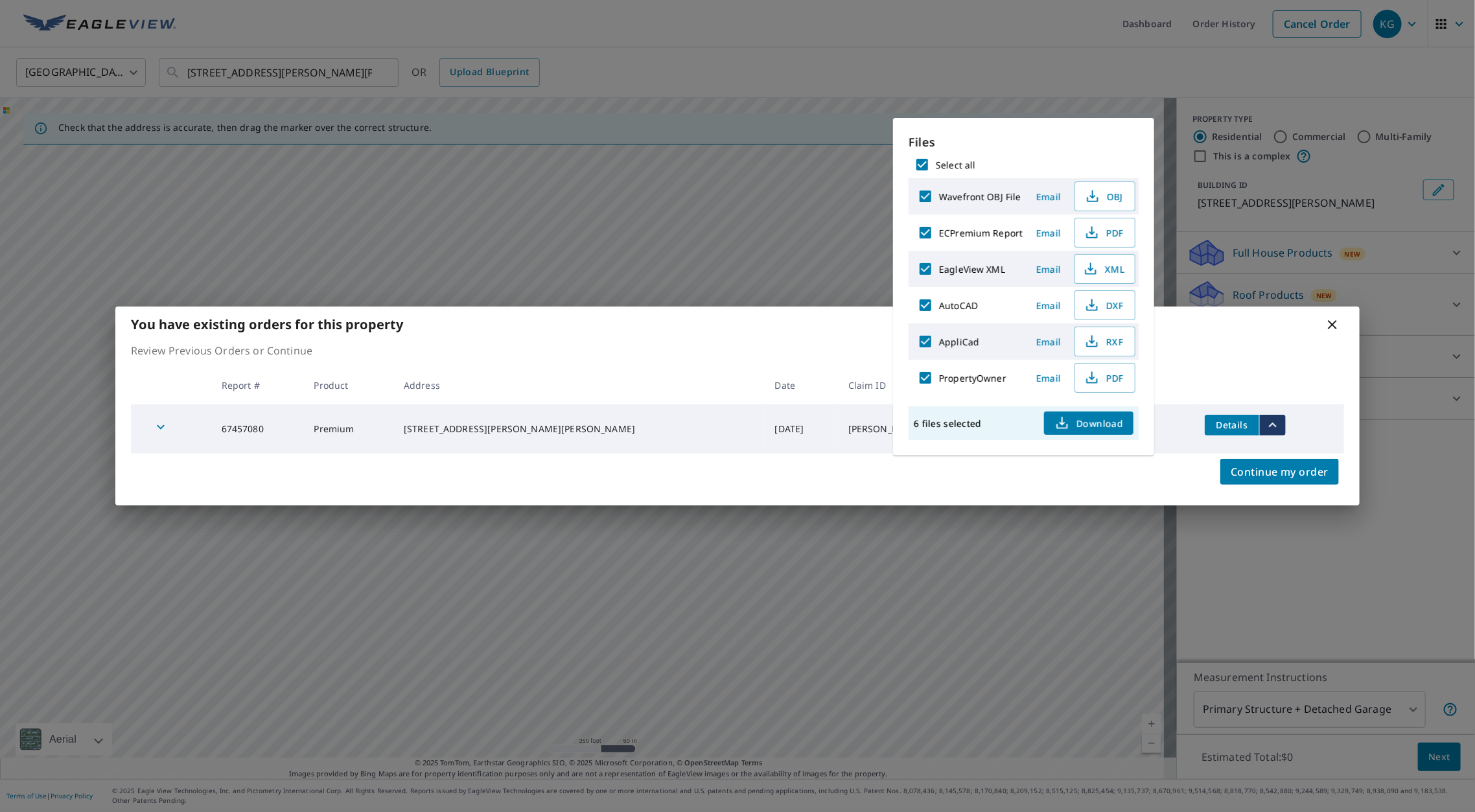
click at [1081, 415] on span "Download" at bounding box center [1089, 423] width 69 height 16
click at [1338, 323] on icon at bounding box center [1333, 325] width 16 height 16
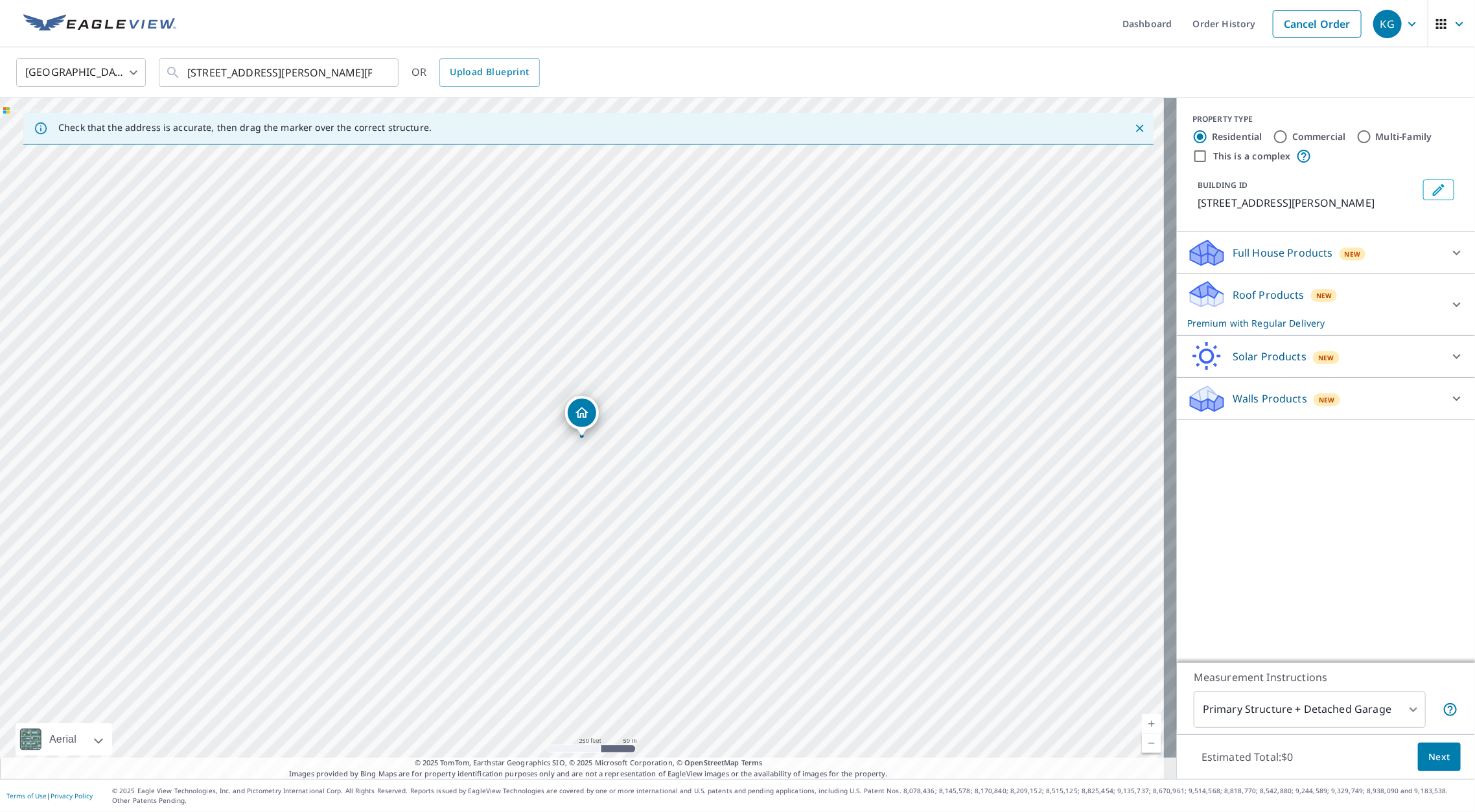
click at [1359, 537] on div "PROPERTY TYPE Residential Commercial Multi-Family This is a complex BUILDING ID…" at bounding box center [1326, 380] width 298 height 564
click at [383, 76] on icon "Clear" at bounding box center [381, 73] width 13 height 13
click at [325, 72] on input "text" at bounding box center [279, 72] width 184 height 36
paste input "23158 [GEOGRAPHIC_DATA]"
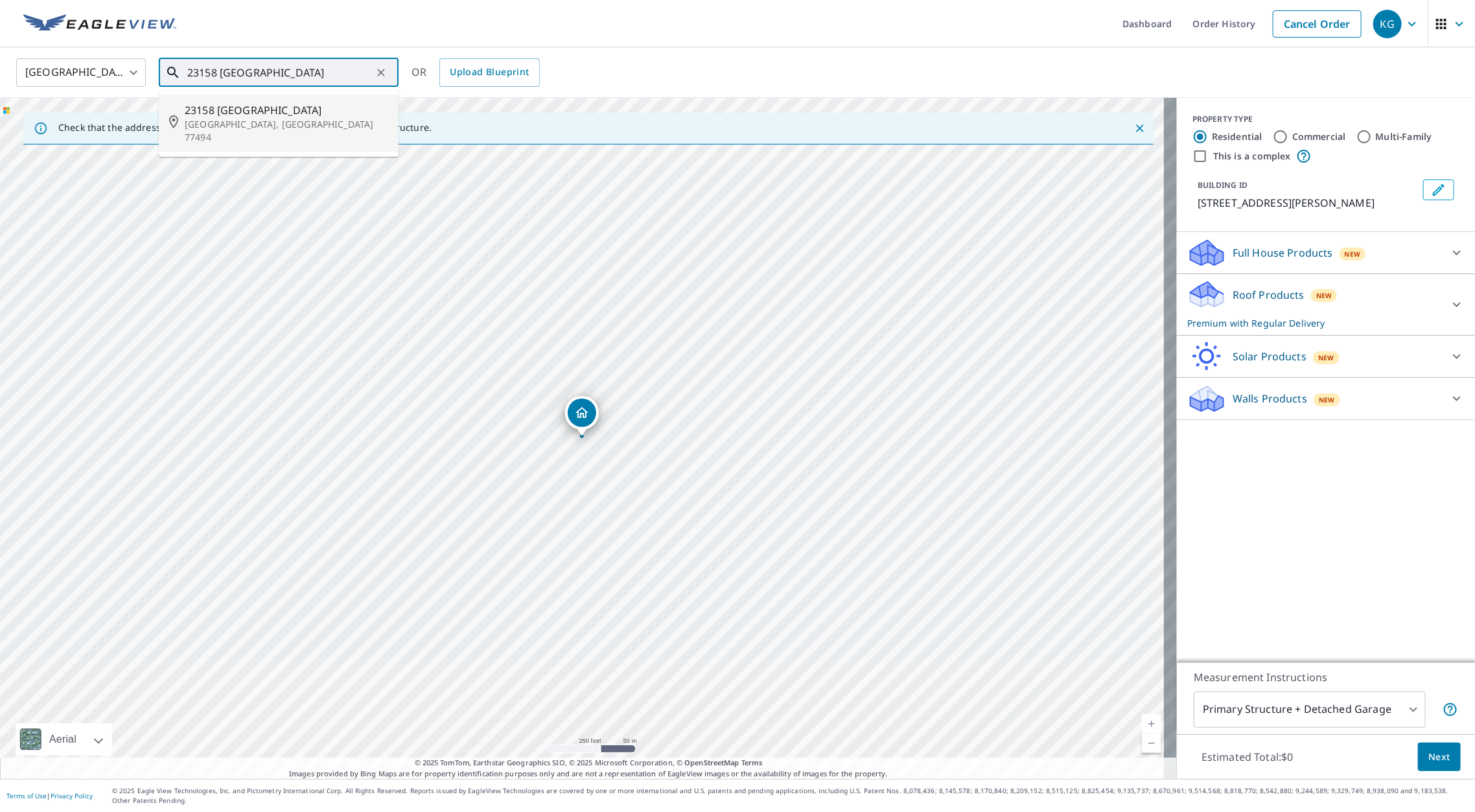
click at [239, 118] on p "[GEOGRAPHIC_DATA], [GEOGRAPHIC_DATA] 77494" at bounding box center [286, 131] width 203 height 26
type input "[STREET_ADDRESS]"
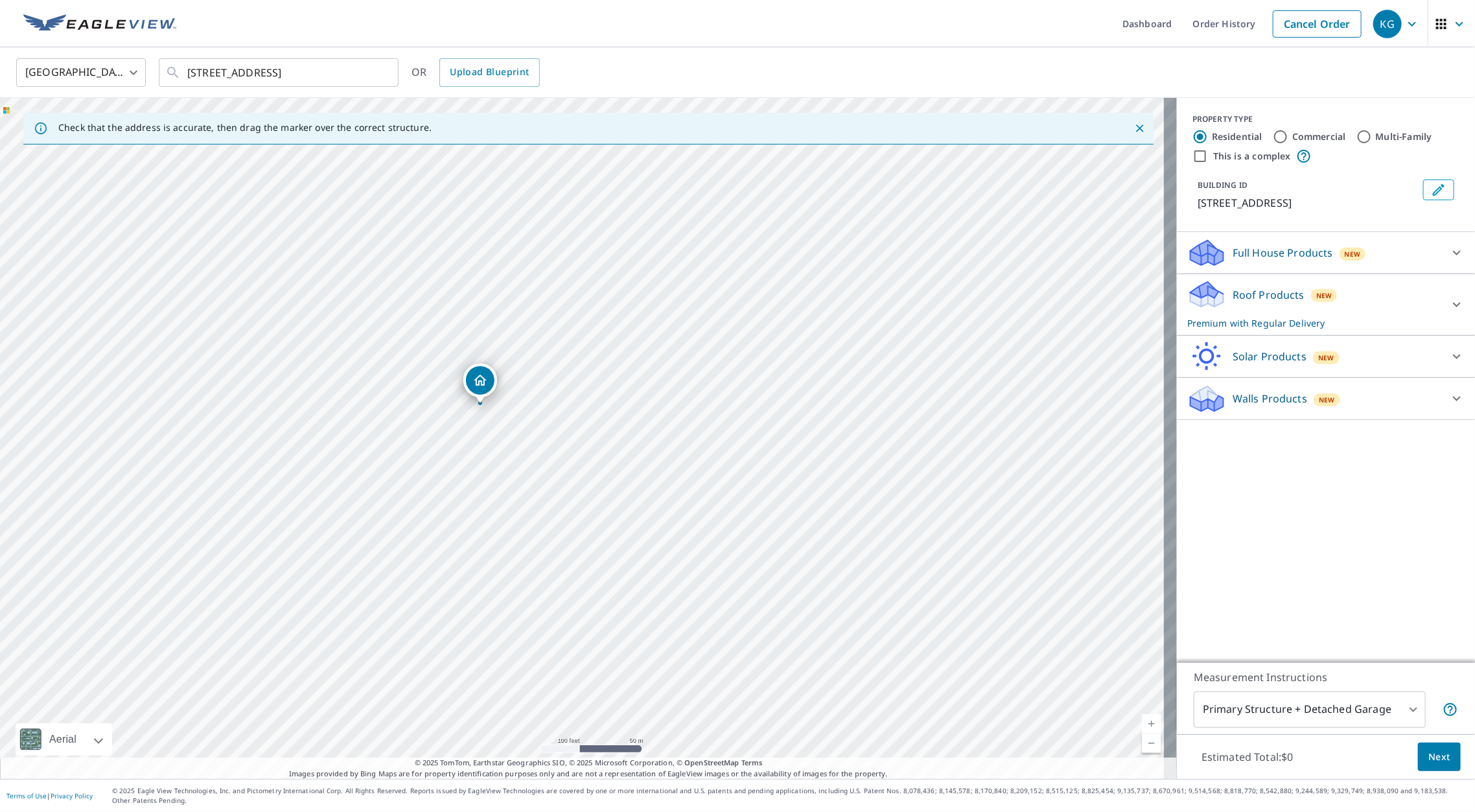
drag, startPoint x: 573, startPoint y: 505, endPoint x: 539, endPoint y: 395, distance: 115.1
click at [539, 395] on div "[STREET_ADDRESS]" at bounding box center [589, 438] width 1177 height 681
click at [1428, 754] on span "Next" at bounding box center [1440, 757] width 22 height 16
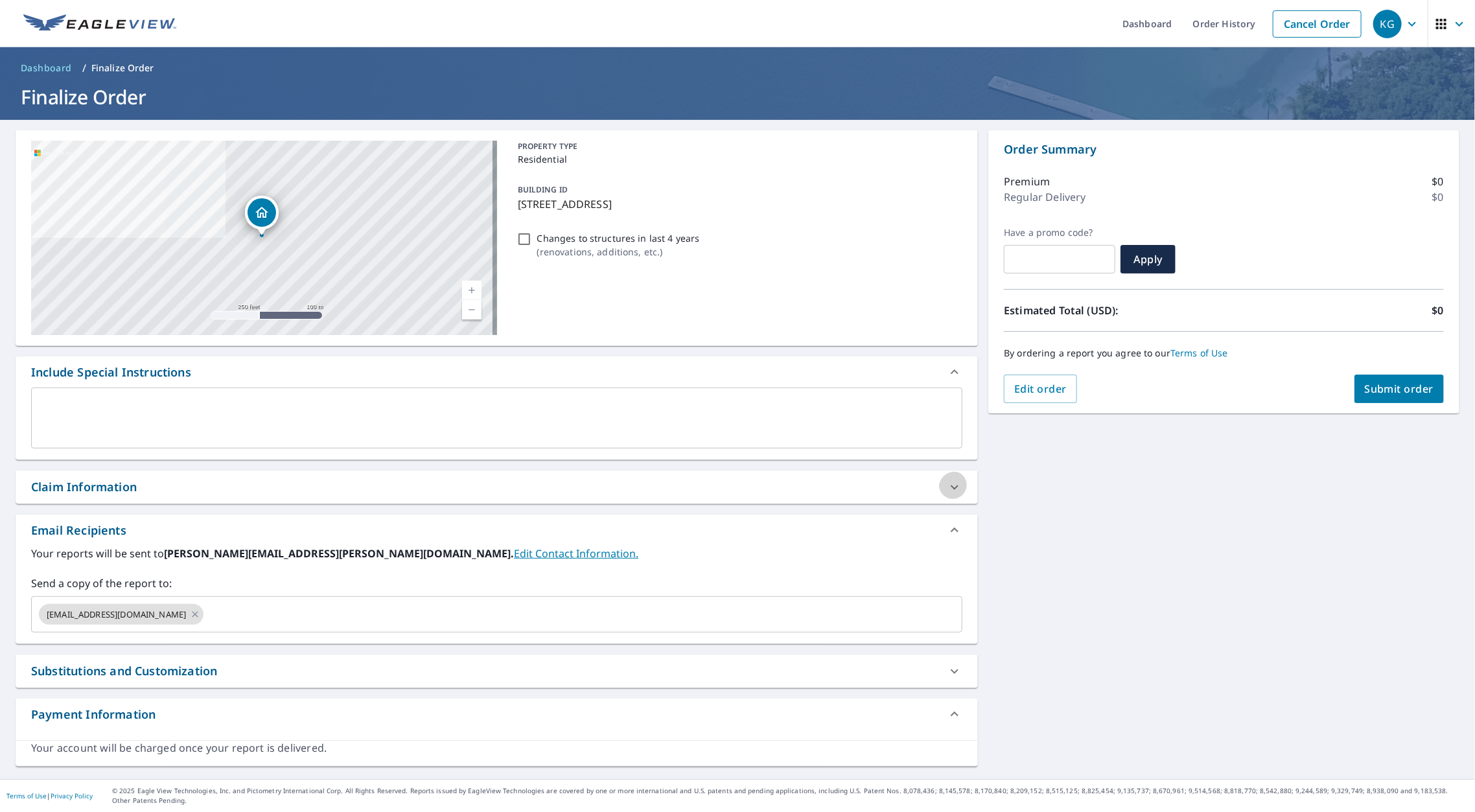
click at [947, 479] on icon at bounding box center [955, 487] width 16 height 16
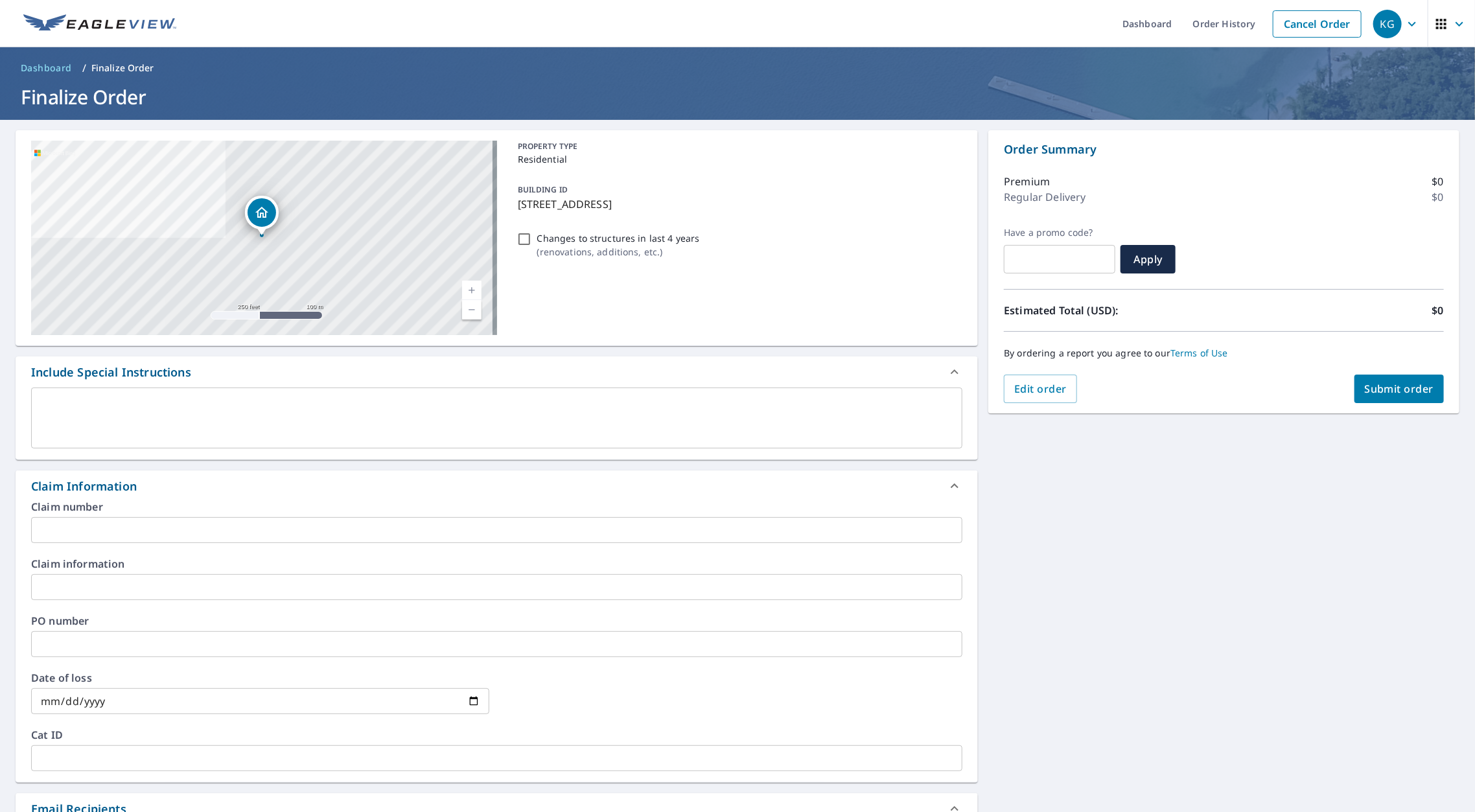
scroll to position [218, 0]
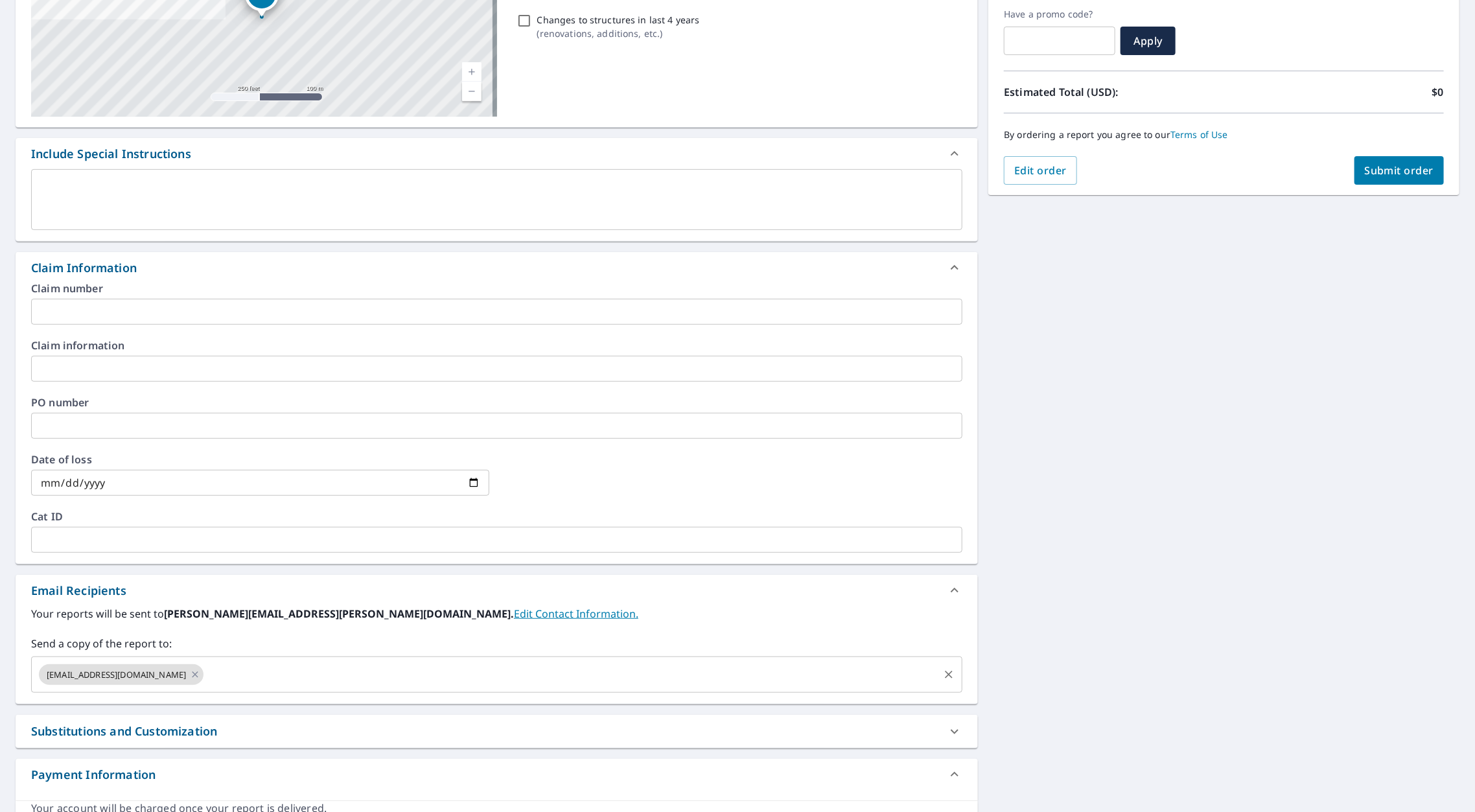
click at [331, 662] on input "text" at bounding box center [571, 674] width 732 height 25
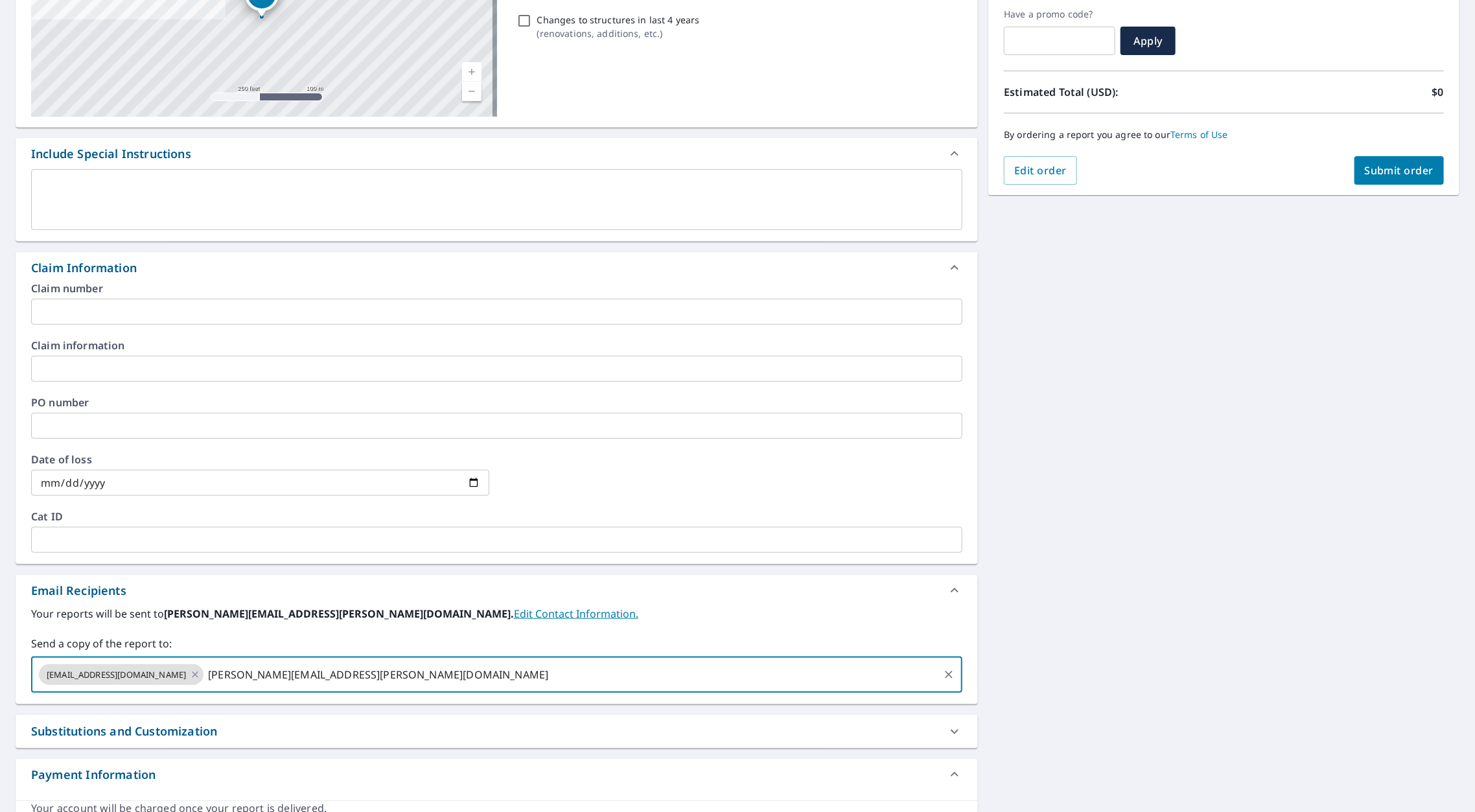
type input "[PERSON_NAME][EMAIL_ADDRESS][PERSON_NAME][DOMAIN_NAME]"
click at [110, 298] on input "text" at bounding box center [496, 312] width 931 height 26
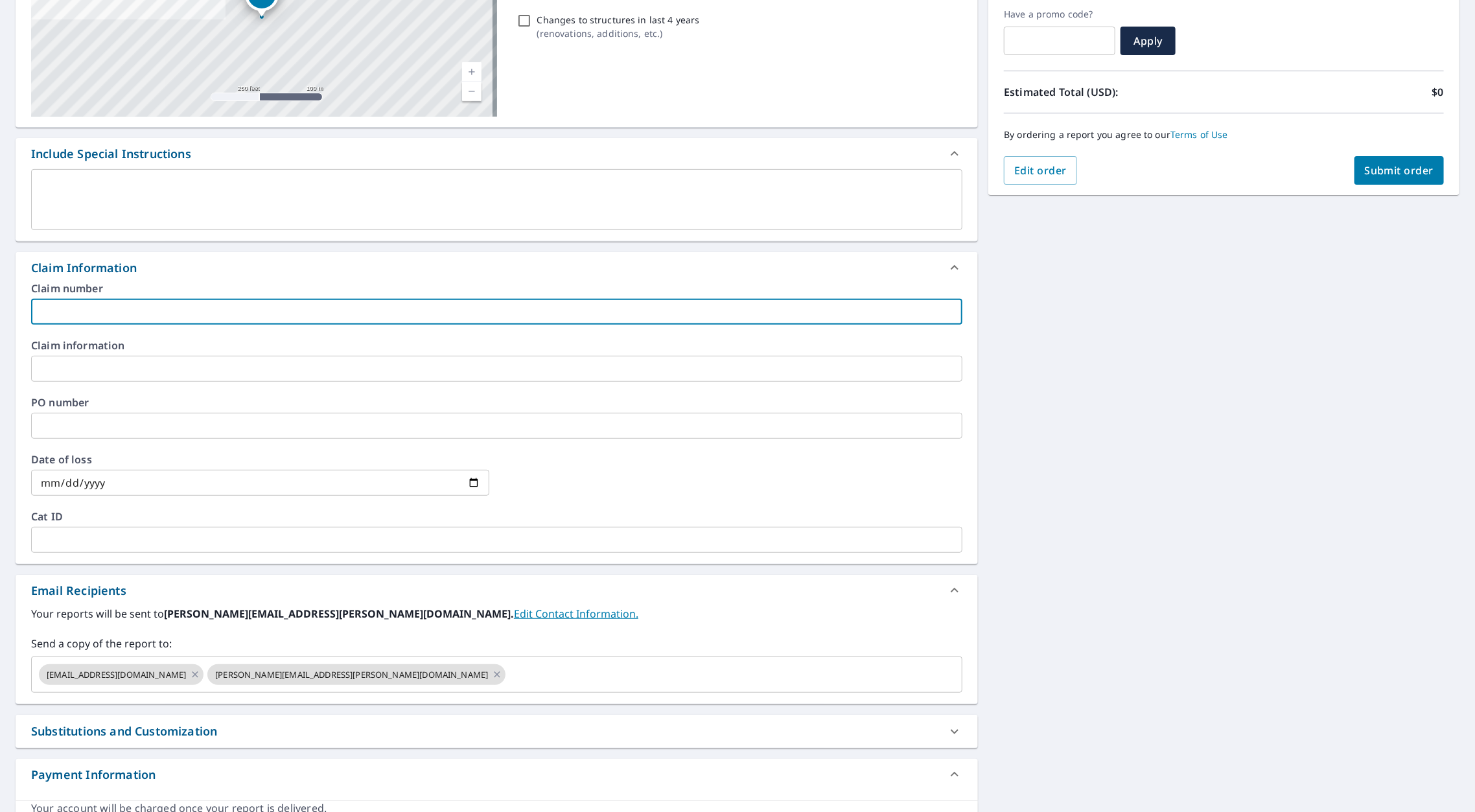
paste input "[PERSON_NAME]"
click at [110, 298] on input "[PERSON_NAME] - SC" at bounding box center [496, 312] width 931 height 26
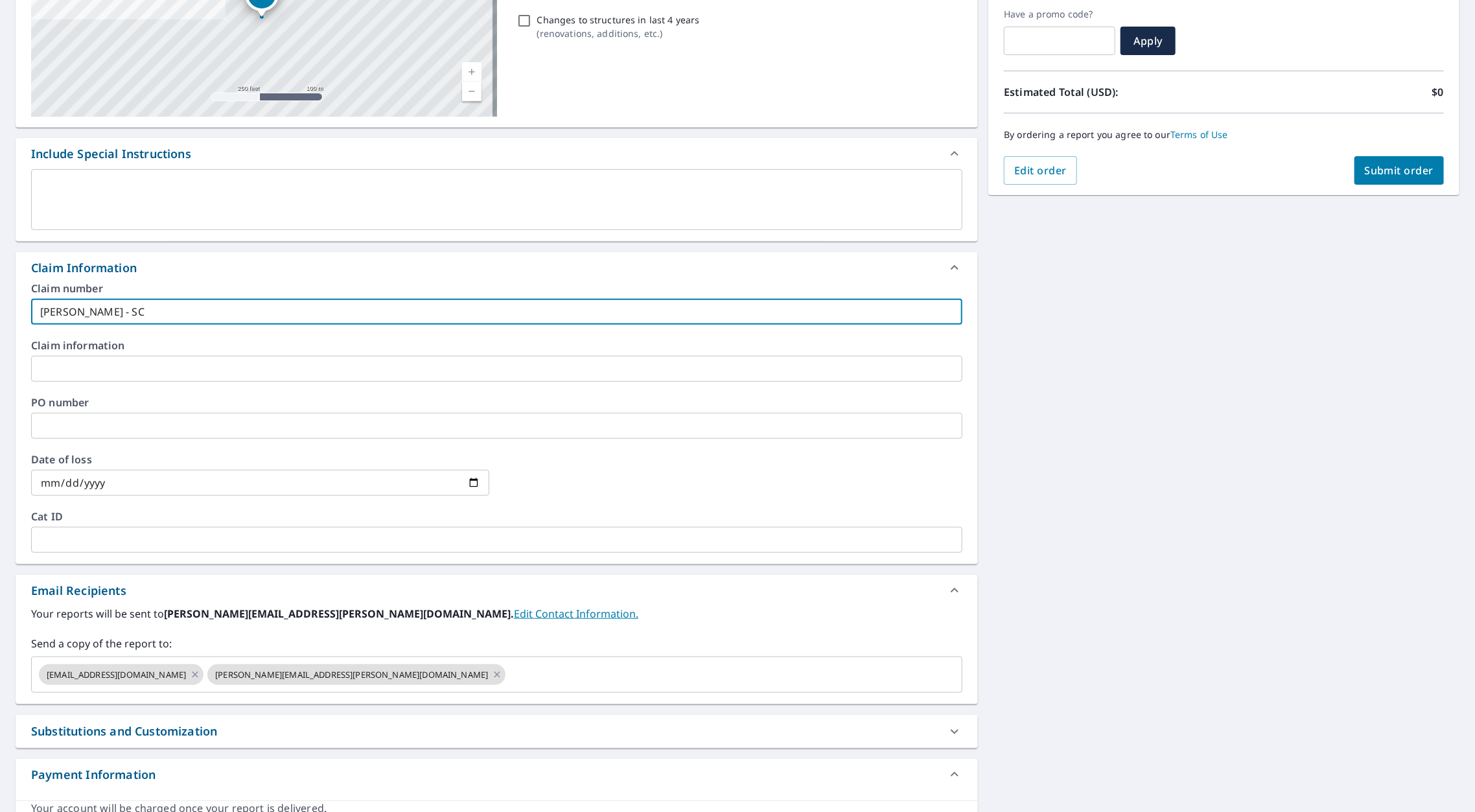
type input "[PERSON_NAME] - SC"
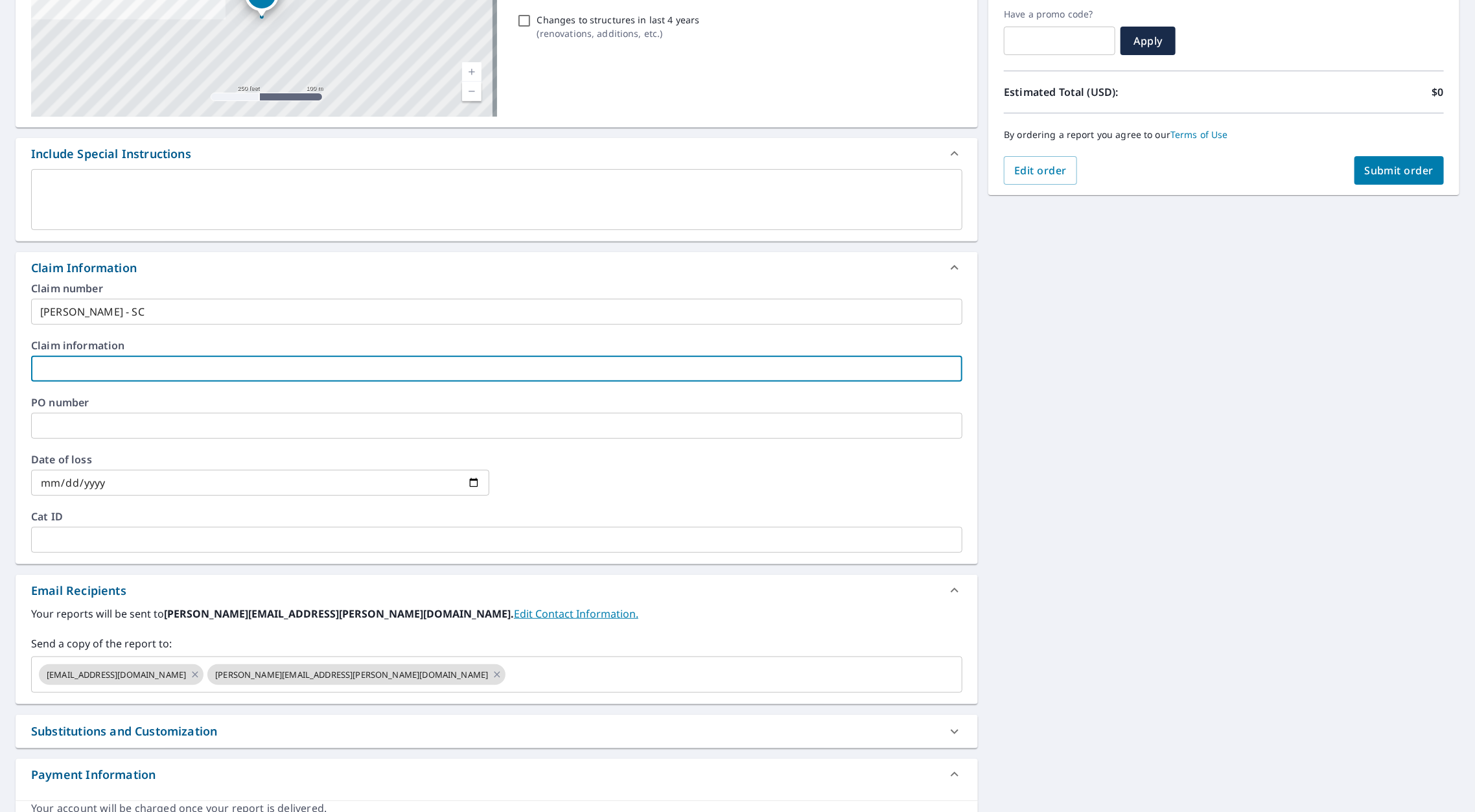
click at [118, 355] on input "text" at bounding box center [496, 369] width 931 height 26
paste input "[PERSON_NAME] - SC"
type input "[PERSON_NAME] - SC"
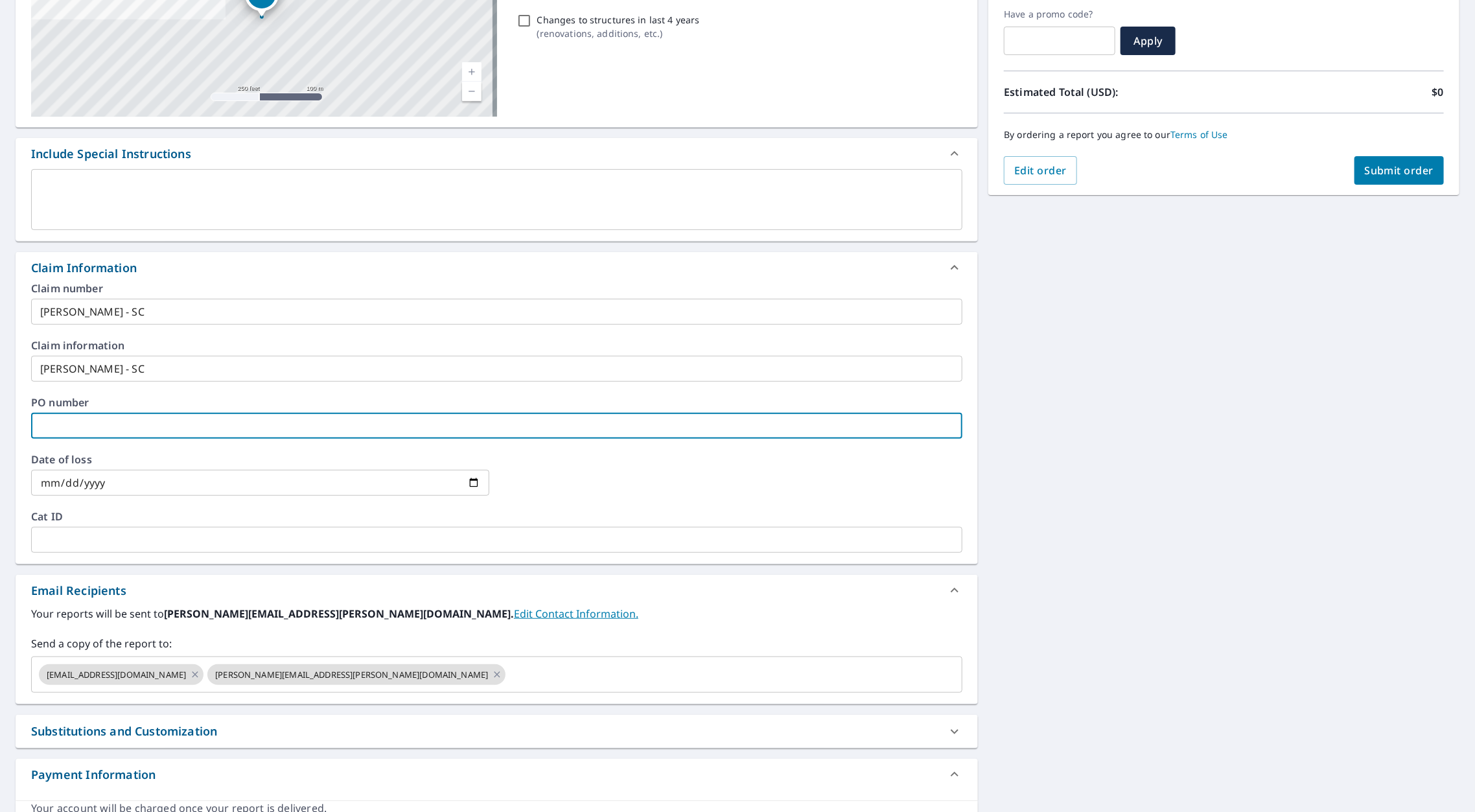
click at [202, 413] on input "text" at bounding box center [496, 426] width 931 height 26
paste input "[PERSON_NAME] - SC"
type input "[PERSON_NAME] - SC"
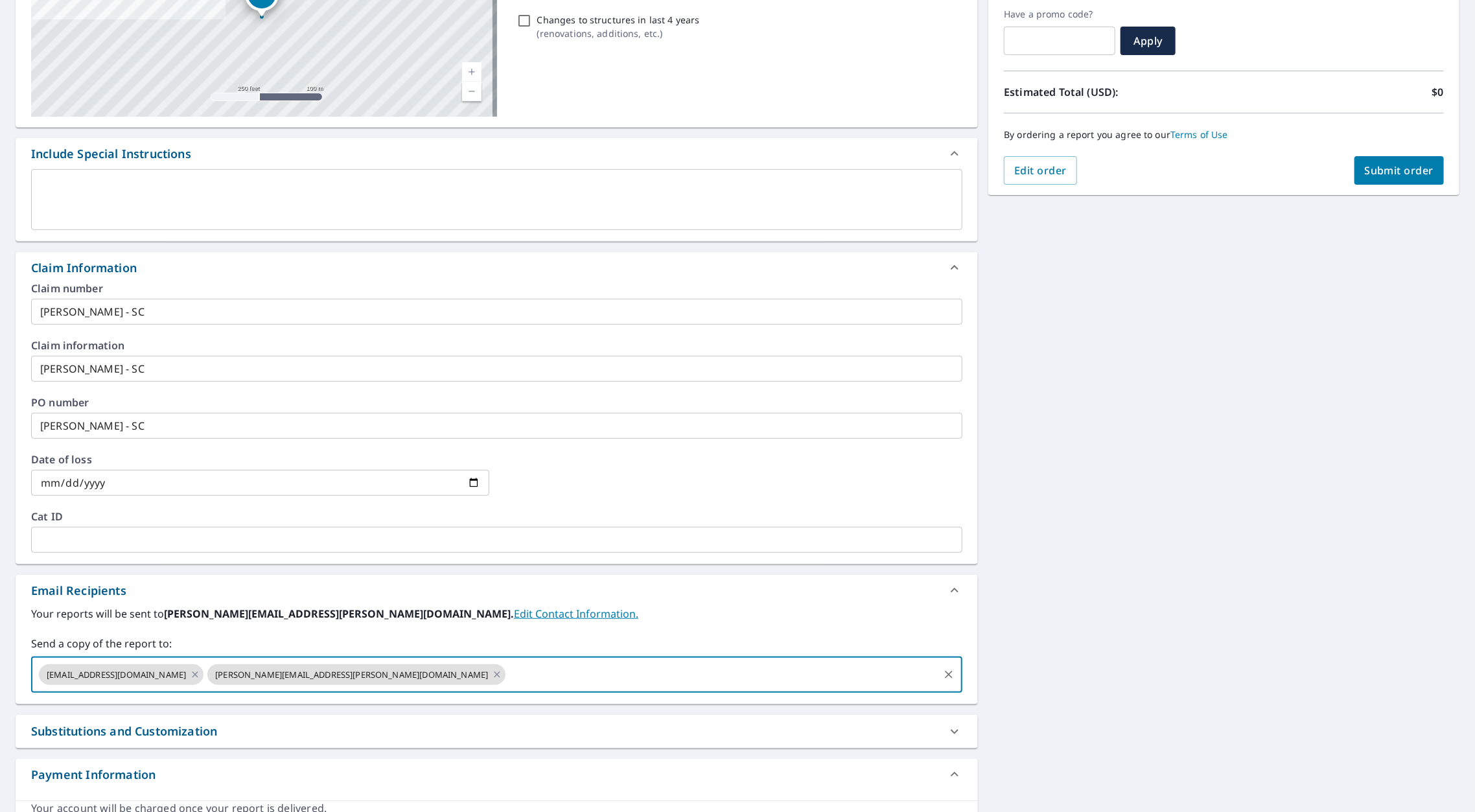
click at [507, 662] on input "text" at bounding box center [722, 674] width 430 height 25
paste input "[PERSON_NAME][EMAIL_ADDRESS][PERSON_NAME][DOMAIN_NAME]"
type input "[PERSON_NAME][EMAIL_ADDRESS][PERSON_NAME][DOMAIN_NAME]"
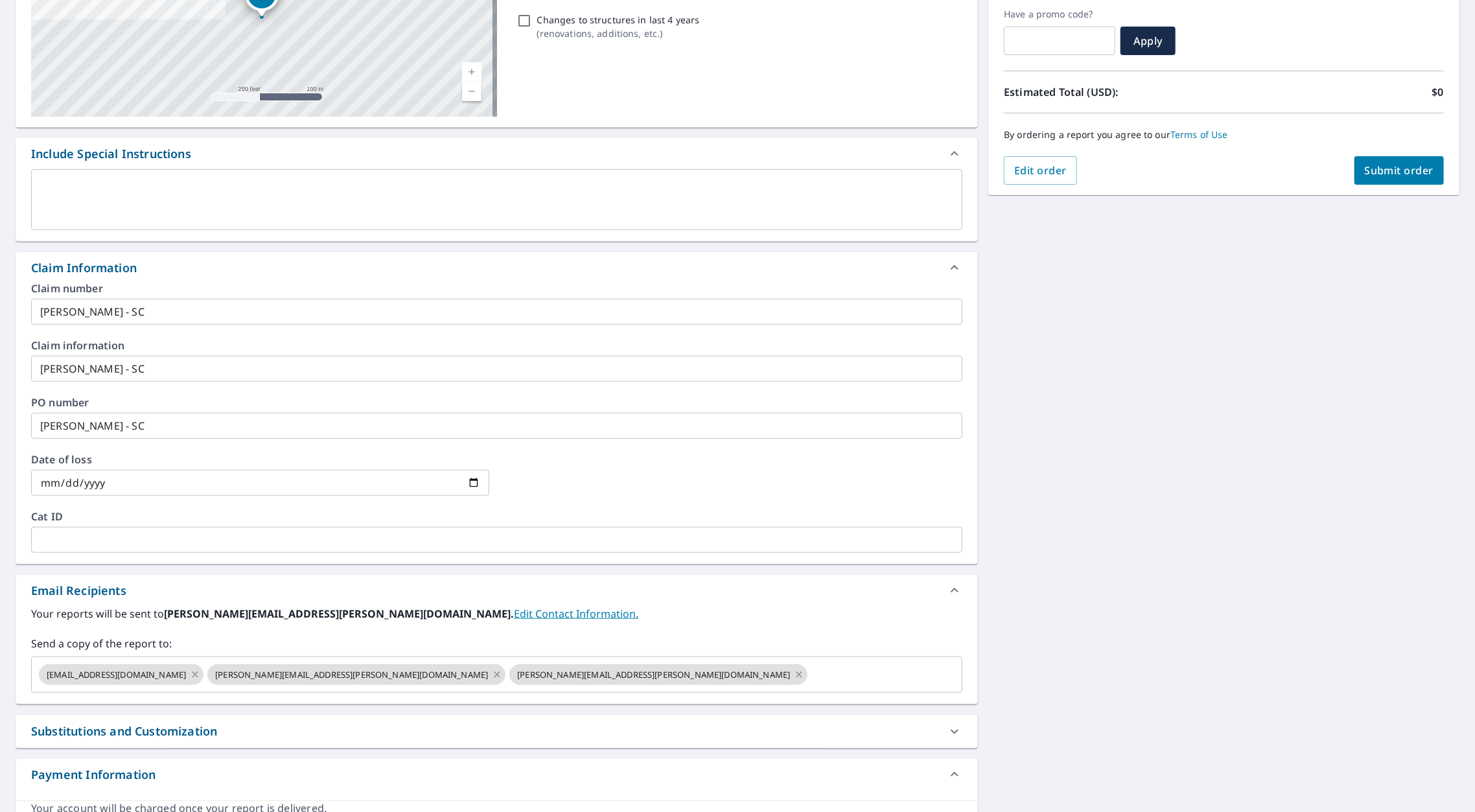
click at [1213, 499] on div "[STREET_ADDRESS] Aerial Road A standard road map Aerial A detailed look from ab…" at bounding box center [738, 369] width 1475 height 935
click at [1366, 169] on span "Submit order" at bounding box center [1400, 171] width 70 height 14
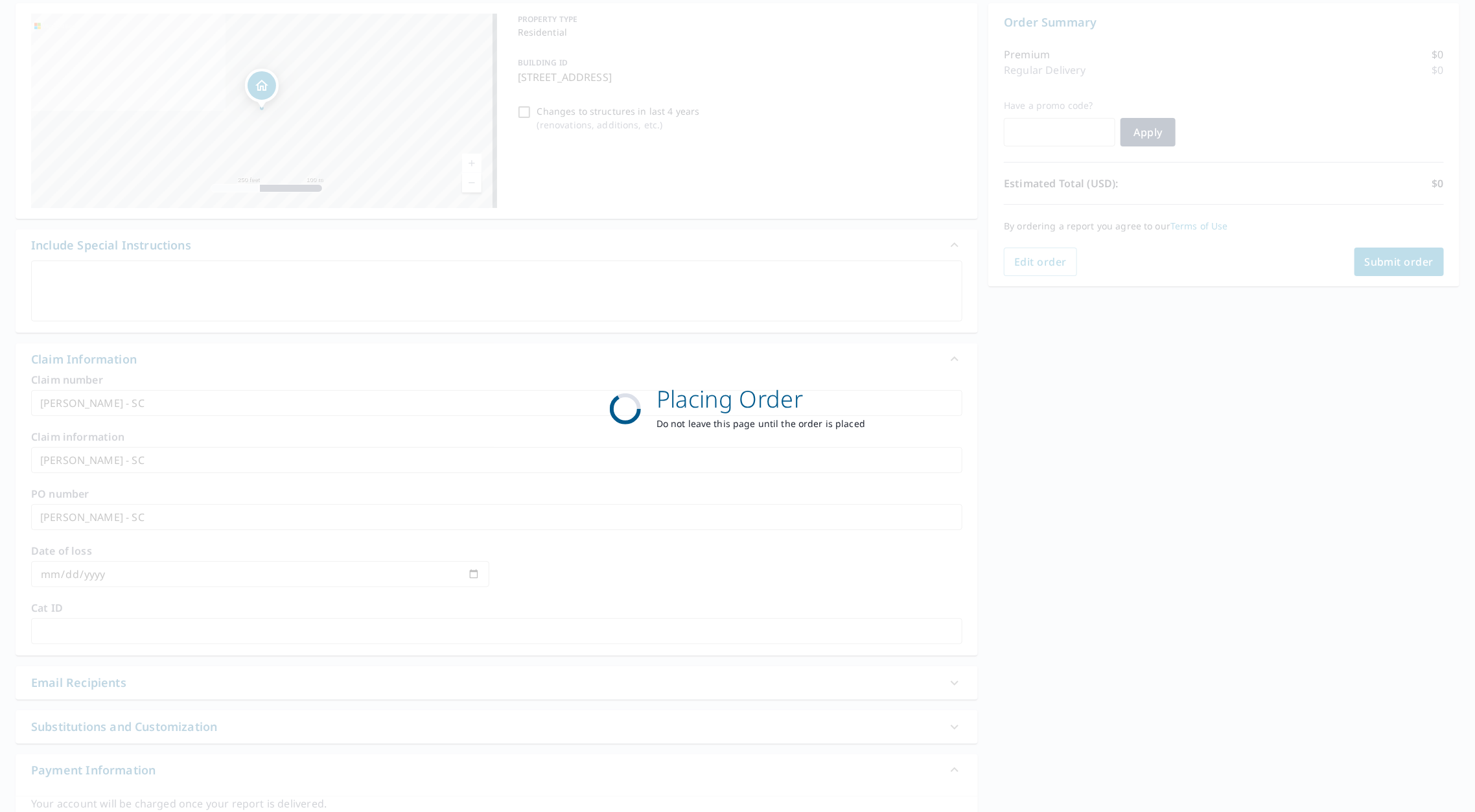
scroll to position [127, 0]
